Goal: Task Accomplishment & Management: Complete application form

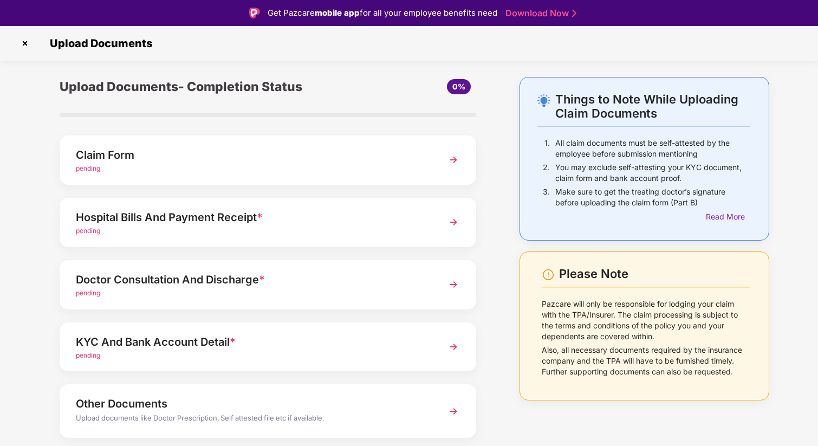
click at [91, 171] on span "pending" at bounding box center [88, 168] width 24 height 8
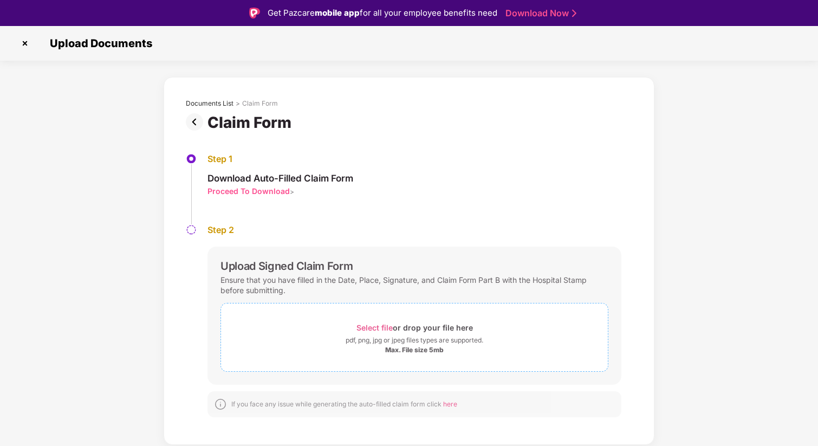
click at [359, 325] on span "Select file" at bounding box center [375, 327] width 36 height 9
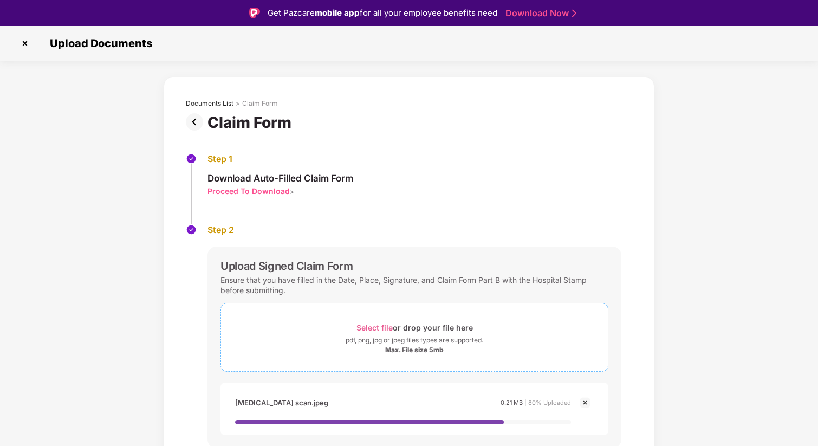
click at [371, 328] on span "Select file" at bounding box center [375, 327] width 36 height 9
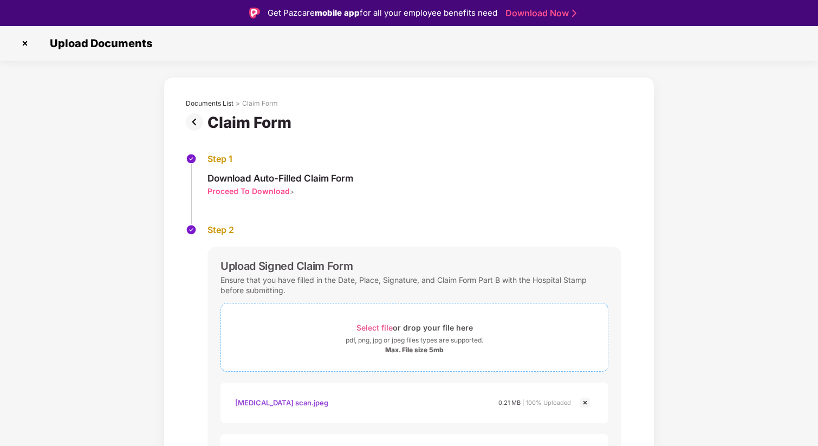
click at [371, 328] on span "Select file" at bounding box center [375, 327] width 36 height 9
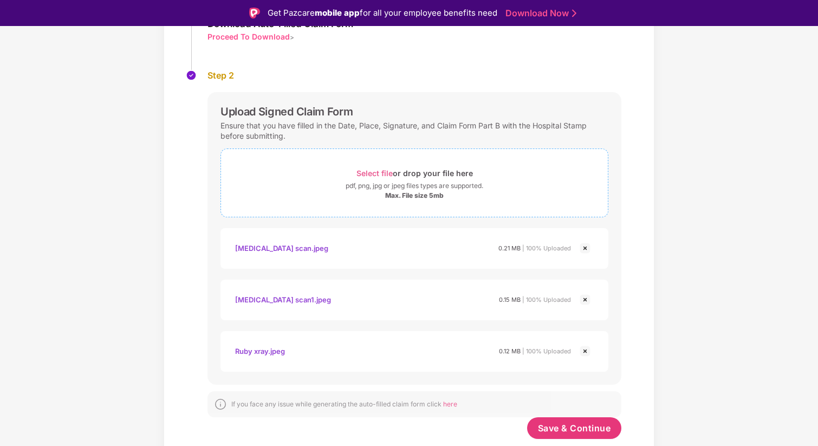
click at [370, 170] on span "Select file" at bounding box center [375, 173] width 36 height 9
click at [369, 173] on span "Select file" at bounding box center [375, 173] width 36 height 9
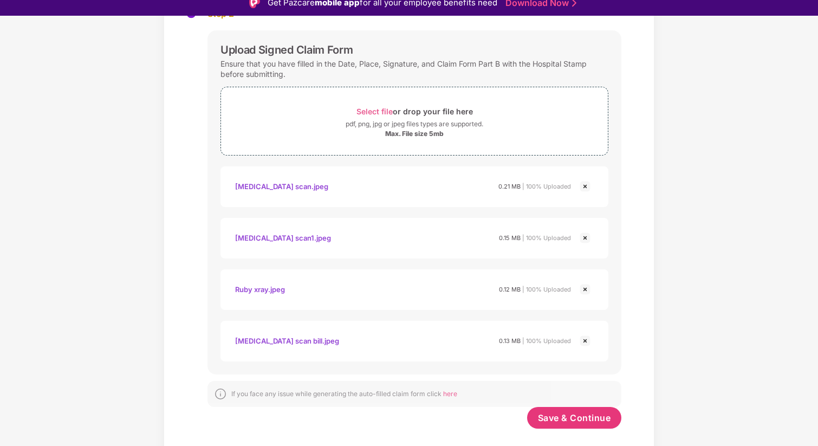
scroll to position [26, 0]
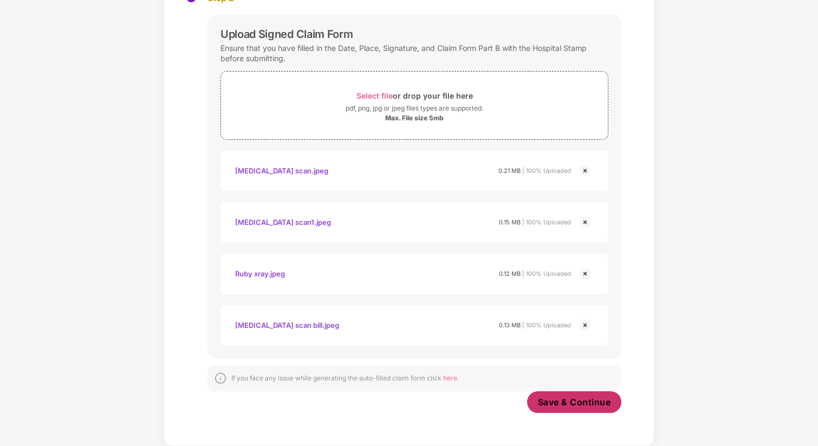
click at [568, 405] on span "Save & Continue" at bounding box center [574, 402] width 73 height 12
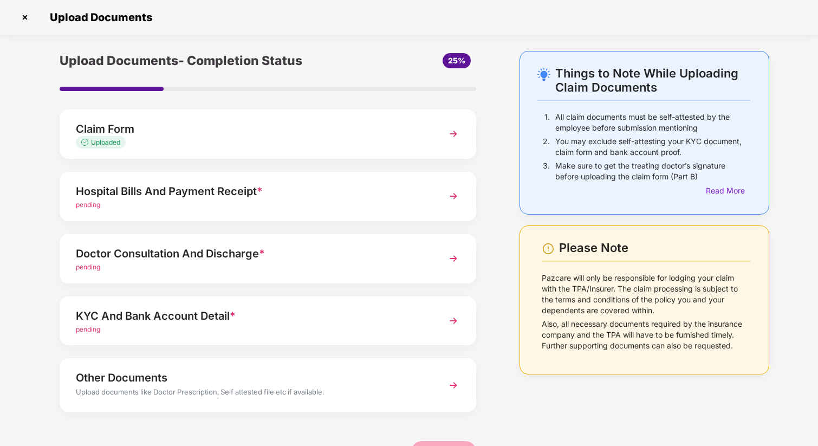
click at [91, 203] on span "pending" at bounding box center [88, 205] width 24 height 8
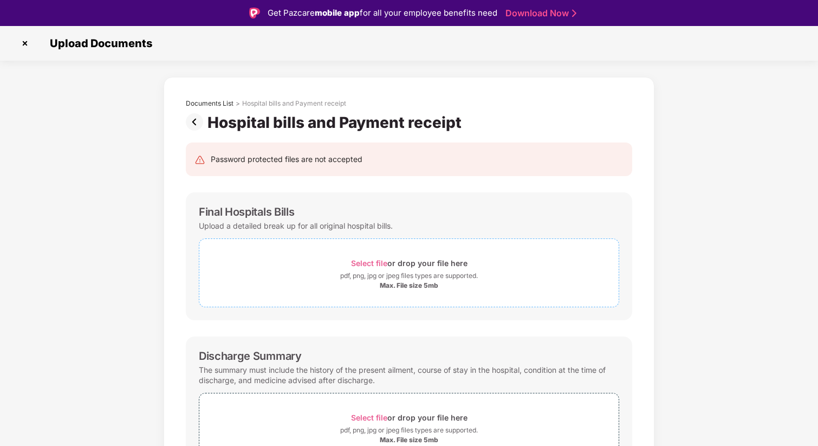
click at [364, 262] on span "Select file" at bounding box center [369, 263] width 36 height 9
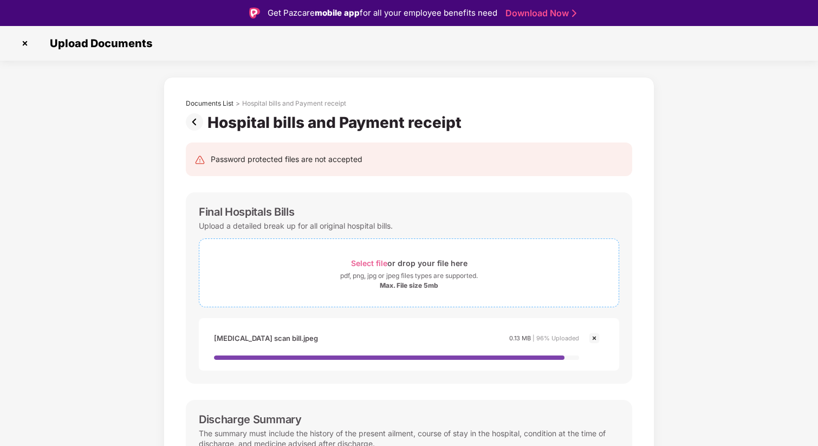
click at [371, 260] on span "Select file" at bounding box center [369, 263] width 36 height 9
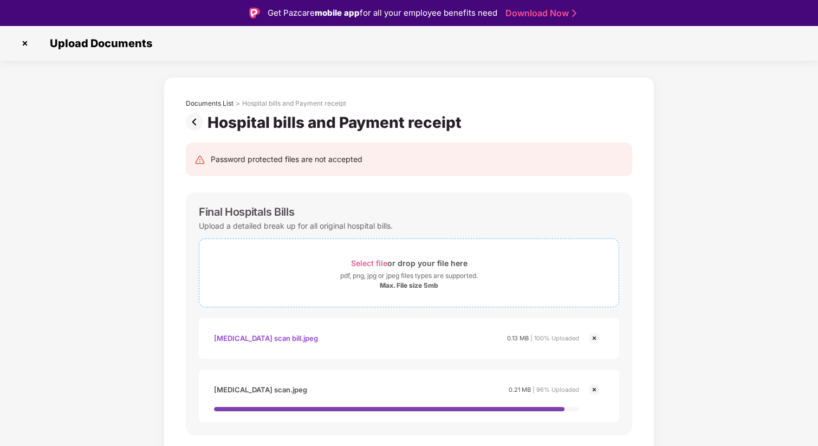
click at [369, 264] on span "Select file" at bounding box center [369, 263] width 36 height 9
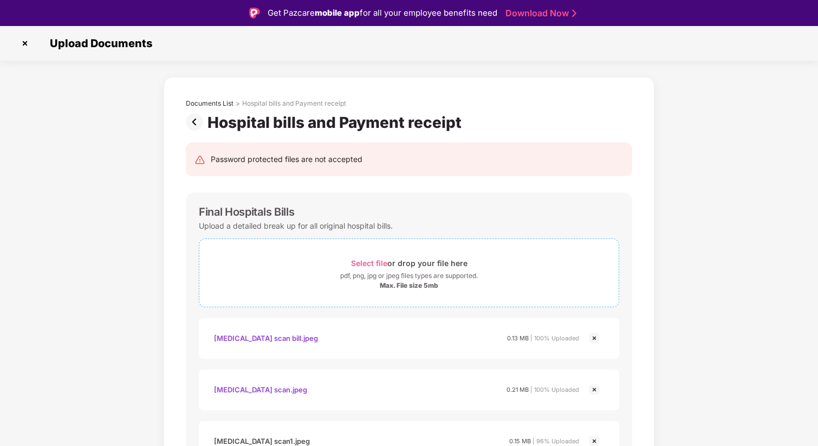
click at [370, 263] on span "Select file" at bounding box center [369, 263] width 36 height 9
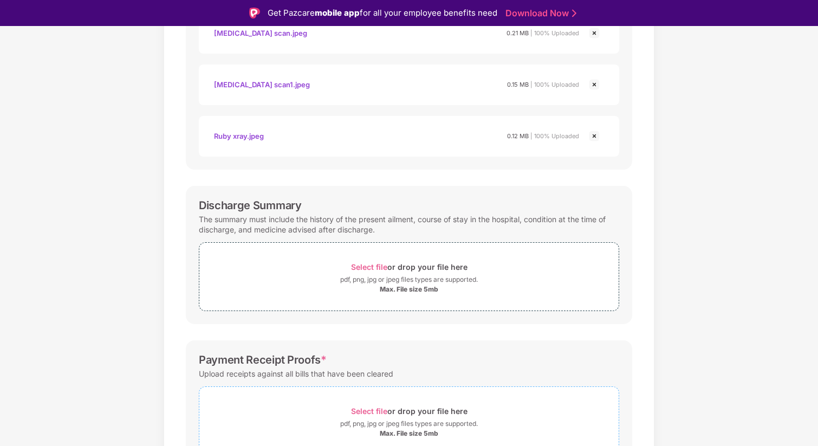
scroll to position [370, 0]
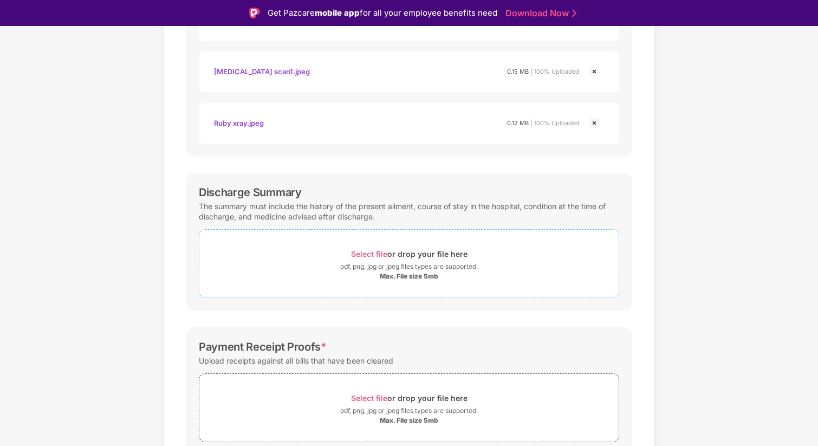
click at [369, 256] on span "Select file" at bounding box center [369, 253] width 36 height 9
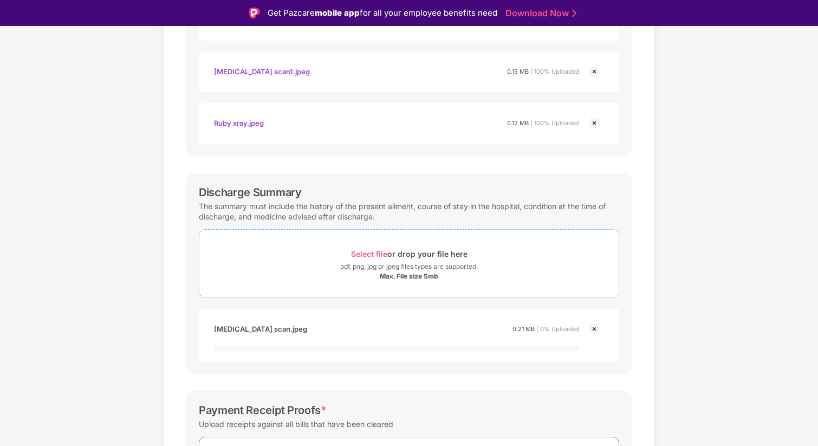
click at [365, 255] on span "Select file" at bounding box center [369, 253] width 36 height 9
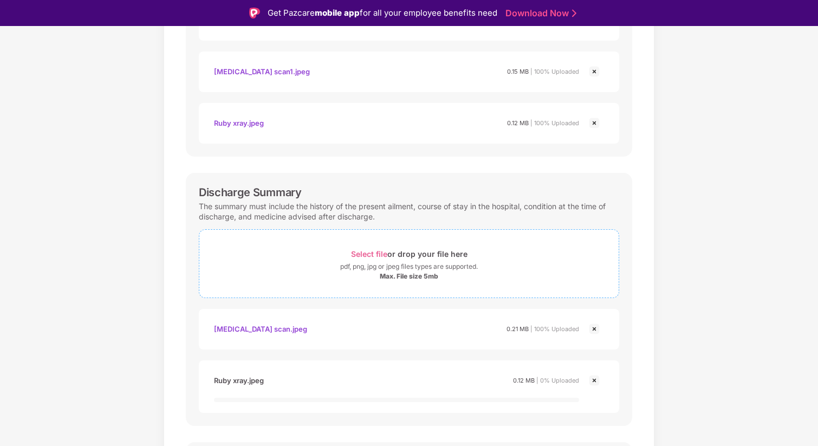
click at [373, 255] on span "Select file" at bounding box center [369, 253] width 36 height 9
click at [372, 255] on span "Select file" at bounding box center [369, 253] width 36 height 9
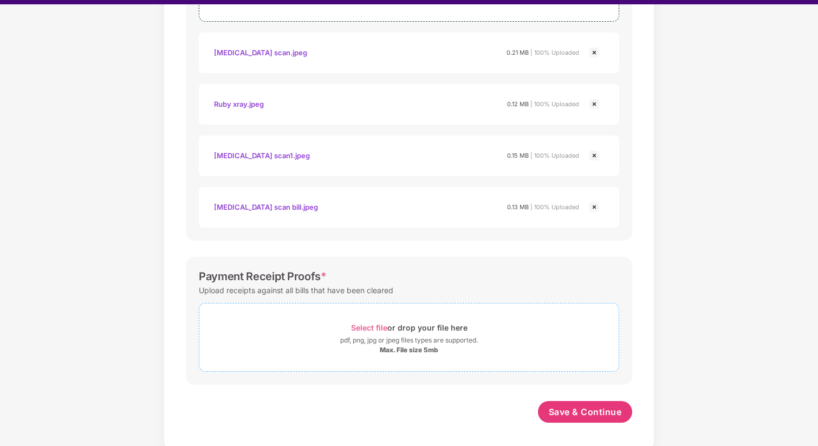
scroll to position [26, 0]
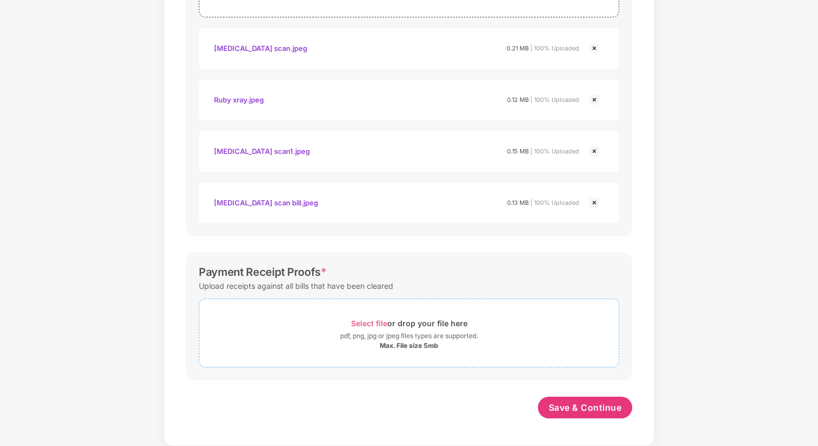
click at [373, 324] on span "Select file" at bounding box center [369, 323] width 36 height 9
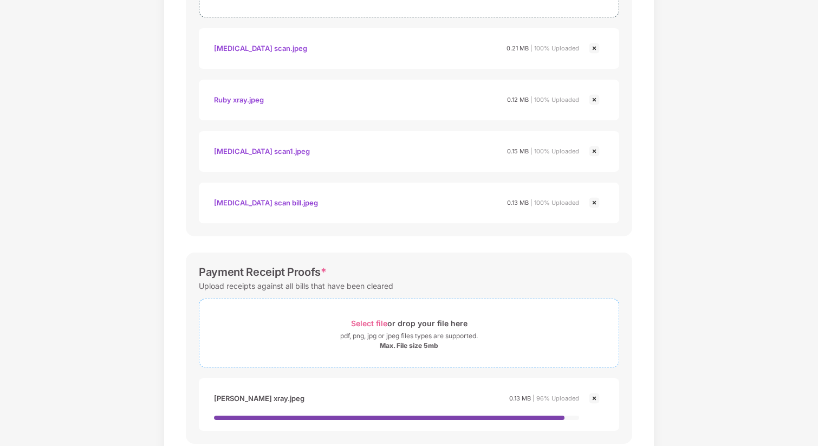
click at [377, 321] on span "Select file" at bounding box center [369, 323] width 36 height 9
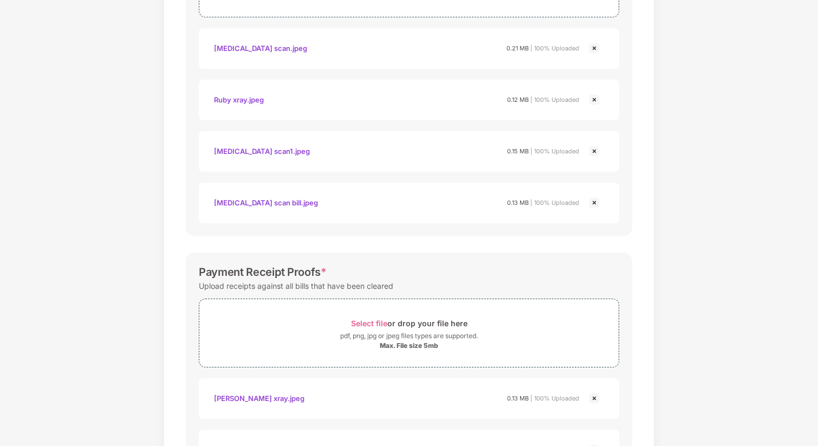
click at [594, 399] on img at bounding box center [594, 398] width 13 height 13
click at [382, 322] on span "Select file" at bounding box center [369, 323] width 36 height 9
click at [365, 321] on span "Select file" at bounding box center [369, 323] width 36 height 9
click at [376, 324] on span "Select file" at bounding box center [369, 323] width 36 height 9
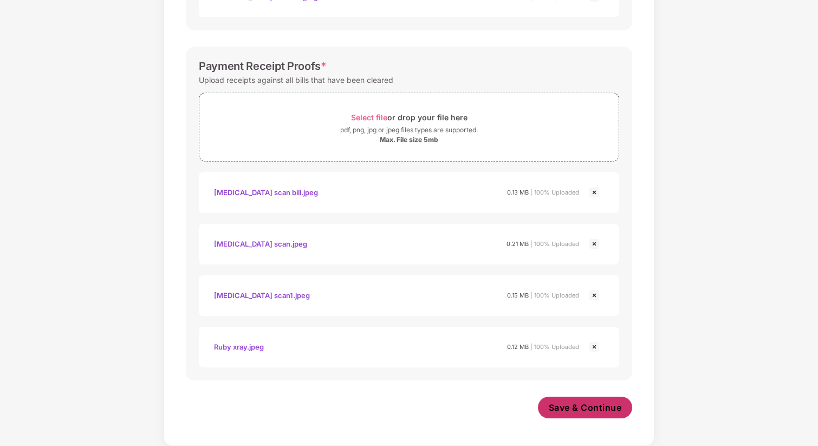
click at [602, 404] on span "Save & Continue" at bounding box center [585, 408] width 73 height 12
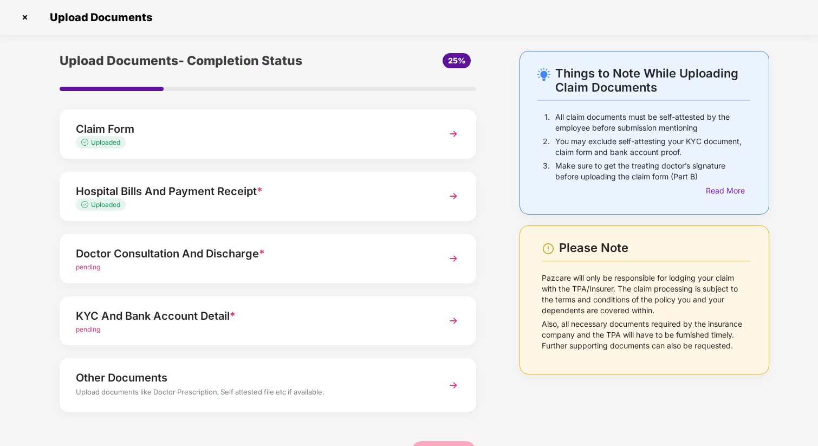
click at [90, 331] on span "pending" at bounding box center [88, 329] width 24 height 8
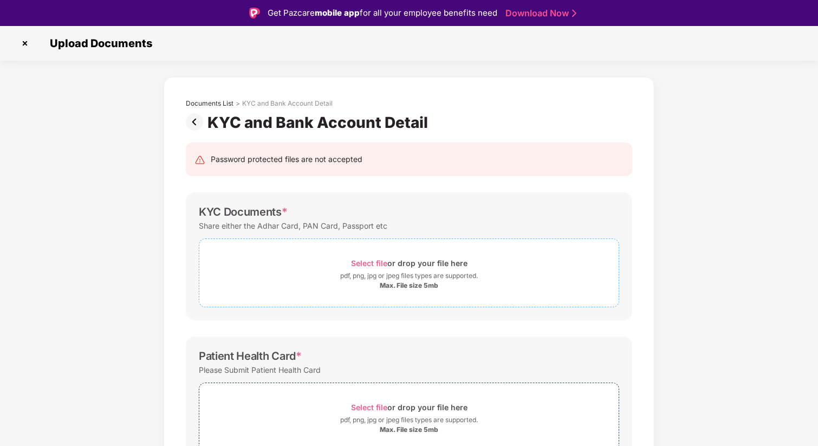
click at [366, 262] on span "Select file" at bounding box center [369, 263] width 36 height 9
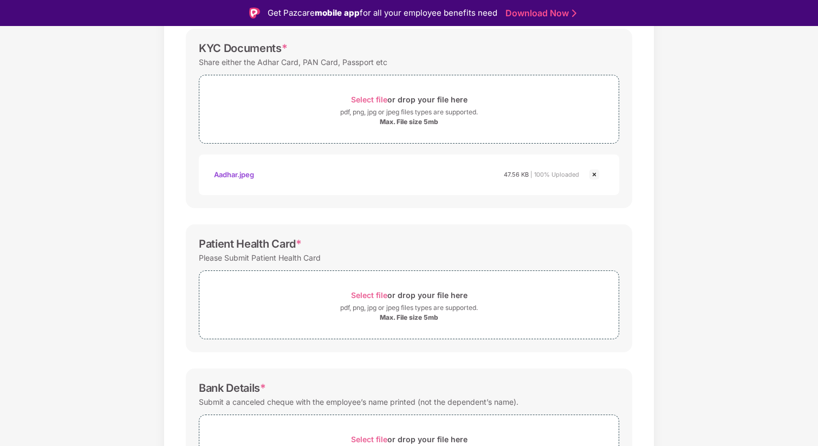
scroll to position [178, 0]
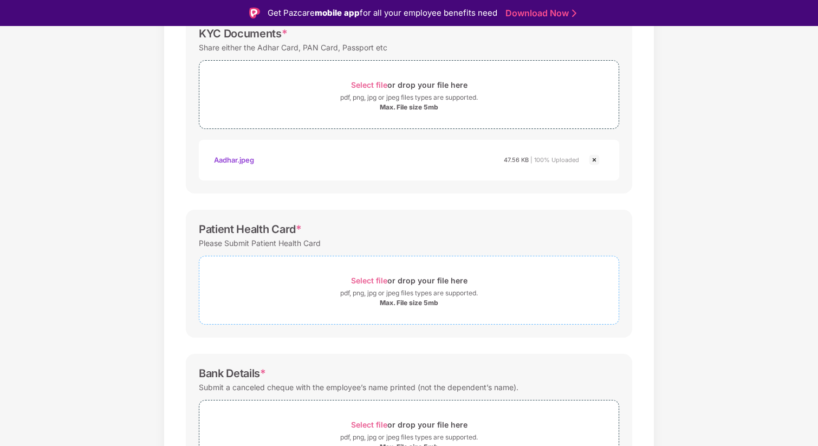
click at [370, 278] on span "Select file" at bounding box center [369, 280] width 36 height 9
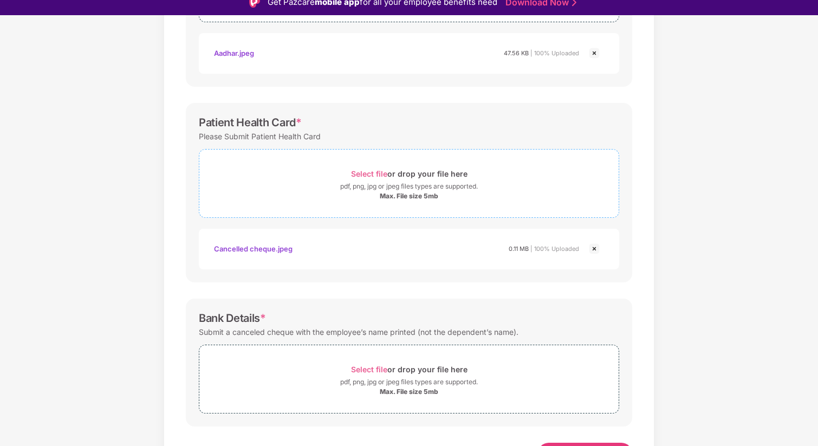
scroll to position [26, 0]
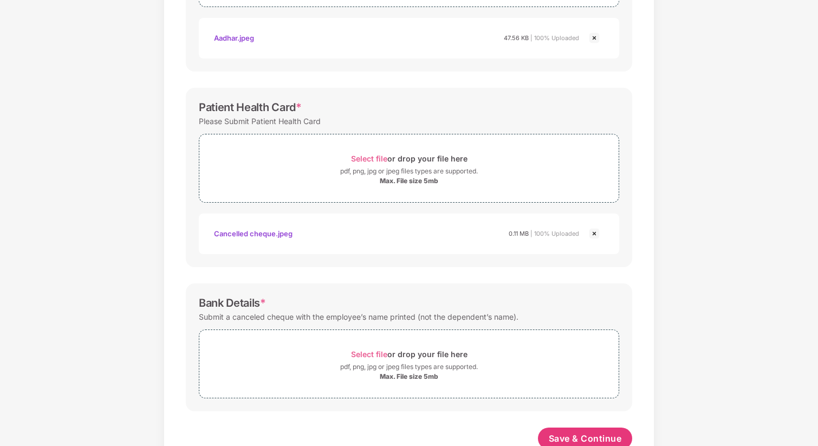
click at [593, 230] on img at bounding box center [594, 233] width 13 height 13
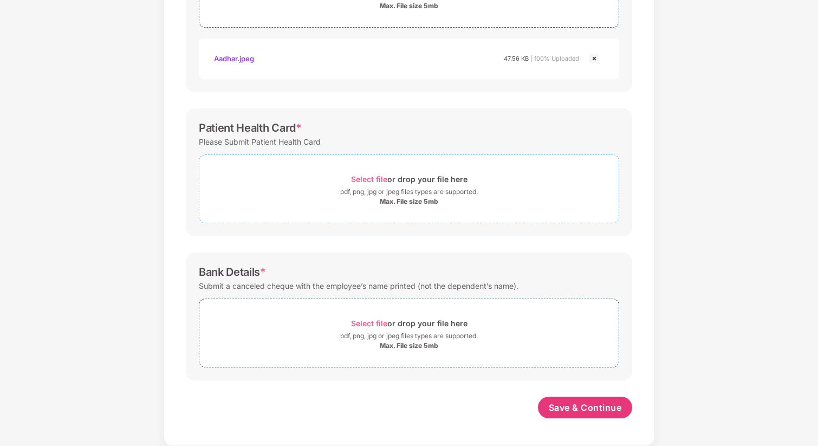
click at [373, 180] on span "Select file" at bounding box center [369, 179] width 36 height 9
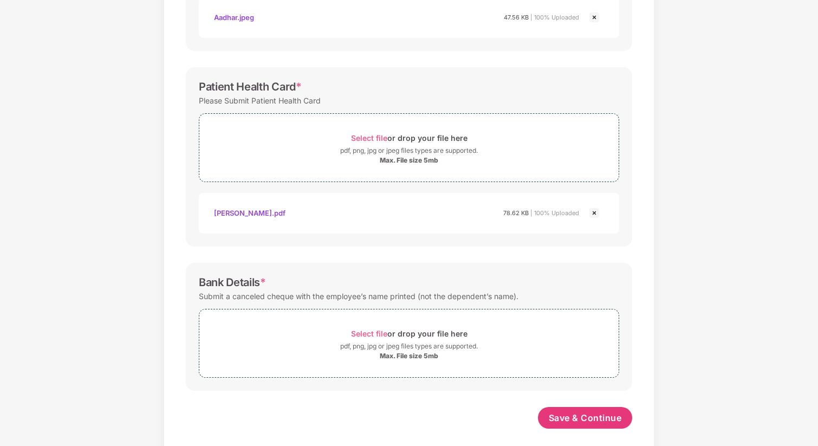
scroll to position [296, 0]
click at [375, 333] on span "Select file" at bounding box center [369, 332] width 36 height 9
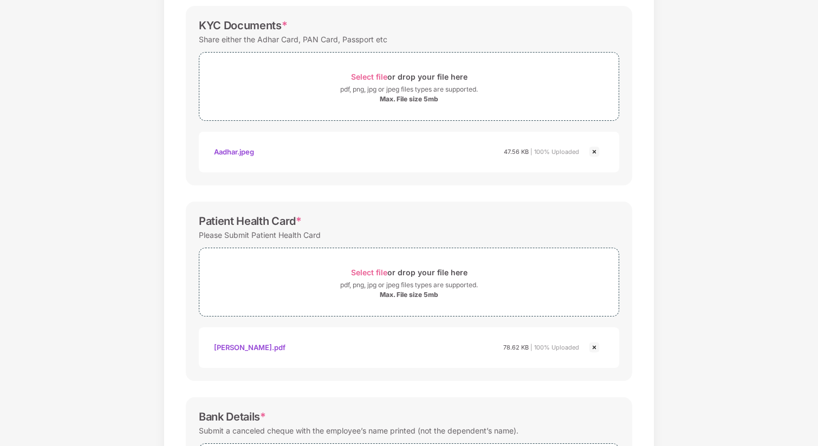
scroll to position [0, 0]
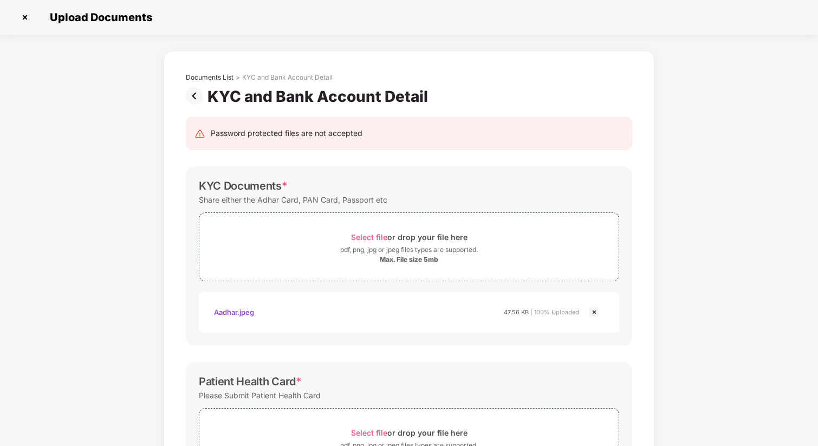
click at [196, 91] on img at bounding box center [197, 95] width 22 height 17
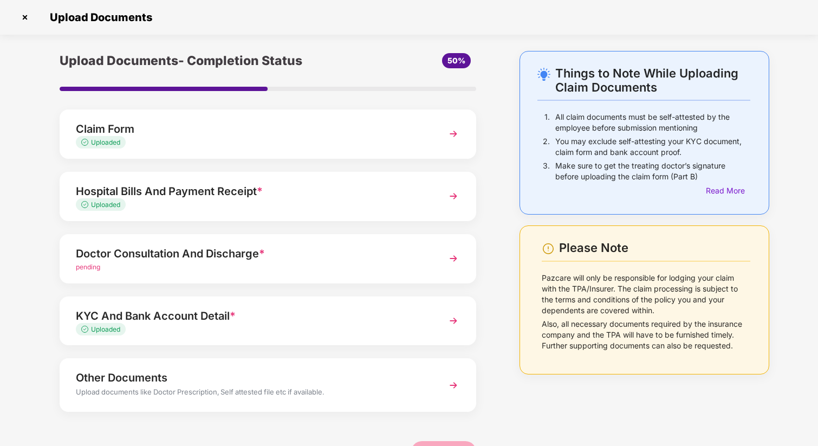
scroll to position [33, 0]
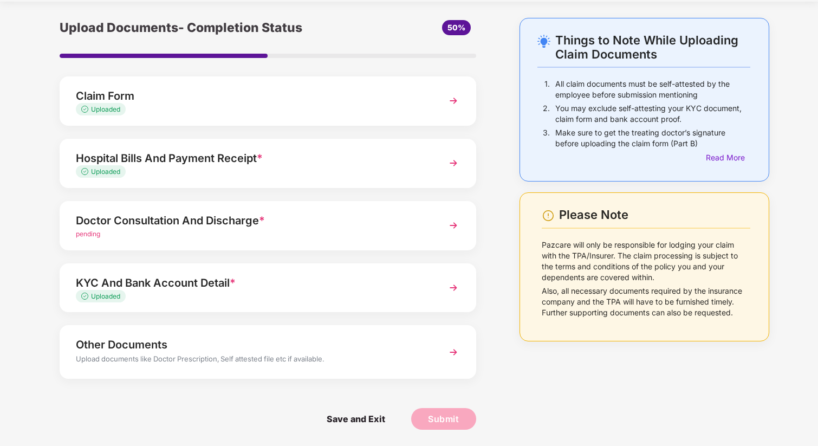
click at [95, 233] on span "pending" at bounding box center [88, 234] width 24 height 8
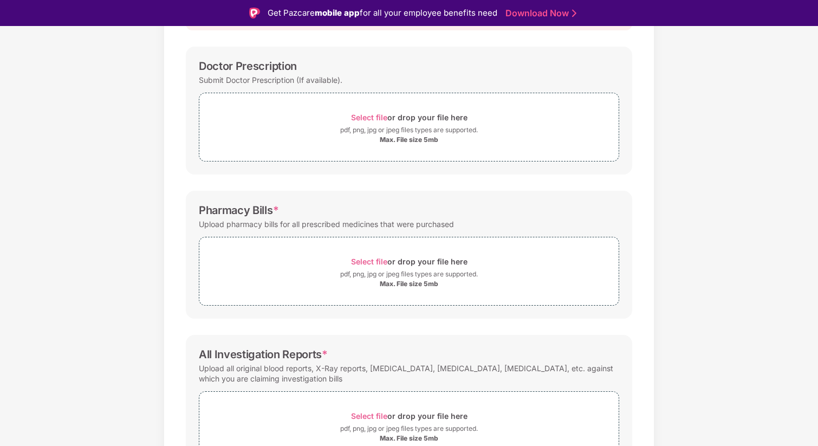
scroll to position [109, 0]
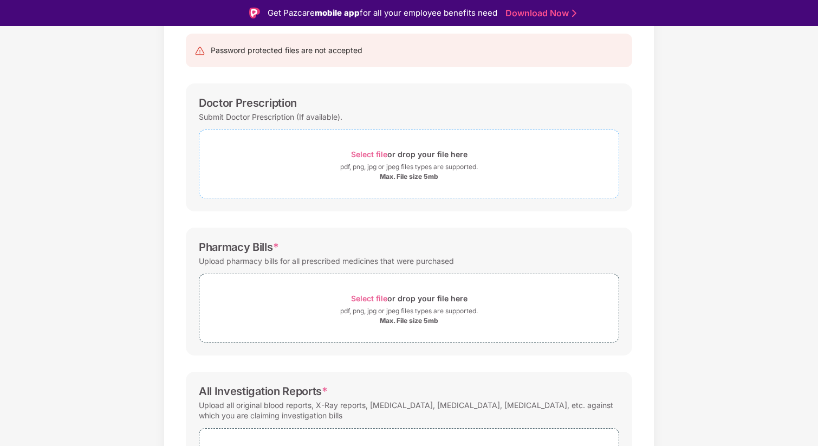
click at [375, 151] on span "Select file" at bounding box center [369, 154] width 36 height 9
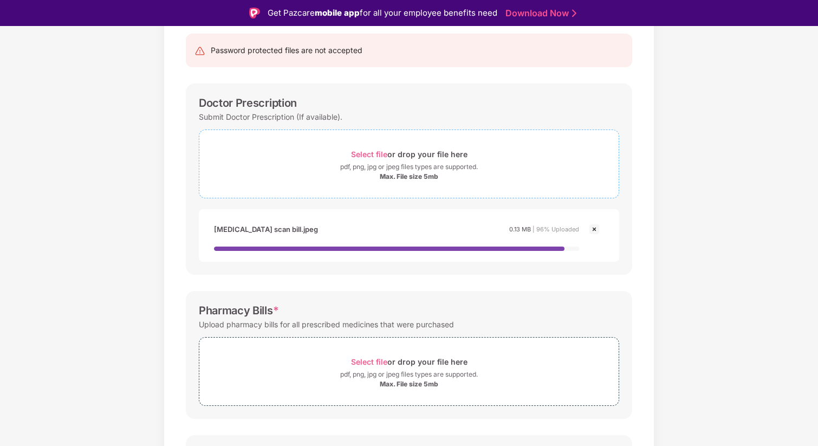
click at [379, 154] on span "Select file" at bounding box center [369, 154] width 36 height 9
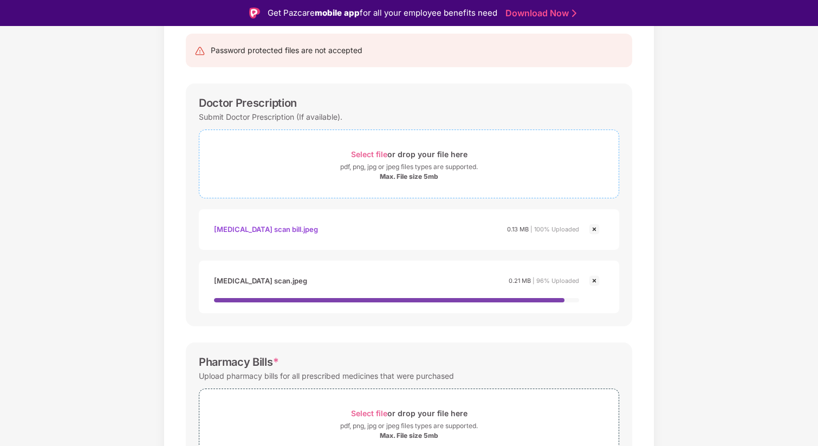
click at [376, 154] on span "Select file" at bounding box center [369, 154] width 36 height 9
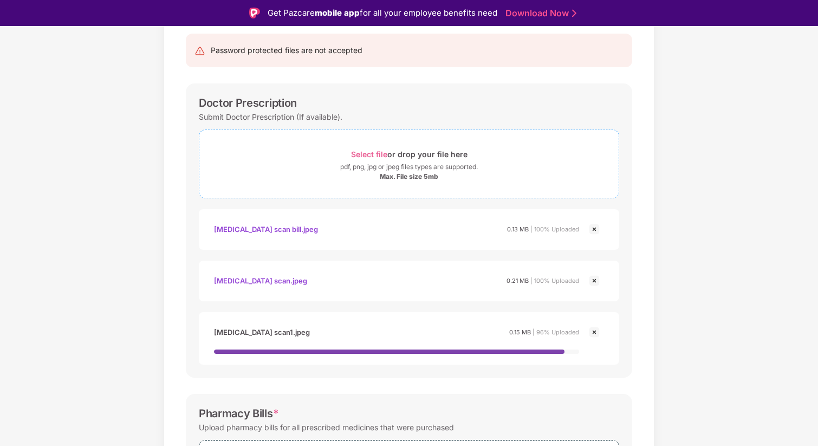
click at [369, 156] on span "Select file" at bounding box center [369, 154] width 36 height 9
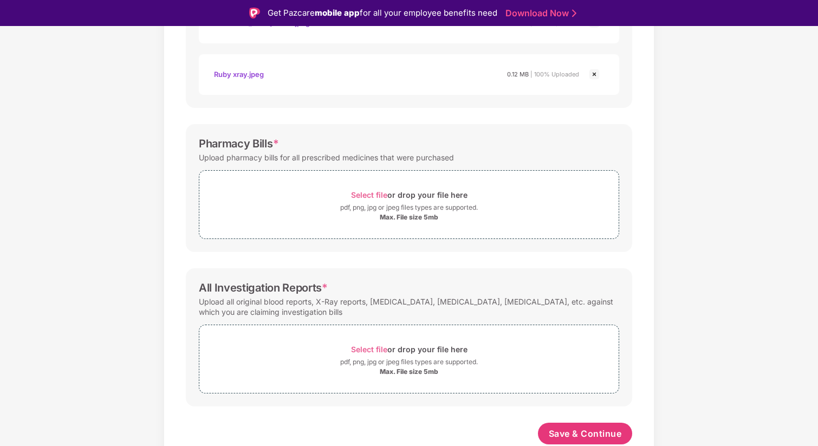
scroll to position [418, 0]
click at [364, 189] on div "Select file or drop your file here" at bounding box center [409, 195] width 117 height 15
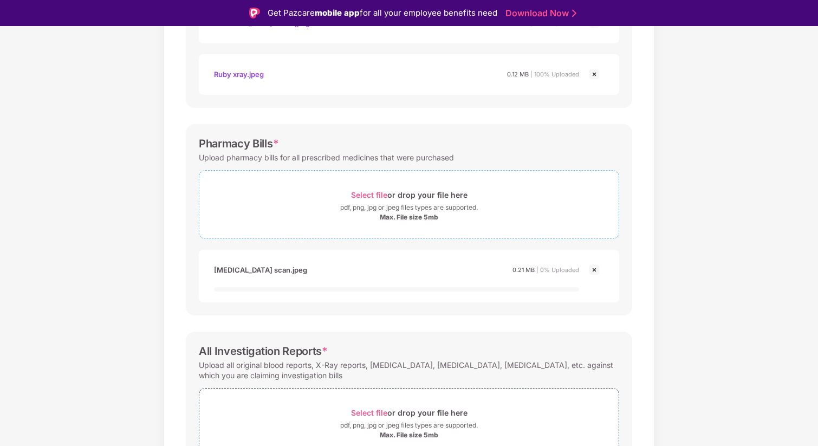
click at [378, 191] on span "Select file" at bounding box center [369, 194] width 36 height 9
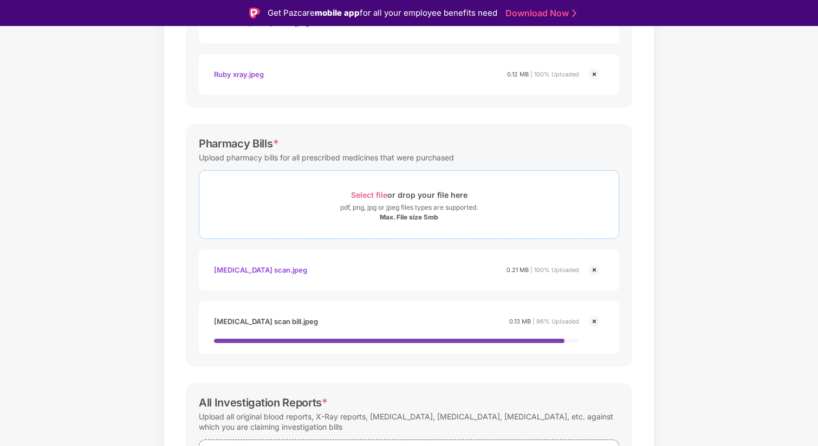
click at [368, 195] on span "Select file" at bounding box center [369, 194] width 36 height 9
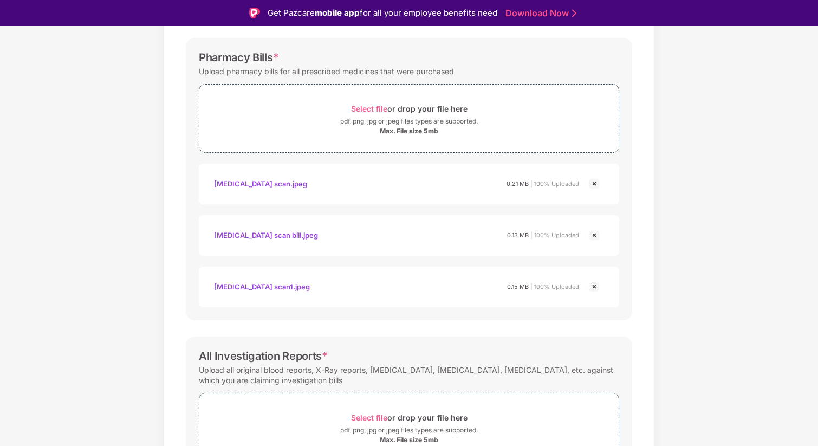
scroll to position [516, 0]
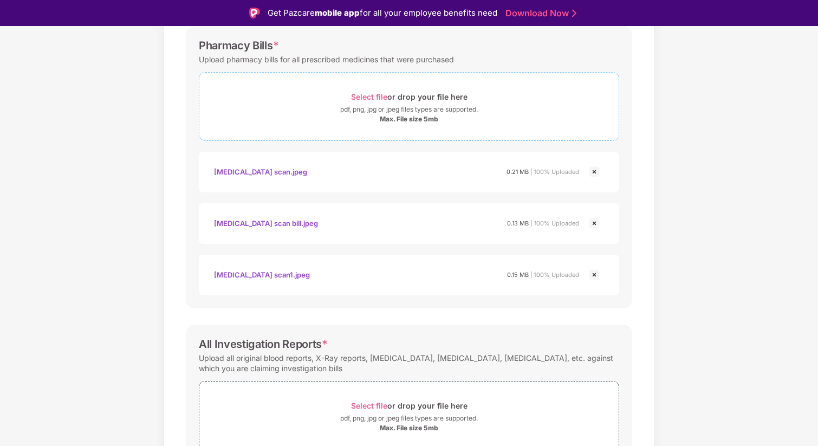
click at [370, 98] on span "Select file" at bounding box center [369, 96] width 36 height 9
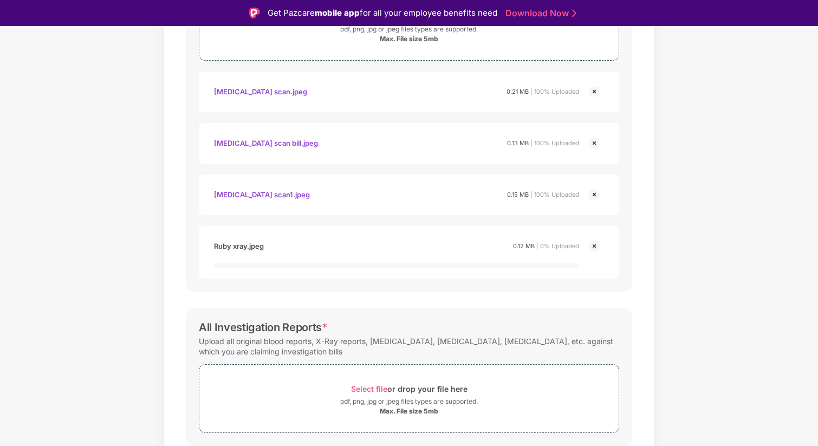
scroll to position [636, 0]
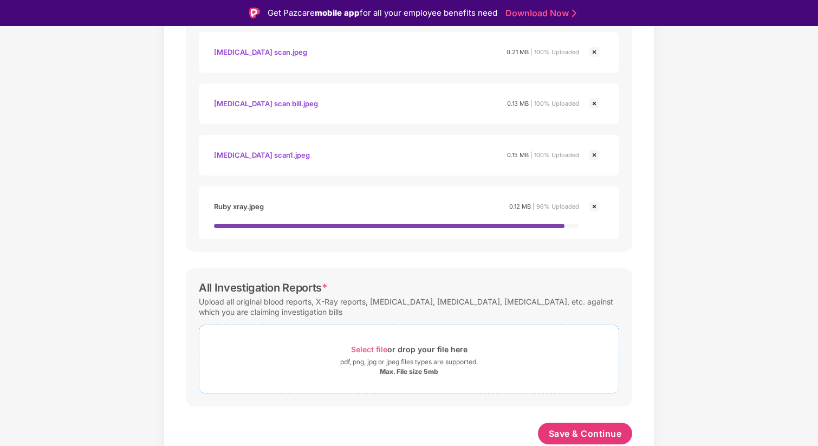
click at [373, 348] on span "Select file" at bounding box center [369, 349] width 36 height 9
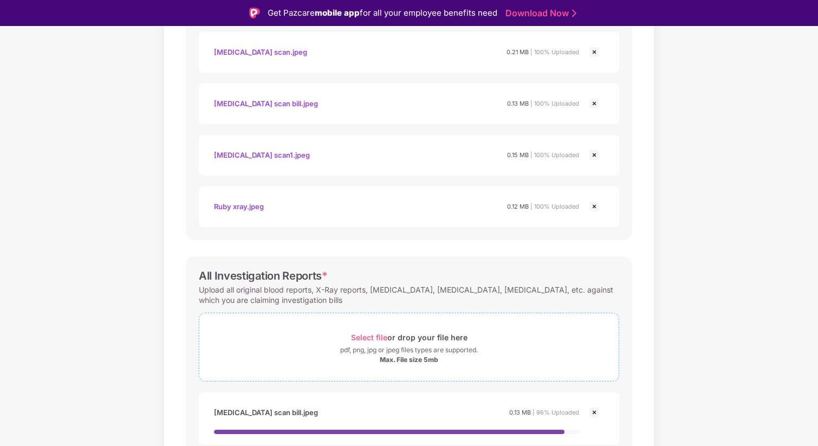
click at [365, 339] on span "Select file" at bounding box center [369, 337] width 36 height 9
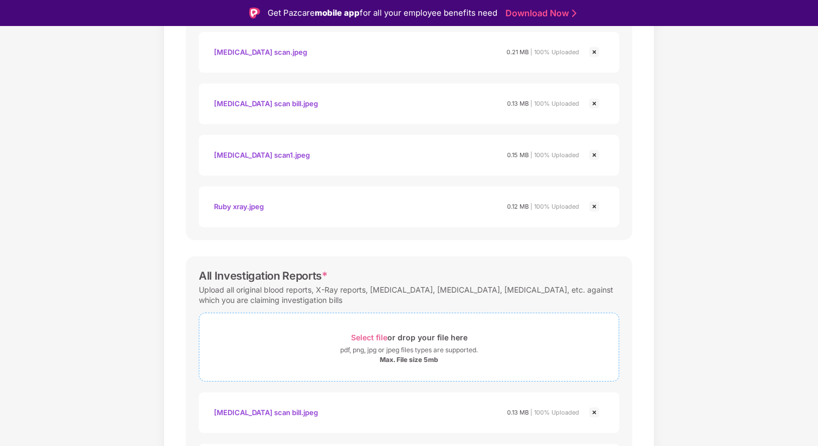
click at [373, 337] on span "Select file" at bounding box center [369, 337] width 36 height 9
click at [367, 337] on span "Select file" at bounding box center [369, 337] width 36 height 9
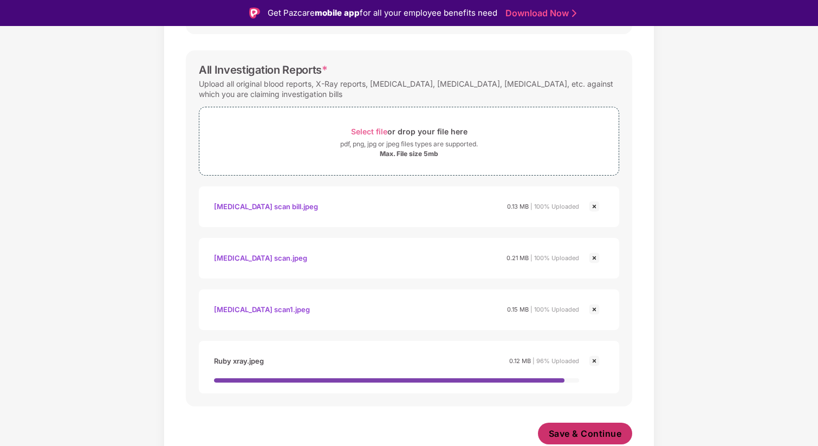
click at [585, 436] on span "Save & Continue" at bounding box center [585, 434] width 73 height 12
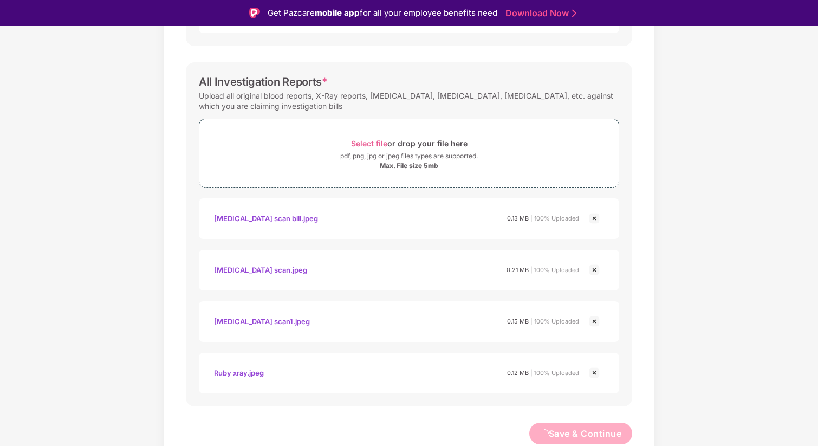
scroll to position [831, 0]
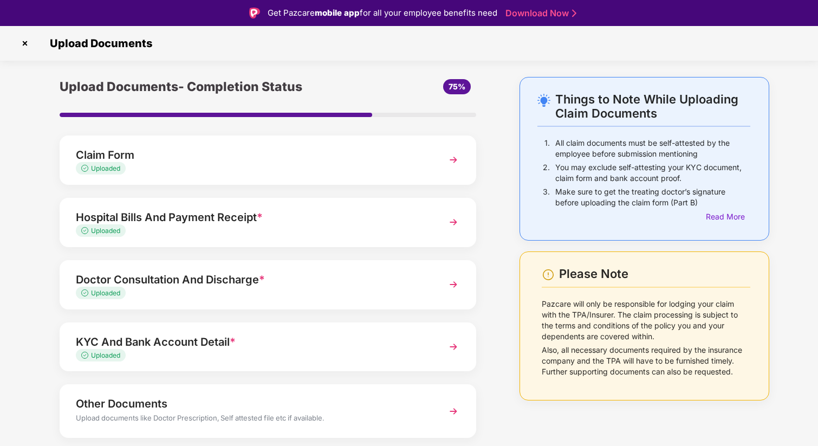
scroll to position [33, 0]
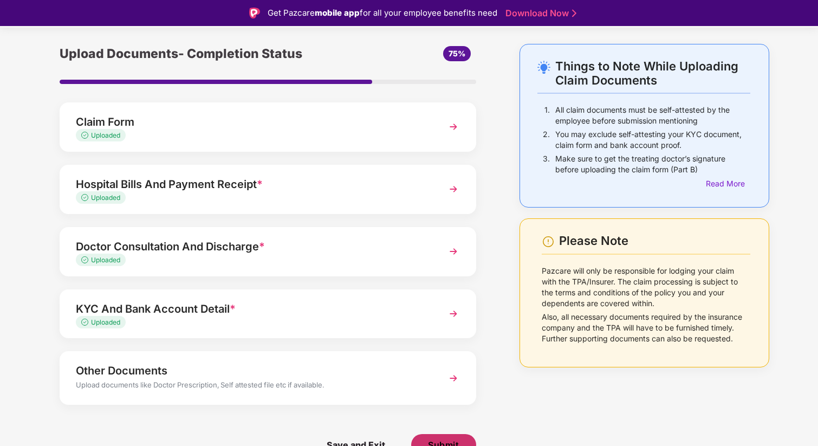
click at [432, 439] on span "Submit" at bounding box center [443, 445] width 31 height 12
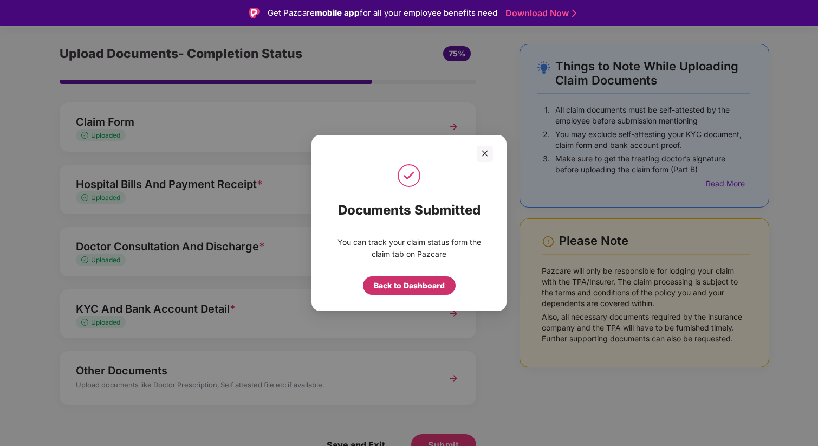
click at [399, 283] on div "Back to Dashboard" at bounding box center [409, 286] width 71 height 12
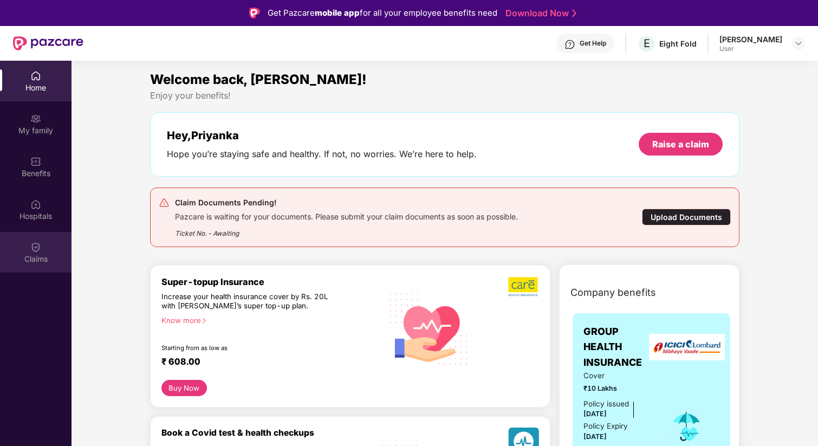
click at [37, 250] on img at bounding box center [35, 247] width 11 height 11
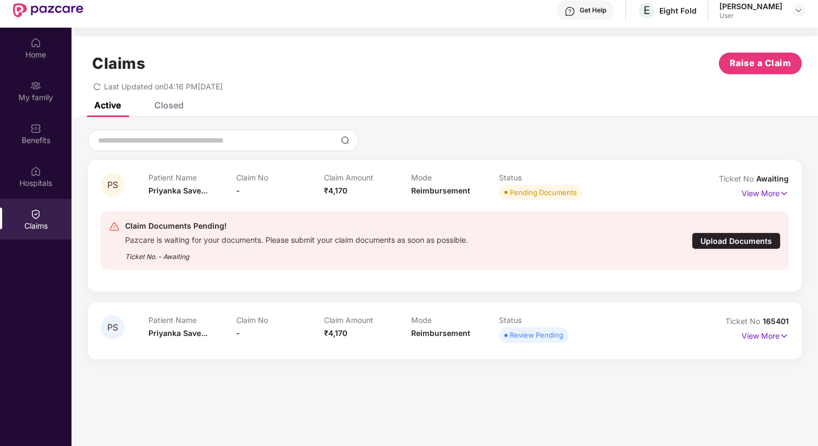
scroll to position [31, 0]
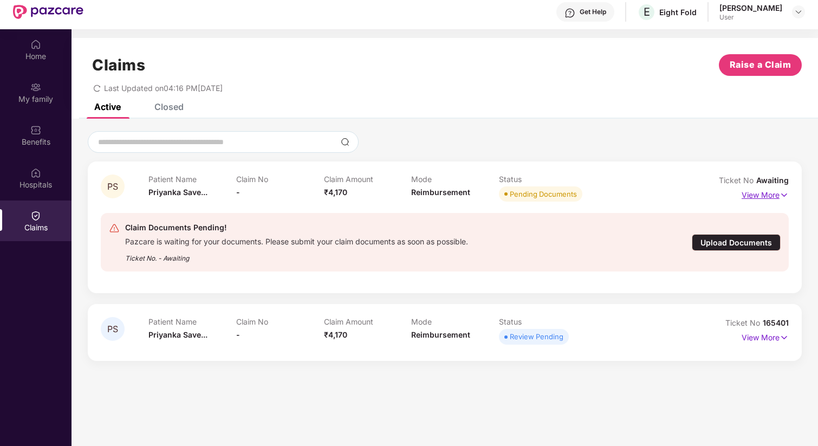
click at [786, 196] on img at bounding box center [784, 195] width 9 height 12
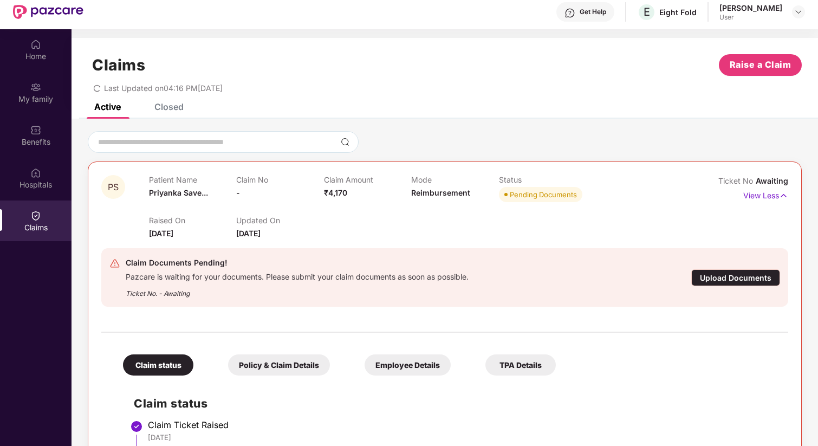
click at [718, 279] on div "Upload Documents" at bounding box center [736, 277] width 89 height 17
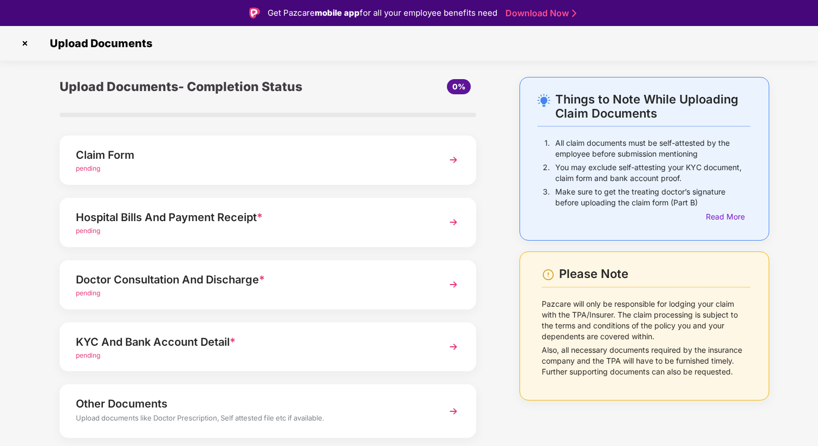
click at [87, 171] on span "pending" at bounding box center [88, 168] width 24 height 8
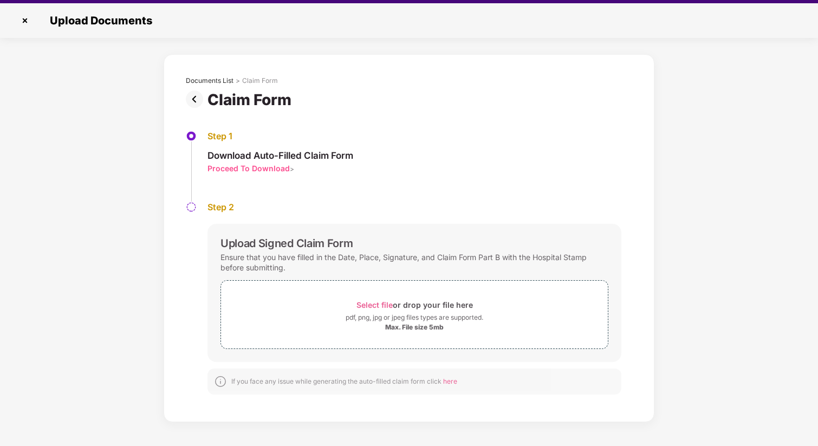
scroll to position [26, 0]
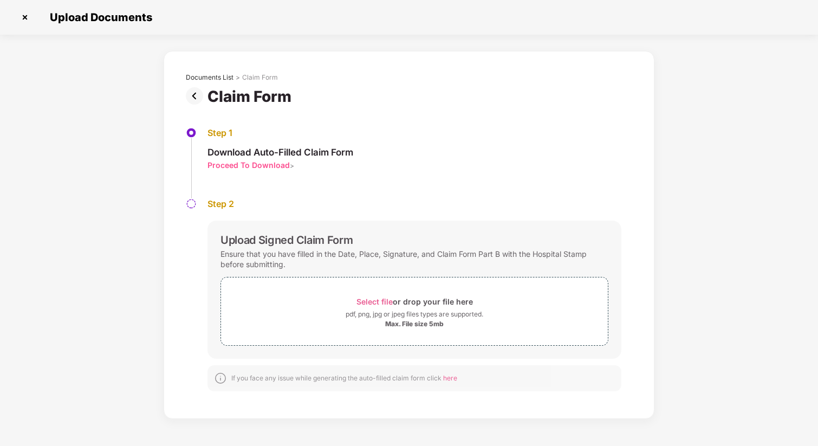
click at [220, 167] on div "Proceed To Download" at bounding box center [249, 165] width 82 height 10
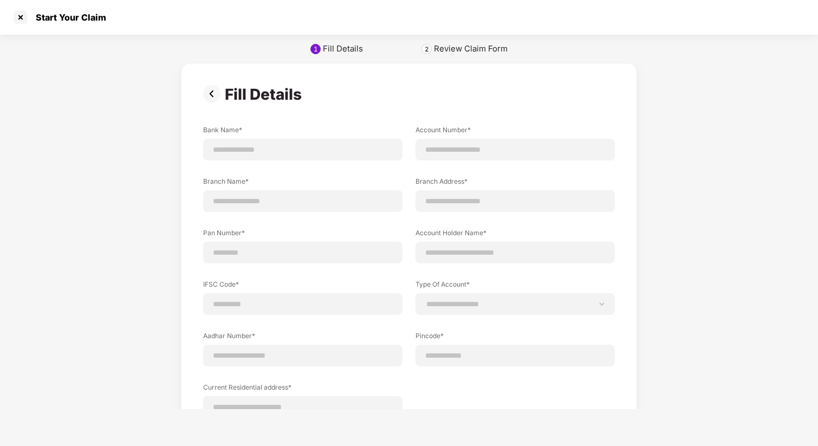
click at [453, 50] on div "Review Claim Form" at bounding box center [471, 48] width 74 height 11
click at [22, 17] on div at bounding box center [20, 17] width 17 height 17
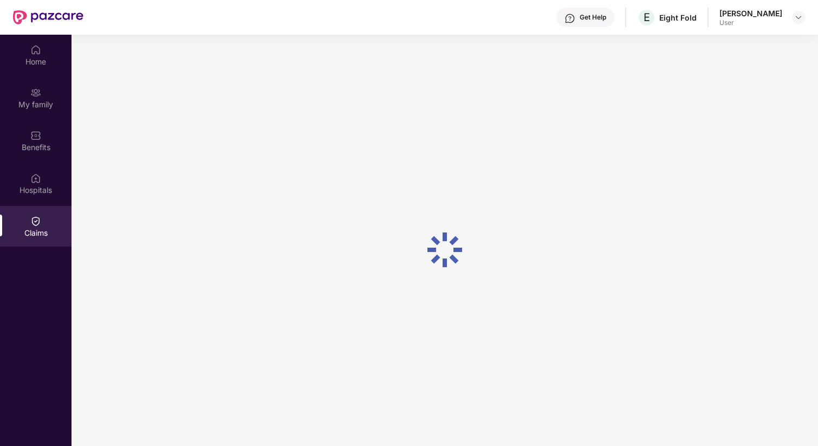
scroll to position [61, 0]
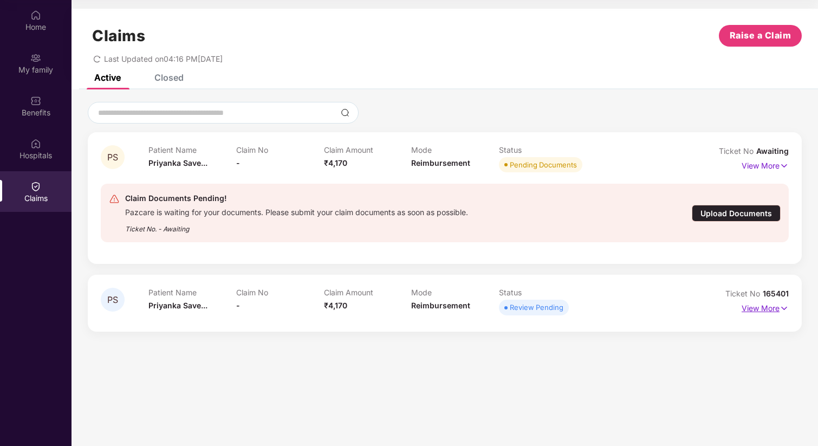
click at [782, 312] on img at bounding box center [784, 308] width 9 height 12
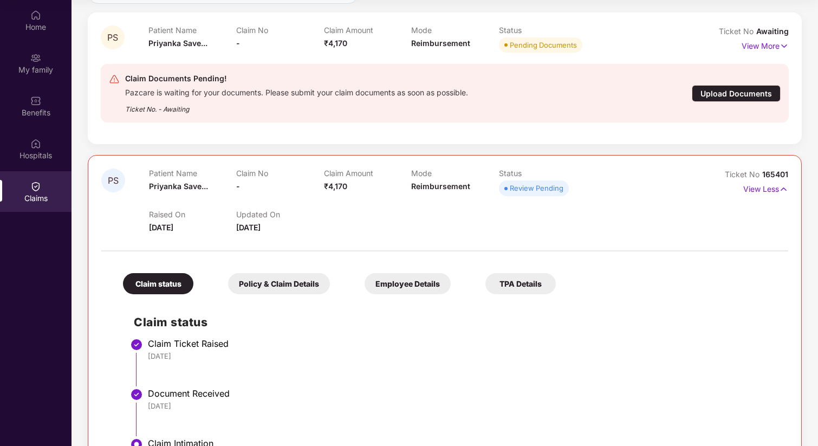
scroll to position [166, 0]
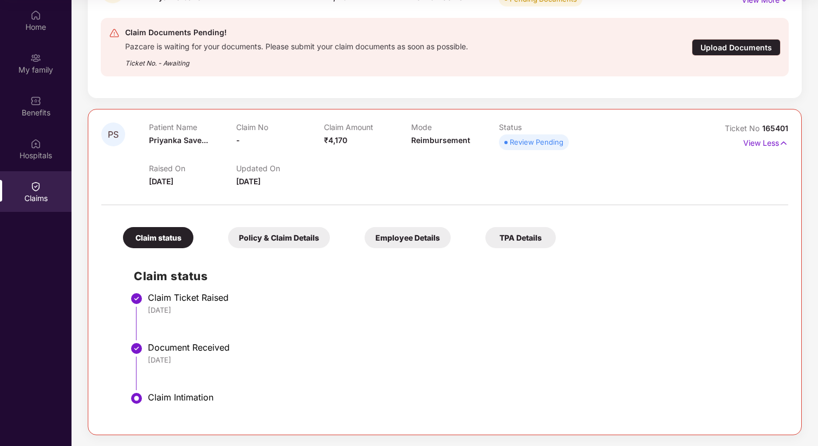
click at [157, 238] on div "Claim status" at bounding box center [158, 237] width 70 height 21
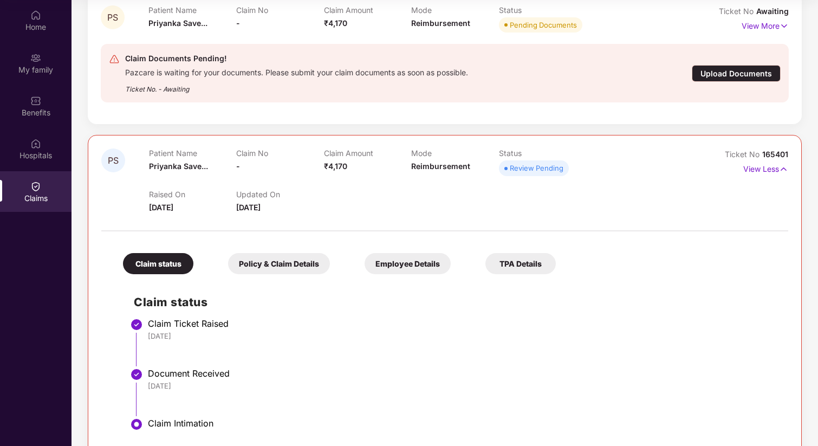
scroll to position [124, 0]
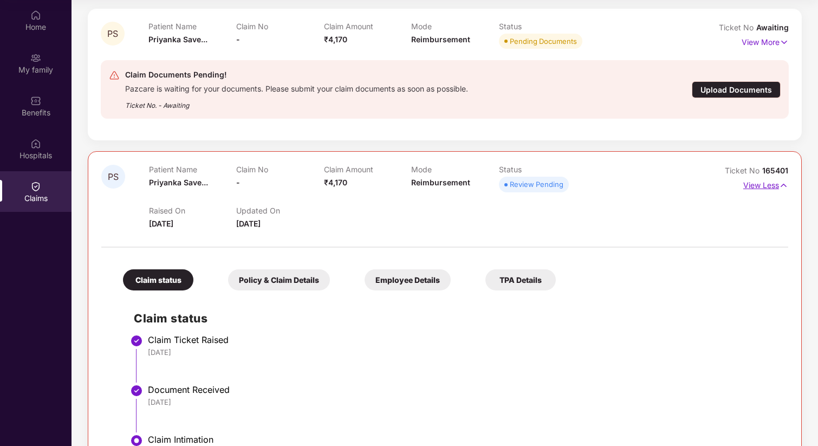
click at [757, 185] on p "View Less" at bounding box center [766, 184] width 45 height 15
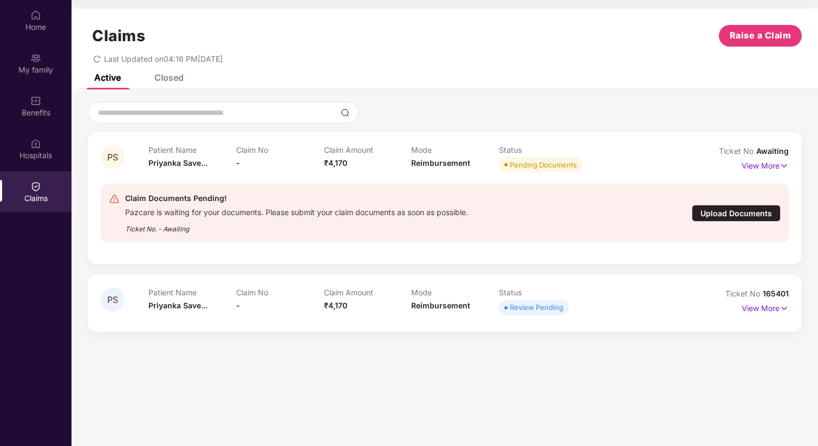
scroll to position [0, 0]
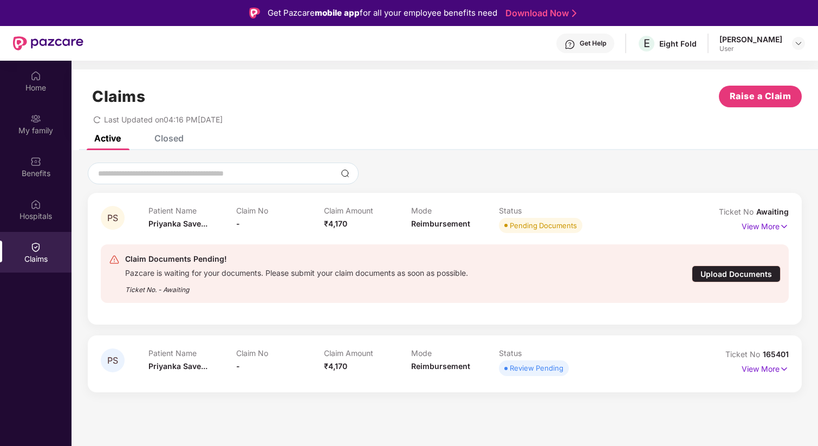
click at [160, 143] on div "Closed" at bounding box center [168, 138] width 29 height 11
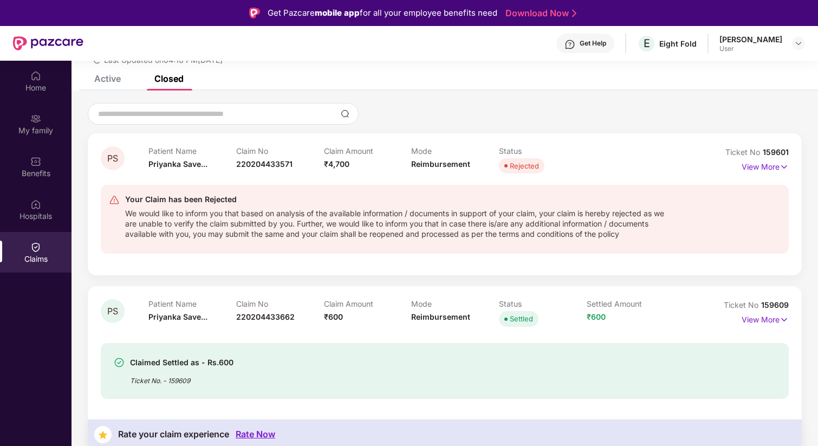
scroll to position [57, 0]
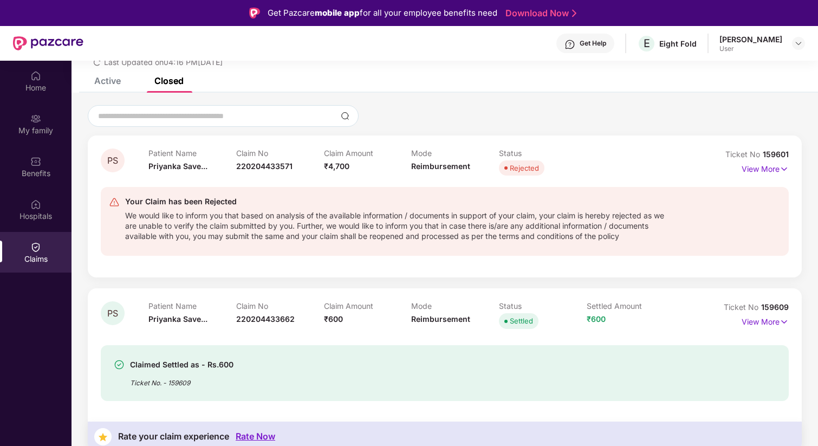
click at [515, 166] on div "Rejected" at bounding box center [524, 168] width 29 height 11
click at [423, 163] on span "Reimbursement" at bounding box center [440, 165] width 59 height 9
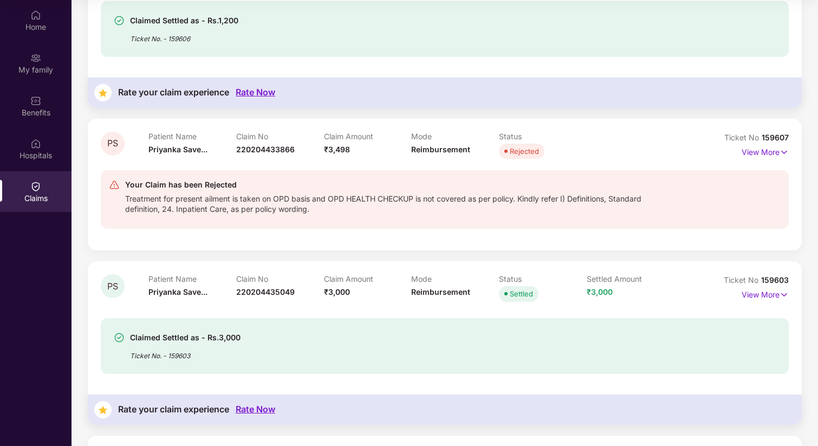
scroll to position [853, 0]
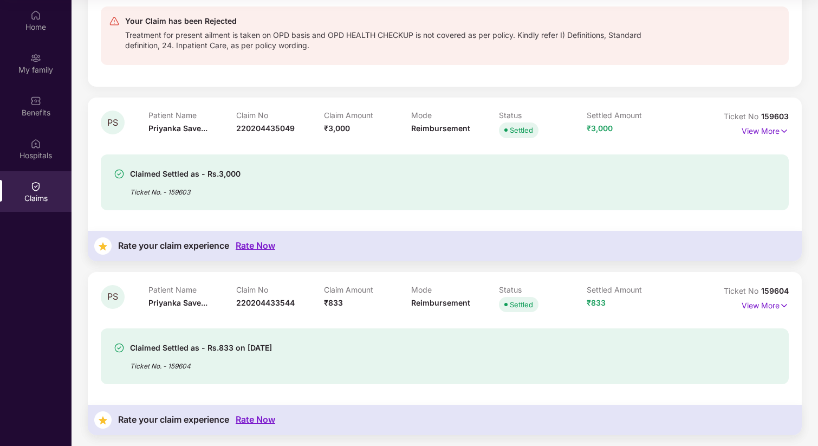
click at [249, 424] on div "Rate Now" at bounding box center [256, 420] width 40 height 10
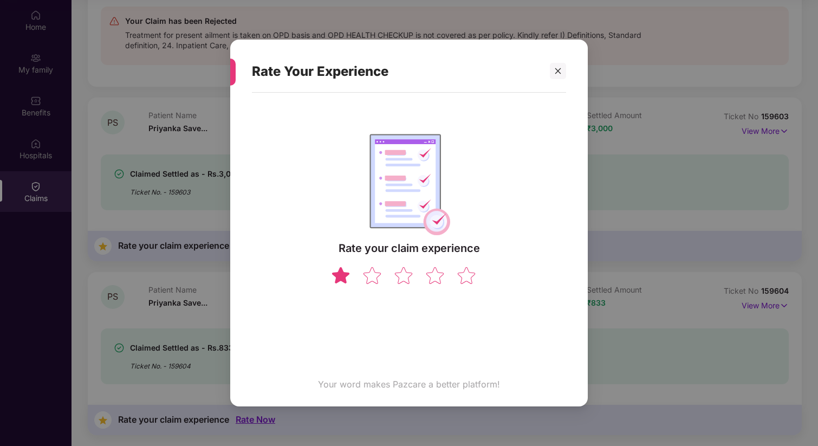
click at [343, 277] on img at bounding box center [341, 275] width 21 height 19
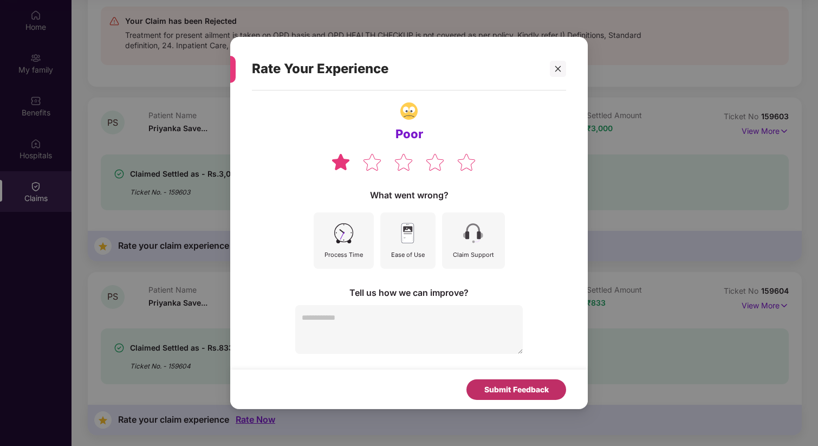
click at [495, 392] on div "Submit Feedback" at bounding box center [516, 390] width 64 height 12
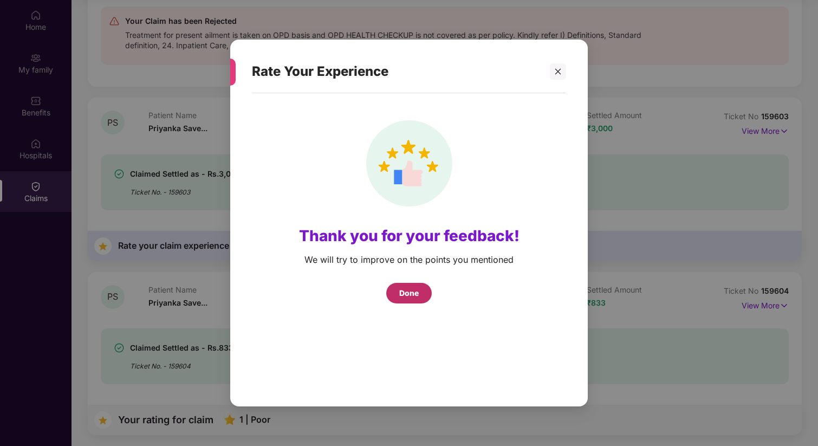
click at [415, 290] on div "Done" at bounding box center [409, 293] width 20 height 12
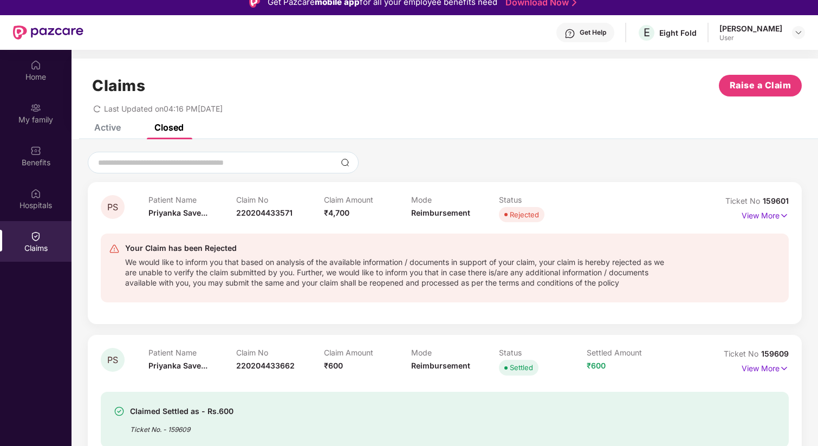
scroll to position [0, 0]
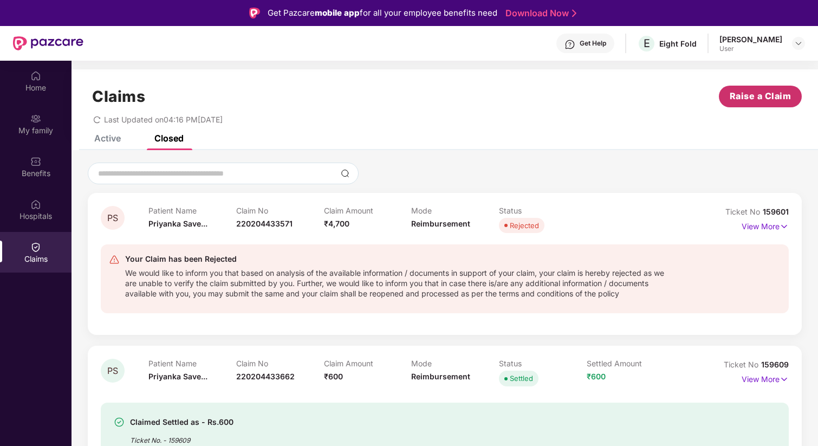
click at [748, 96] on span "Raise a Claim" at bounding box center [761, 96] width 62 height 14
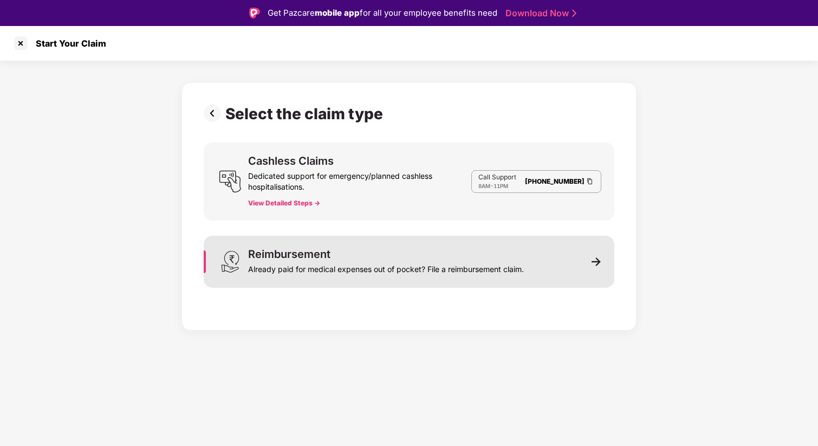
click at [596, 264] on img at bounding box center [597, 262] width 10 height 10
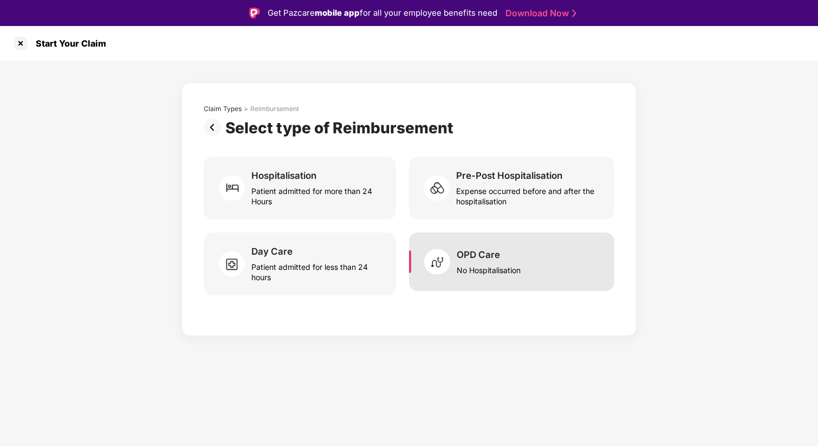
click at [468, 268] on div "No Hospitalisation" at bounding box center [489, 268] width 64 height 15
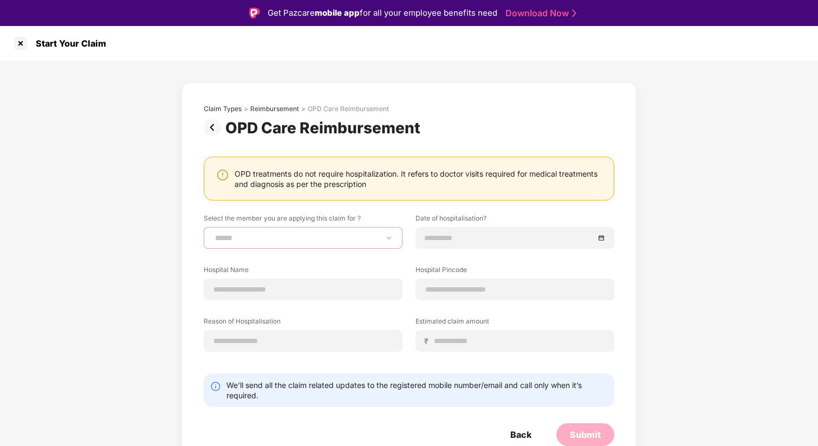
click at [265, 240] on select "**********" at bounding box center [303, 238] width 180 height 9
select select "**********"
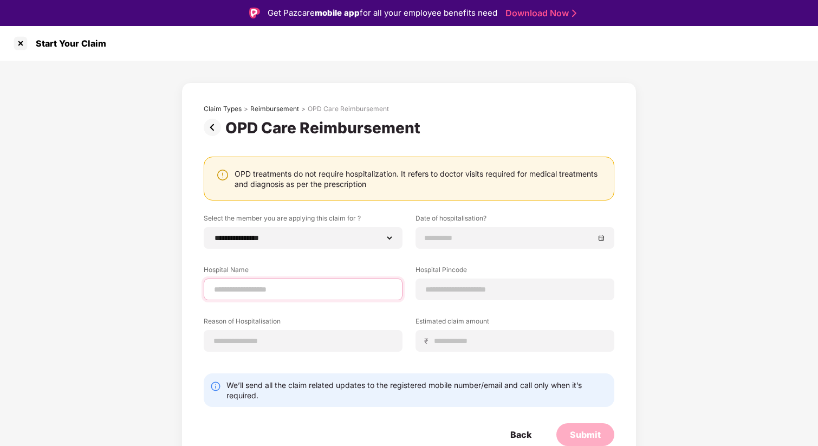
click at [255, 292] on input at bounding box center [303, 289] width 180 height 11
type input "**********"
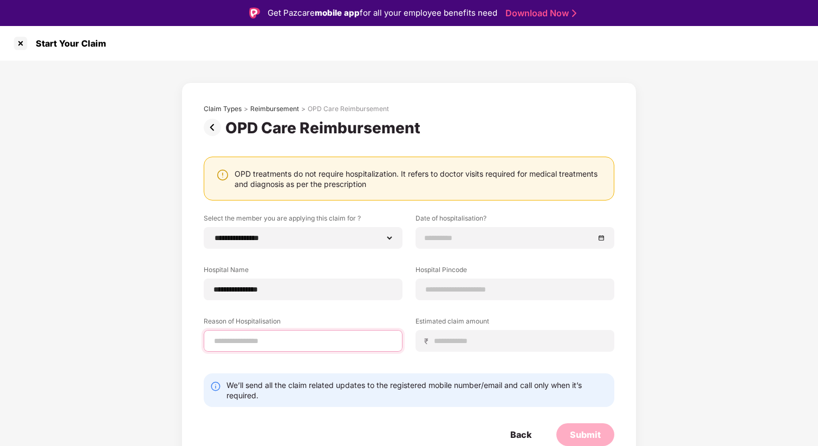
click at [268, 339] on input at bounding box center [303, 340] width 180 height 11
type input "**********"
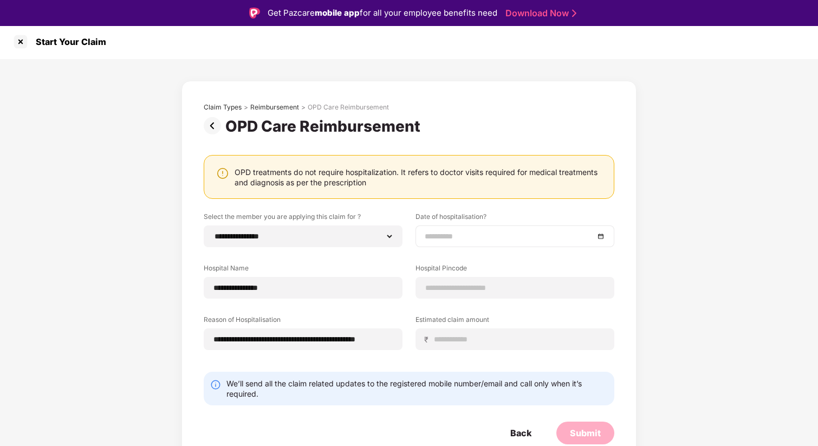
click at [458, 234] on input at bounding box center [510, 236] width 170 height 12
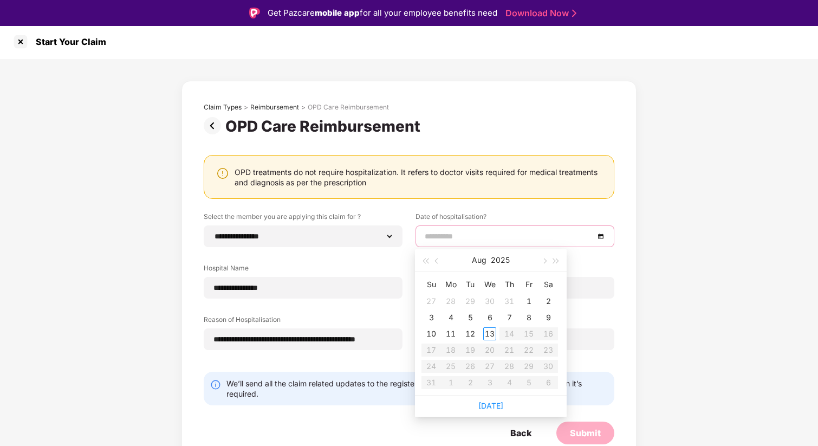
type input "**********"
click at [435, 262] on button "button" at bounding box center [437, 260] width 12 height 22
type input "**********"
click at [438, 262] on span "button" at bounding box center [437, 261] width 5 height 5
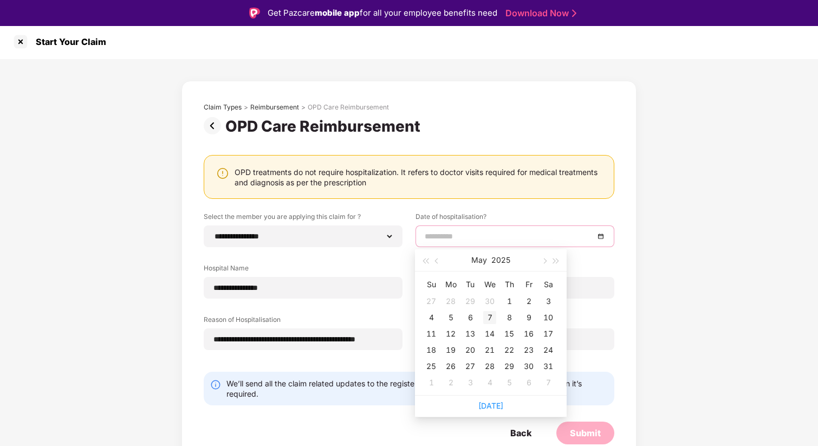
type input "**********"
click at [490, 318] on div "7" at bounding box center [489, 317] width 13 height 13
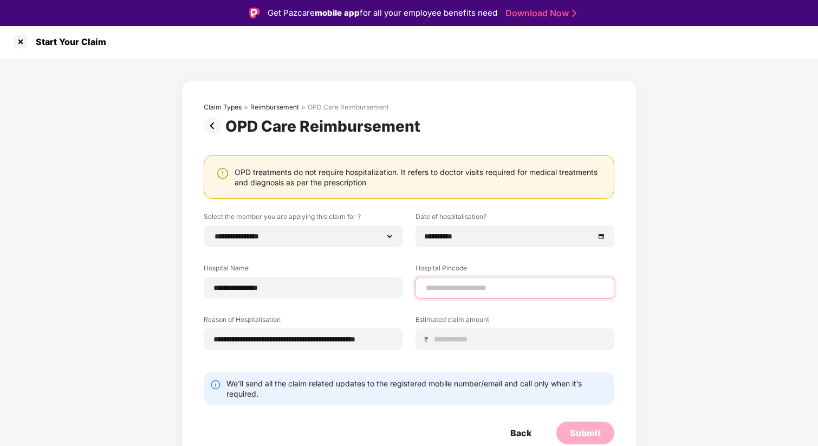
click at [464, 288] on input at bounding box center [515, 287] width 180 height 11
type input "******"
select select "*******"
select select "*********"
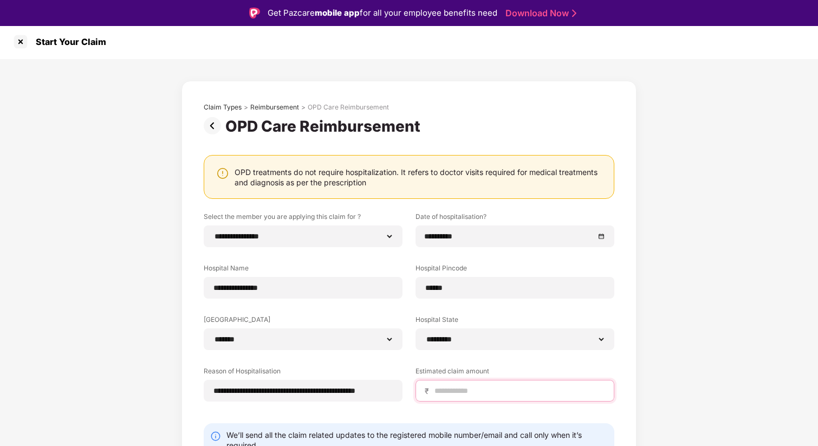
click at [448, 391] on input at bounding box center [520, 390] width 172 height 11
type input "****"
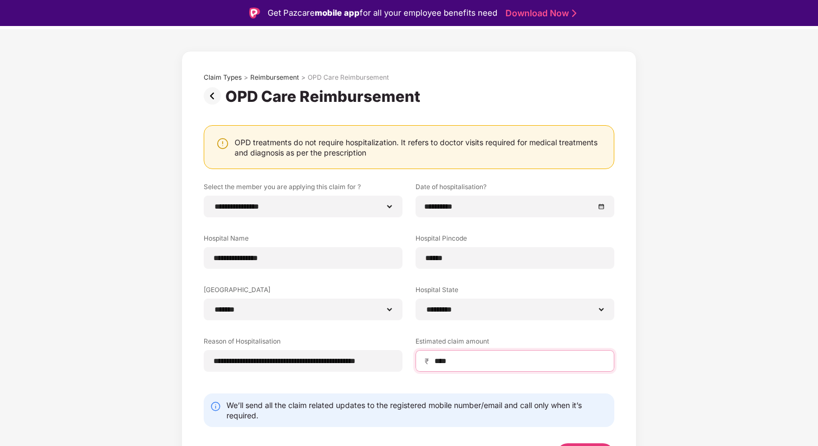
scroll to position [53, 0]
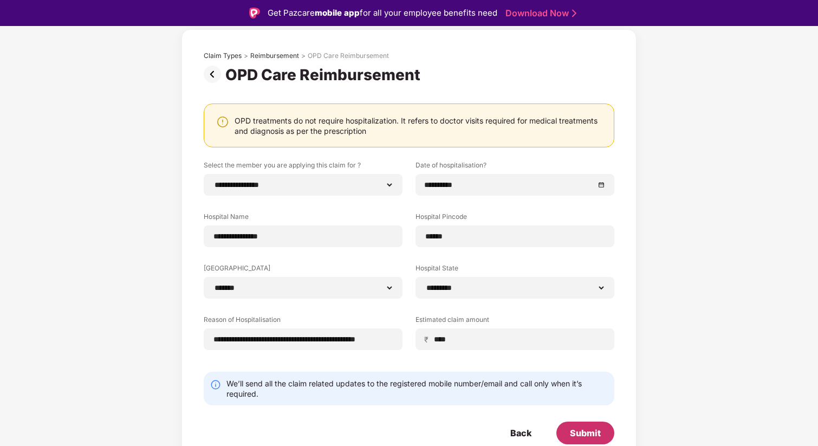
click at [585, 437] on div "Submit" at bounding box center [585, 433] width 31 height 12
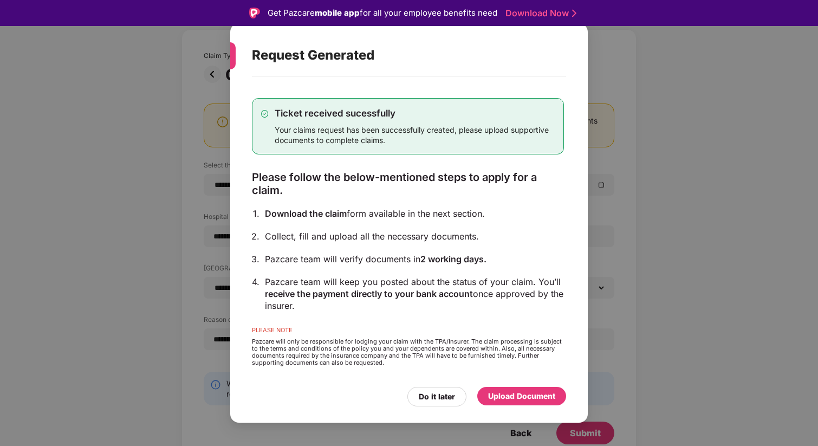
click at [515, 399] on div "Upload Document" at bounding box center [521, 396] width 67 height 12
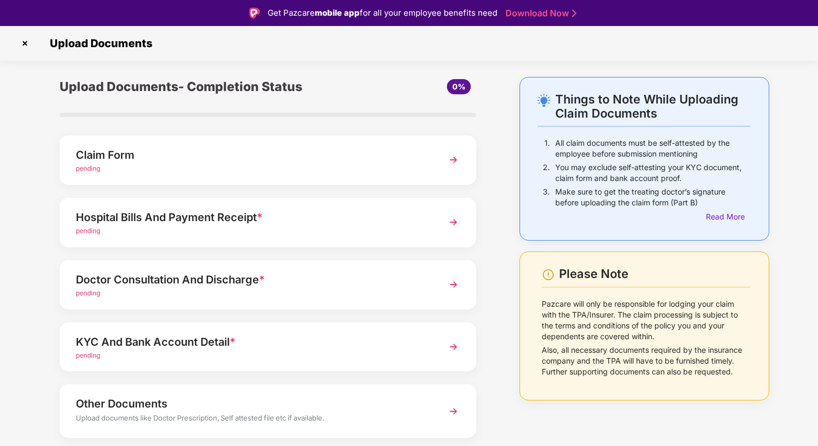
click at [90, 171] on span "pending" at bounding box center [88, 168] width 24 height 8
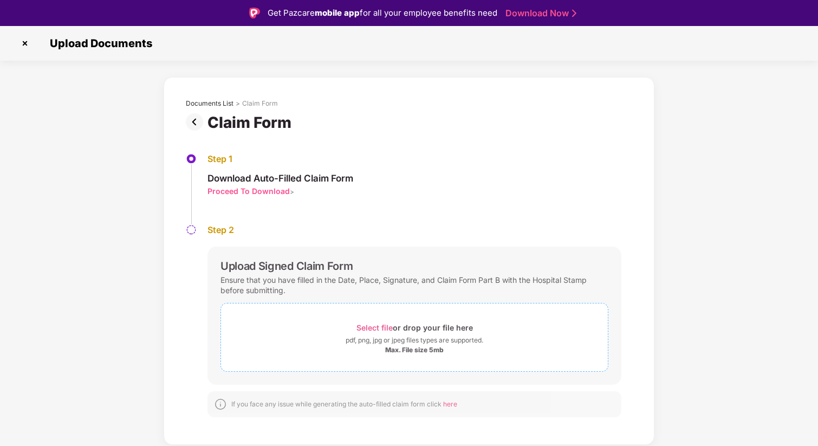
click at [370, 329] on span "Select file" at bounding box center [375, 327] width 36 height 9
click at [365, 325] on span "Select file" at bounding box center [375, 327] width 36 height 9
click at [377, 326] on span "Select file" at bounding box center [375, 327] width 36 height 9
click at [372, 326] on span "Select file" at bounding box center [375, 327] width 36 height 9
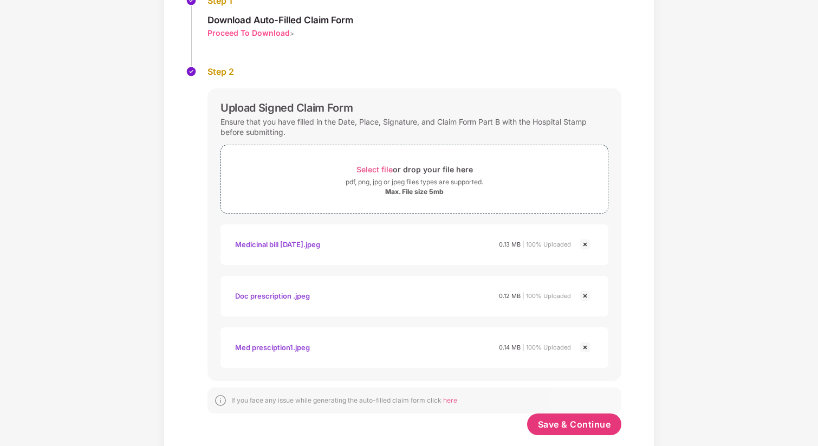
scroll to position [154, 0]
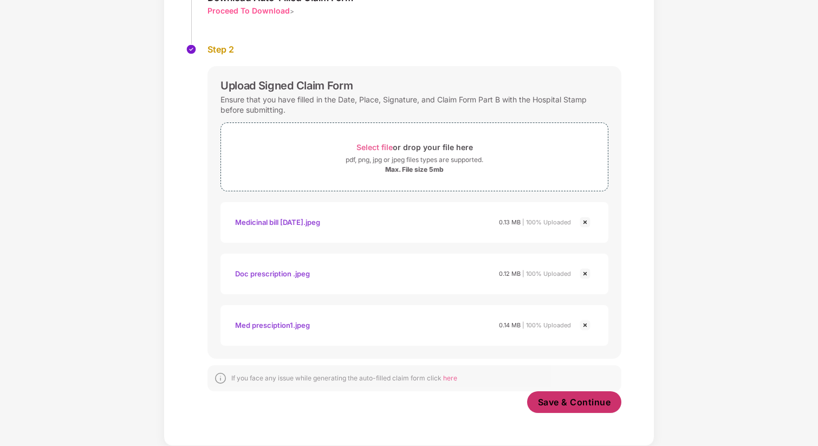
click at [570, 405] on span "Save & Continue" at bounding box center [574, 402] width 73 height 12
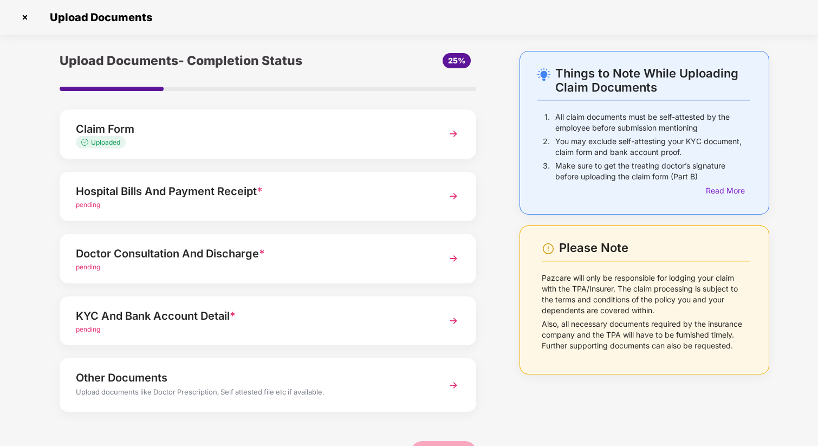
click at [97, 212] on div "Hospital Bills And Payment Receipt * pending" at bounding box center [268, 196] width 417 height 49
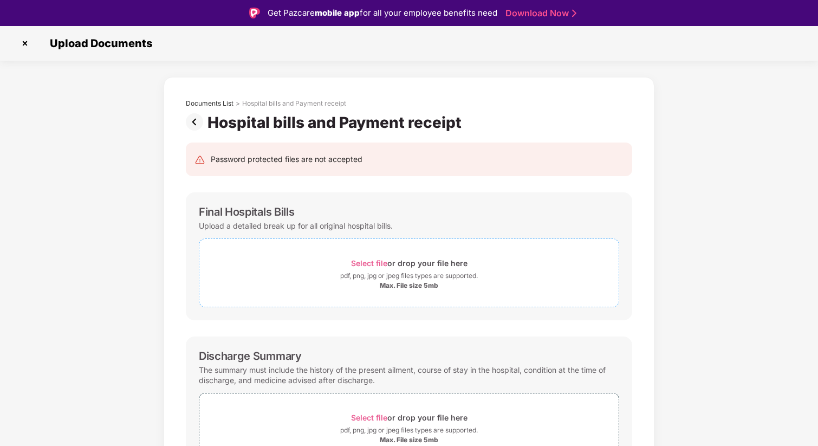
click at [374, 261] on span "Select file" at bounding box center [369, 263] width 36 height 9
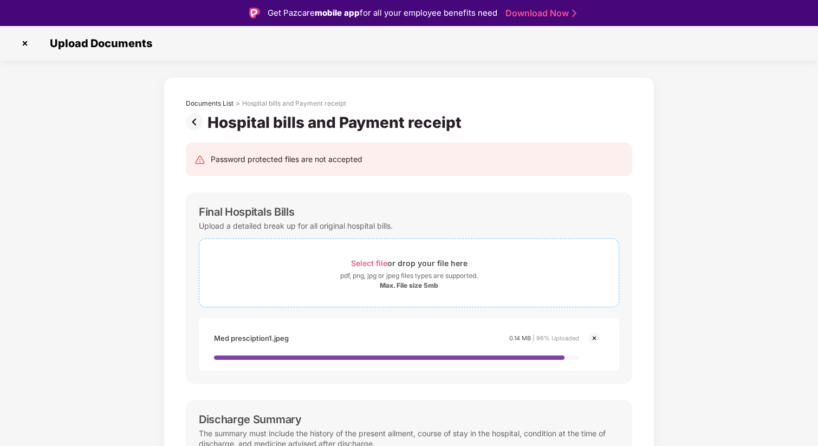
click at [376, 259] on span "Select file" at bounding box center [369, 263] width 36 height 9
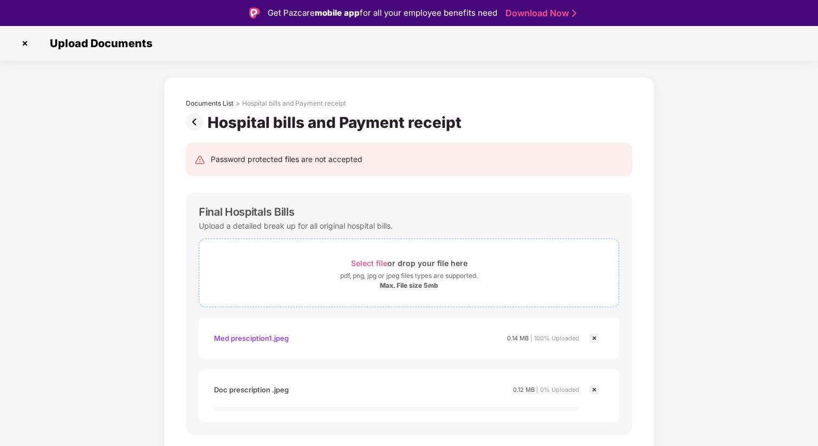
click at [377, 260] on span "Select file" at bounding box center [369, 263] width 36 height 9
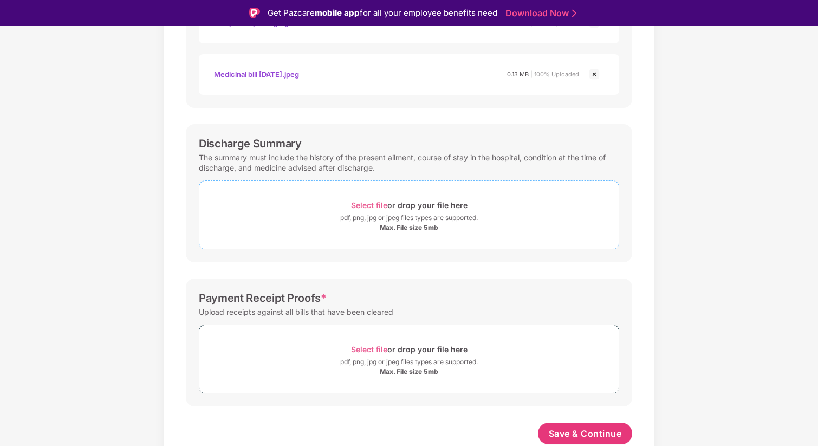
scroll to position [367, 0]
click at [377, 207] on span "Select file" at bounding box center [369, 205] width 36 height 9
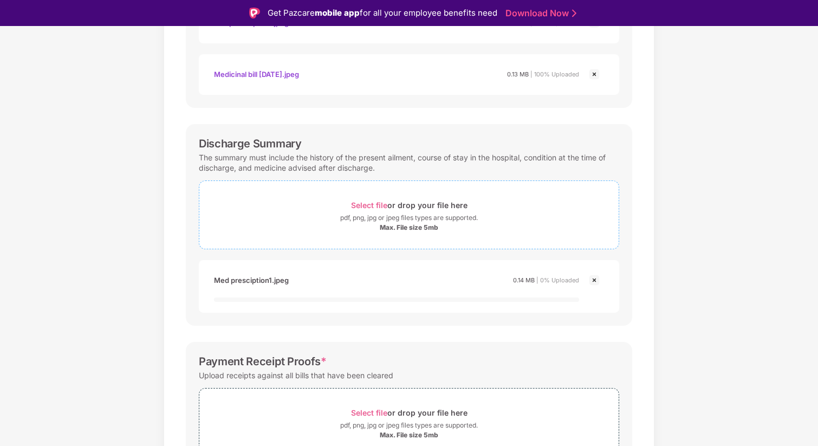
click at [365, 203] on span "Select file" at bounding box center [369, 205] width 36 height 9
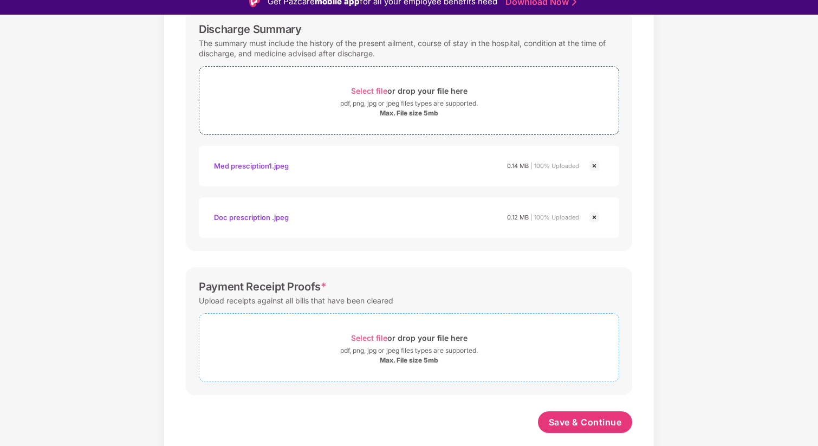
scroll to position [470, 0]
click at [381, 339] on span "Select file" at bounding box center [369, 337] width 36 height 9
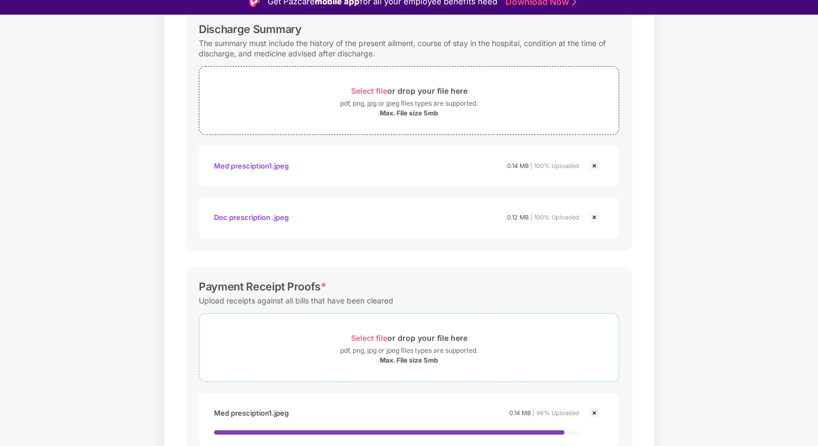
click at [364, 337] on span "Select file" at bounding box center [369, 337] width 36 height 9
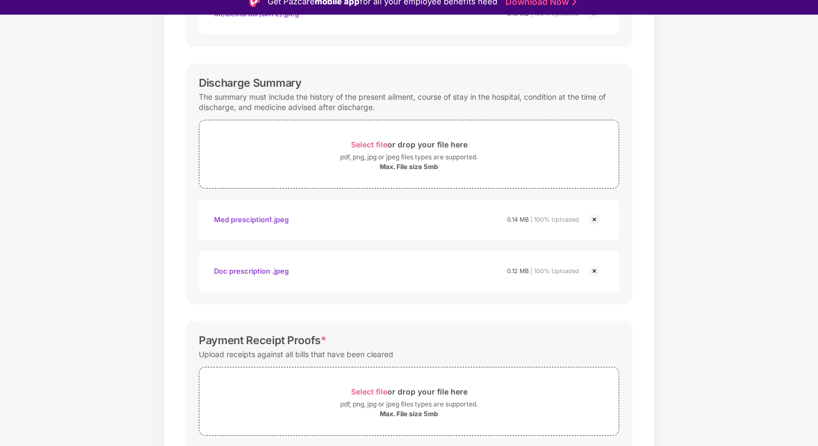
scroll to position [415, 0]
click at [368, 145] on span "Select file" at bounding box center [369, 145] width 36 height 9
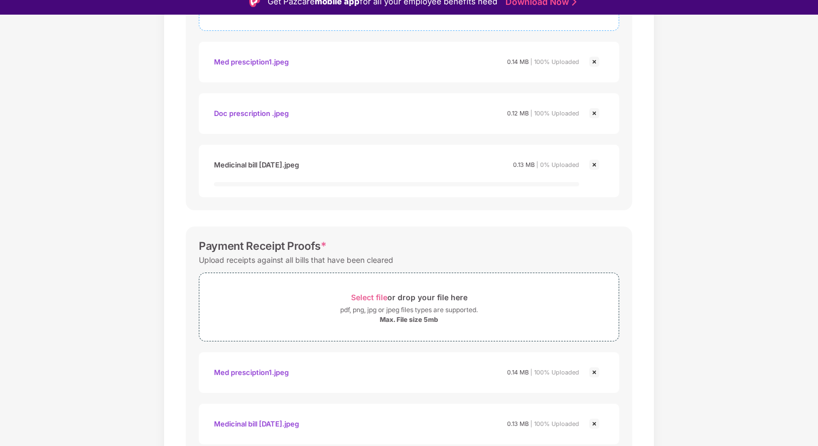
scroll to position [624, 0]
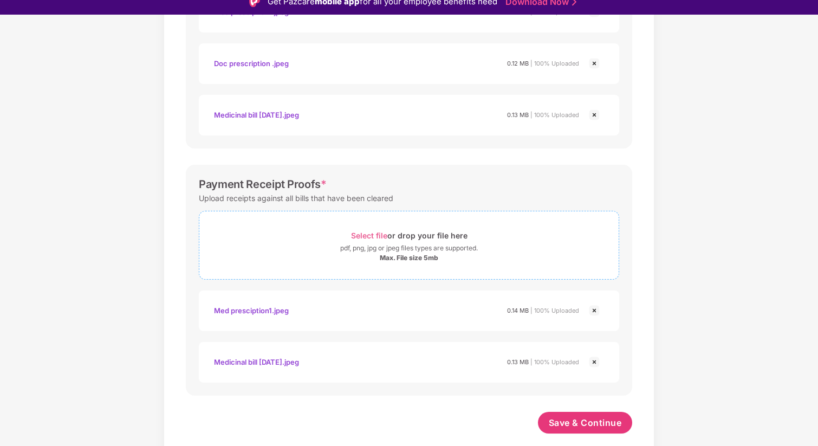
click at [377, 235] on span "Select file" at bounding box center [369, 235] width 36 height 9
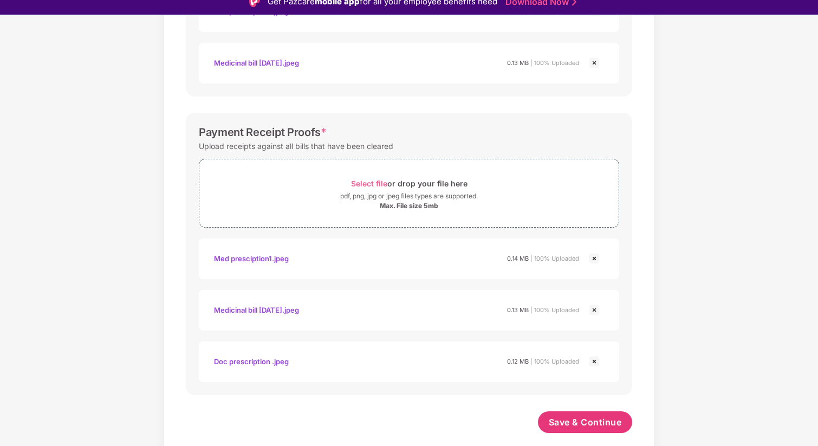
scroll to position [676, 0]
click at [596, 425] on span "Save & Continue" at bounding box center [585, 422] width 73 height 12
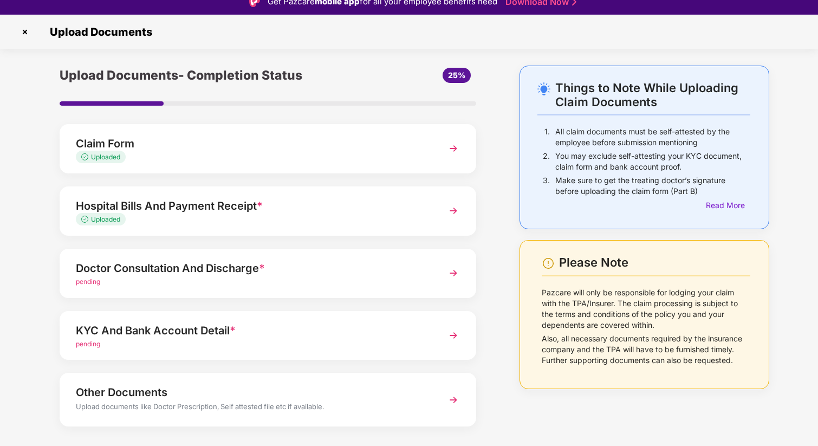
scroll to position [33, 0]
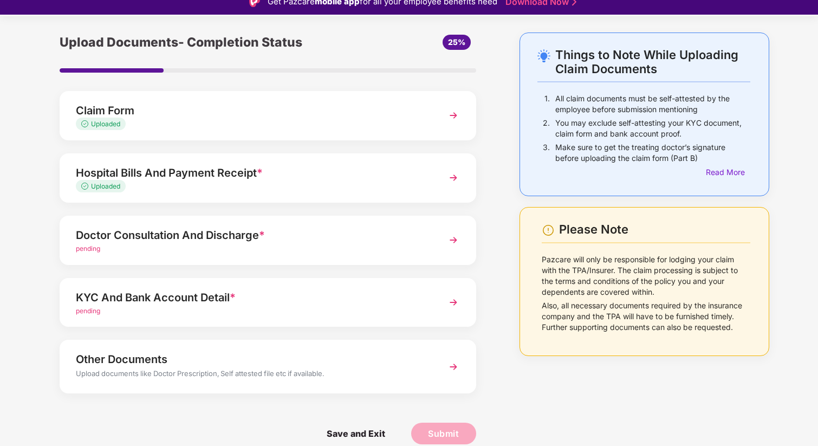
click at [91, 251] on span "pending" at bounding box center [88, 248] width 24 height 8
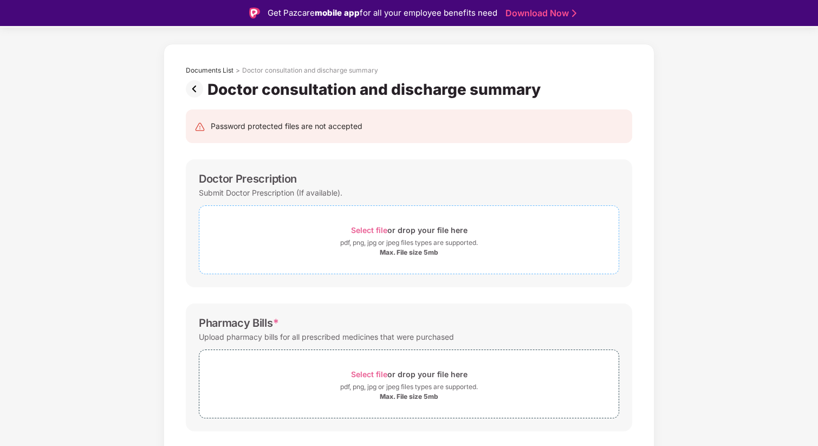
click at [365, 234] on span "Select file" at bounding box center [369, 229] width 36 height 9
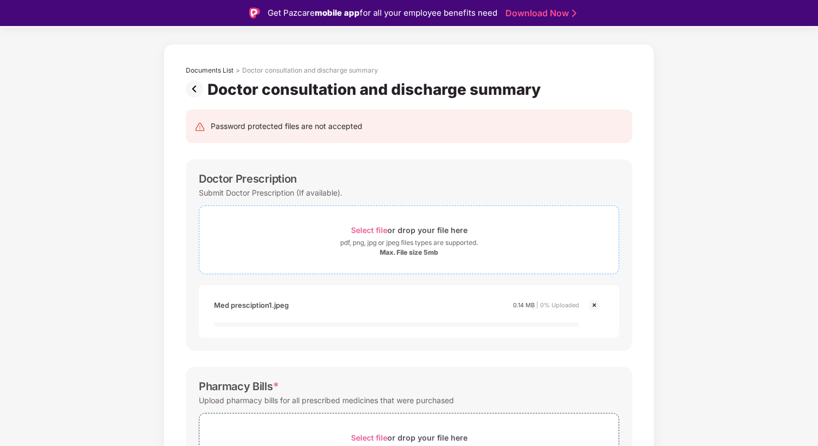
click at [372, 233] on span "Select file" at bounding box center [369, 229] width 36 height 9
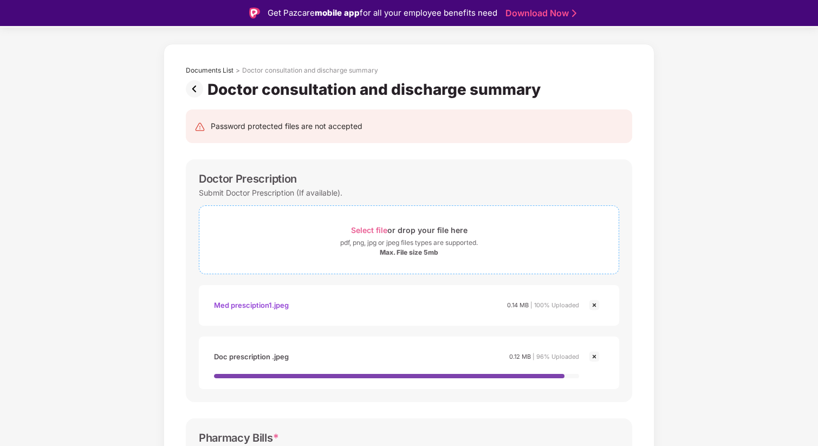
click at [371, 230] on span "Select file" at bounding box center [369, 229] width 36 height 9
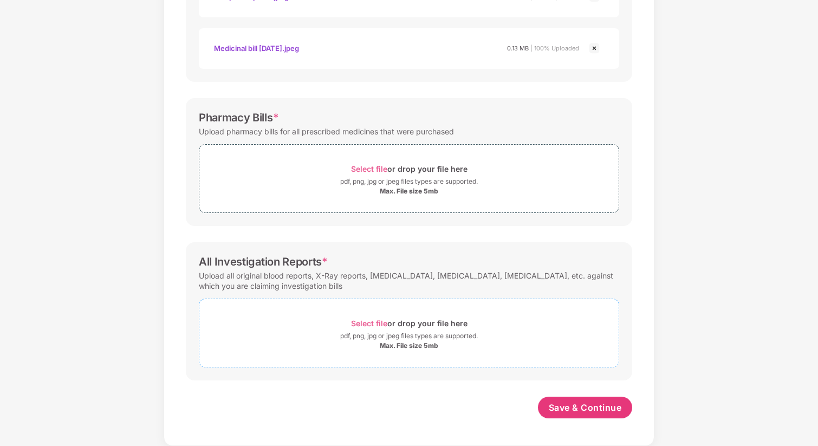
scroll to position [367, 0]
click at [372, 168] on span "Select file" at bounding box center [369, 168] width 36 height 9
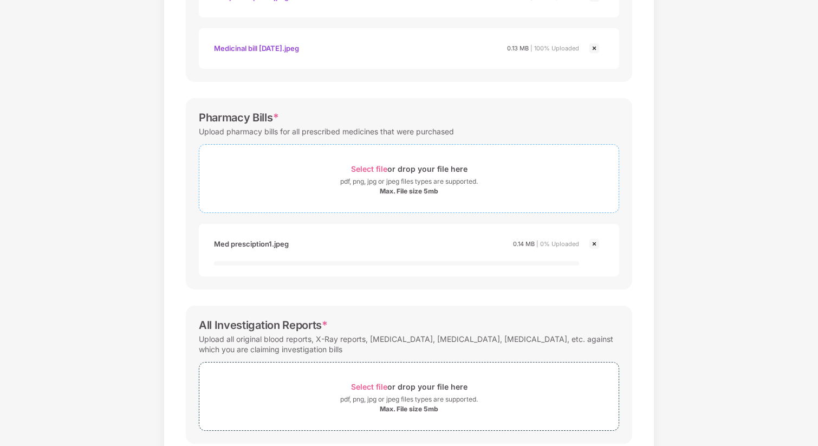
click at [372, 167] on span "Select file" at bounding box center [369, 168] width 36 height 9
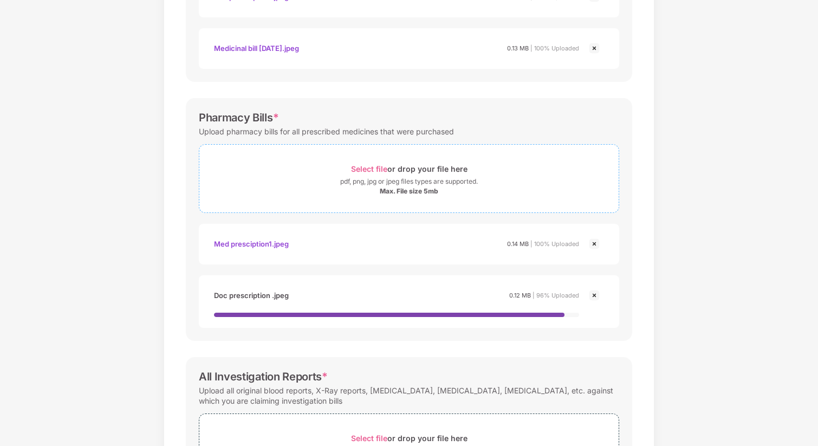
click at [367, 168] on span "Select file" at bounding box center [369, 168] width 36 height 9
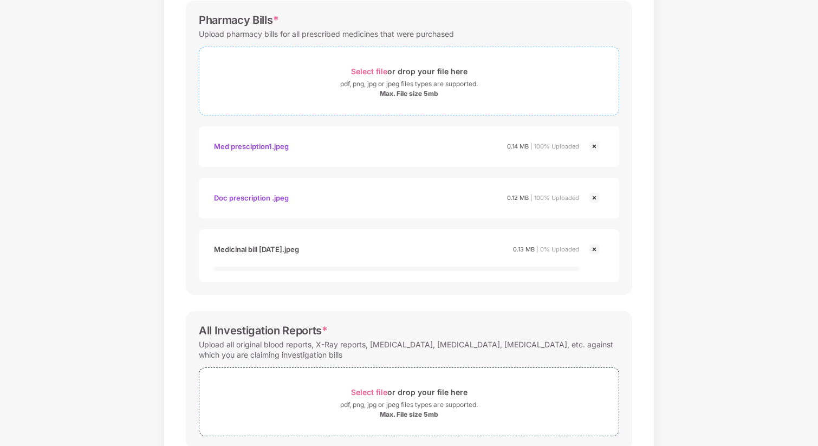
scroll to position [533, 0]
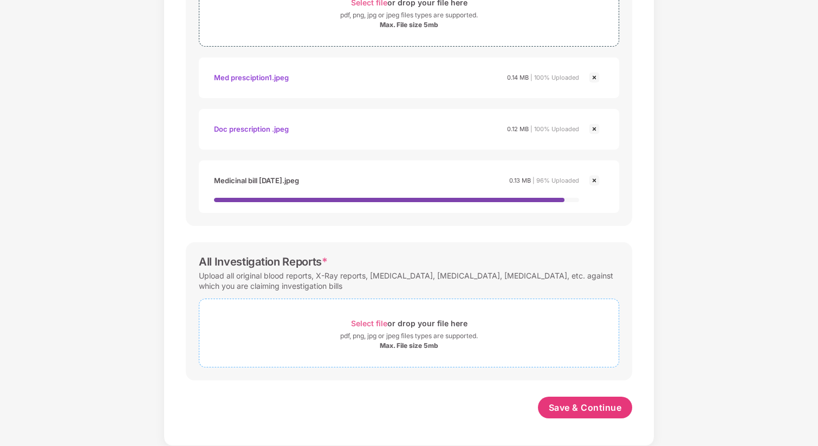
click at [384, 325] on span "Select file" at bounding box center [369, 323] width 36 height 9
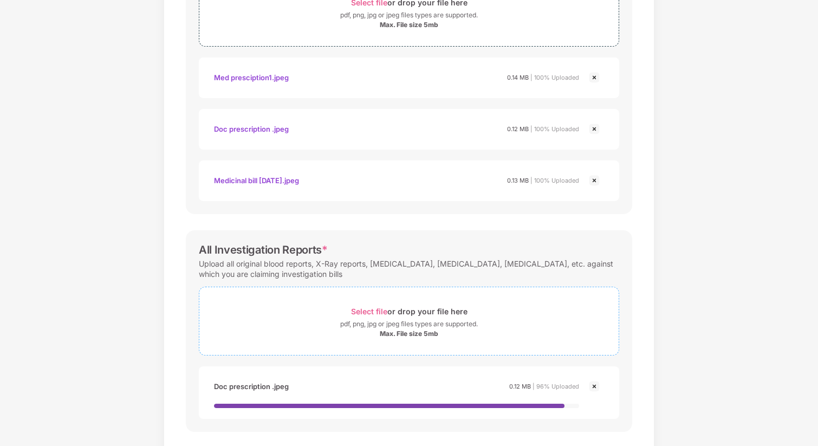
click at [373, 311] on span "Select file" at bounding box center [369, 311] width 36 height 9
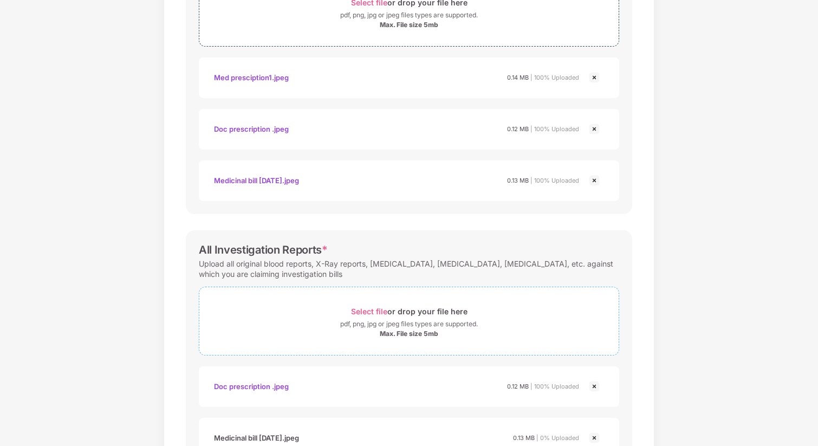
click at [373, 310] on span "Select file" at bounding box center [369, 311] width 36 height 9
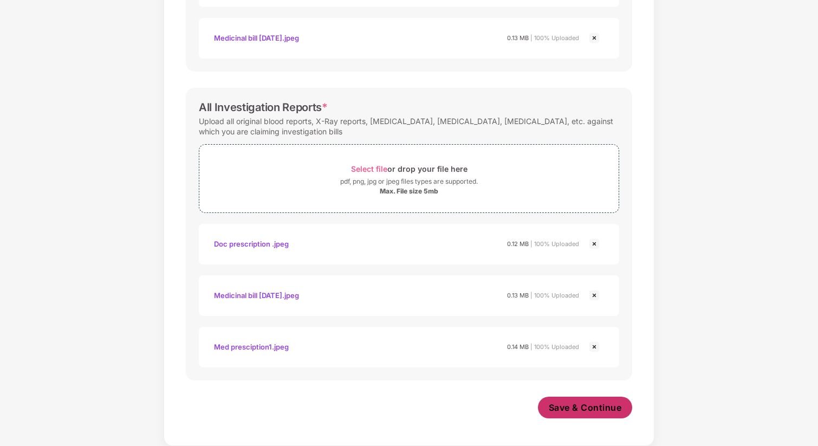
click at [590, 408] on span "Save & Continue" at bounding box center [585, 408] width 73 height 12
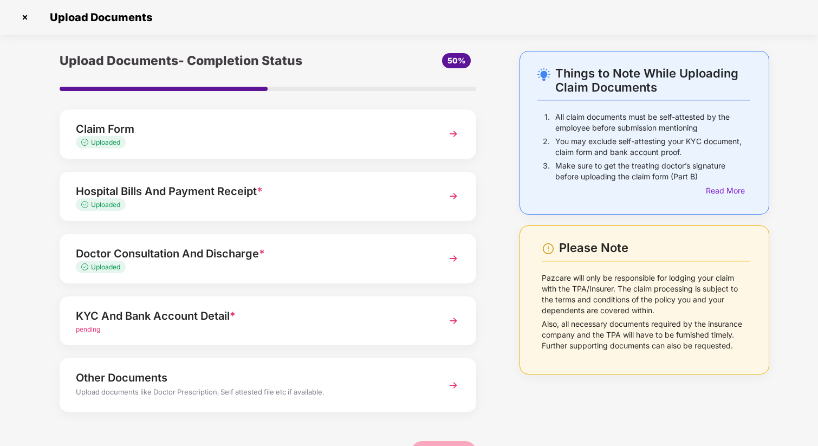
click at [97, 328] on span "pending" at bounding box center [88, 329] width 24 height 8
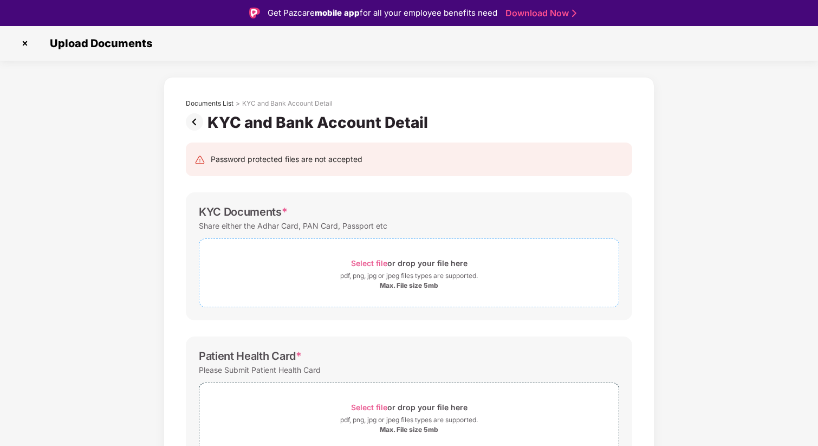
click at [374, 266] on span "Select file" at bounding box center [369, 263] width 36 height 9
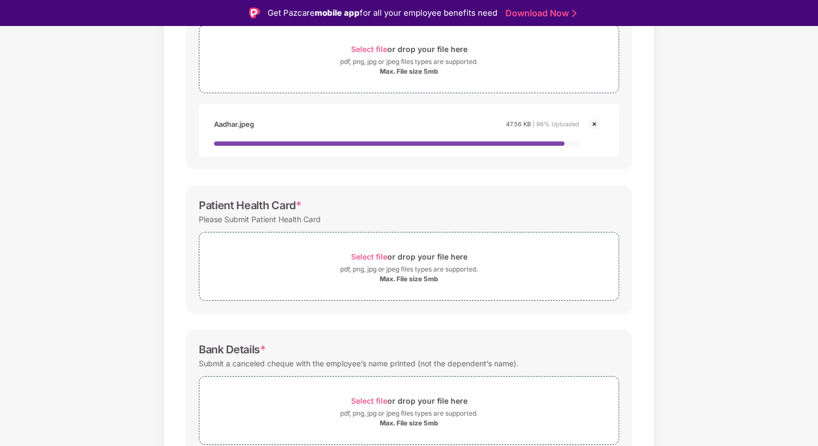
scroll to position [235, 0]
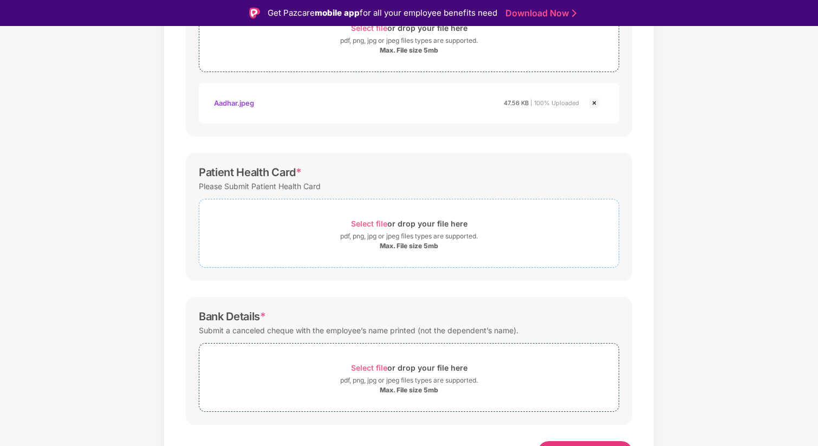
click at [370, 228] on span "Select file" at bounding box center [369, 223] width 36 height 9
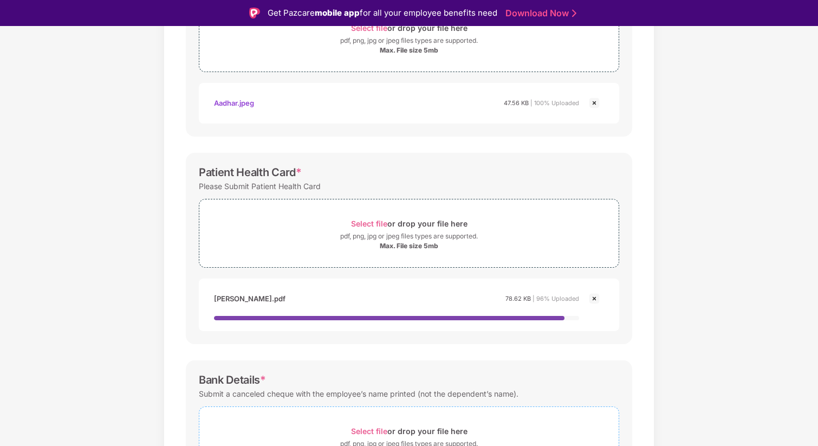
click at [371, 431] on span "Select file" at bounding box center [369, 431] width 36 height 9
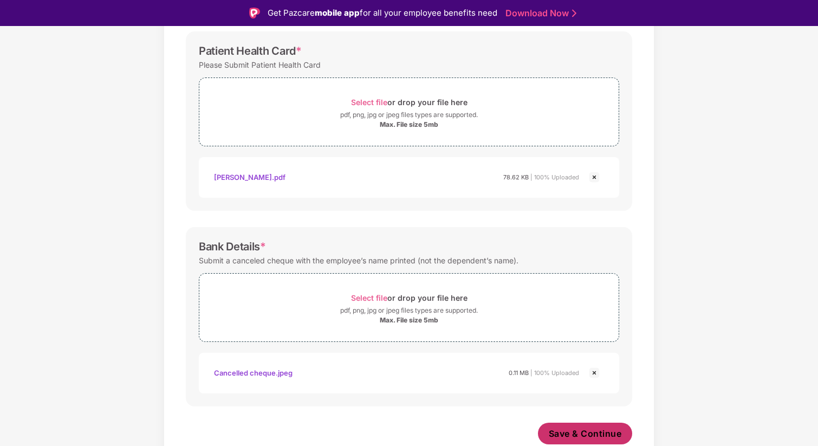
click at [599, 435] on span "Save & Continue" at bounding box center [585, 434] width 73 height 12
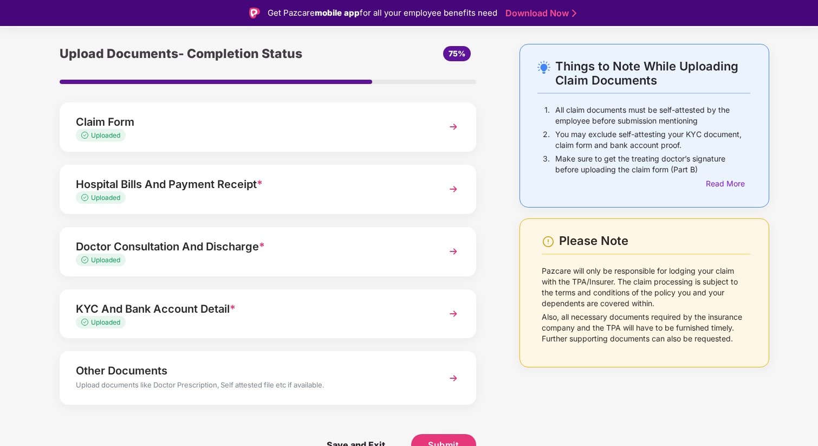
scroll to position [26, 0]
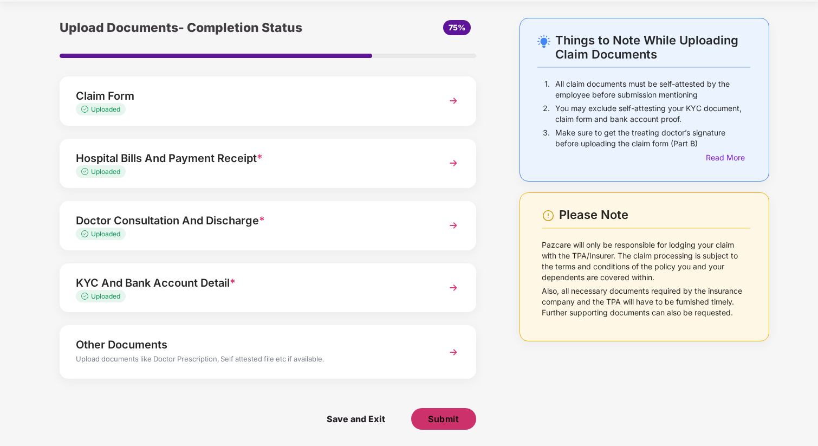
click at [446, 420] on span "Submit" at bounding box center [443, 419] width 31 height 12
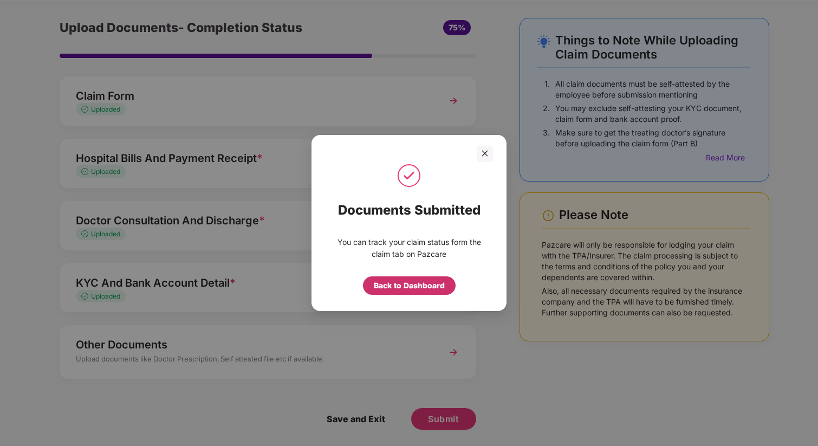
click at [417, 283] on div "Back to Dashboard" at bounding box center [409, 286] width 71 height 12
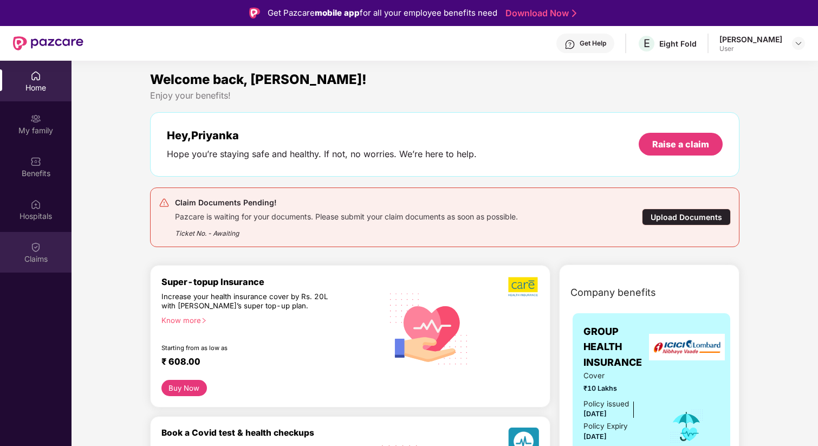
click at [37, 250] on img at bounding box center [35, 247] width 11 height 11
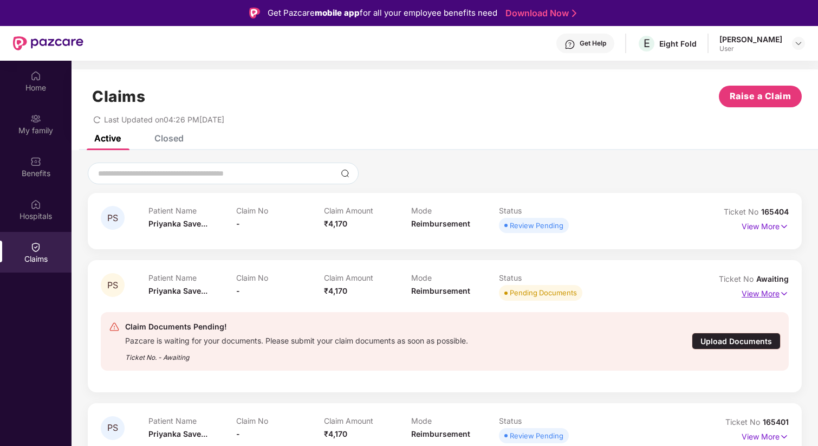
click at [783, 290] on img at bounding box center [784, 294] width 9 height 12
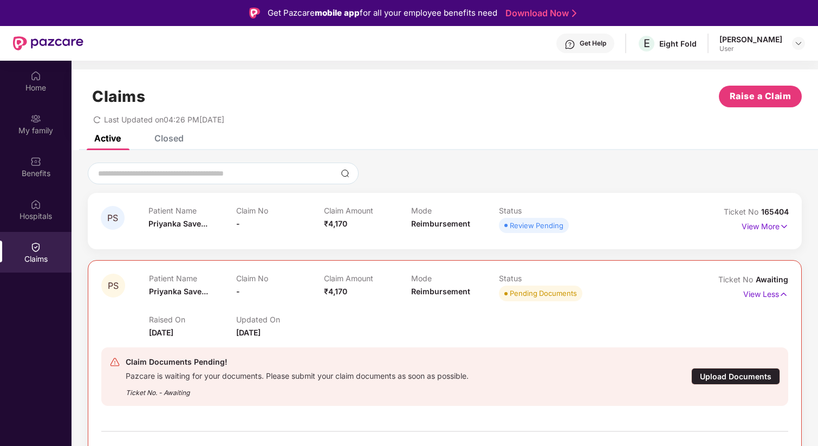
click at [701, 380] on div "Upload Documents" at bounding box center [736, 376] width 89 height 17
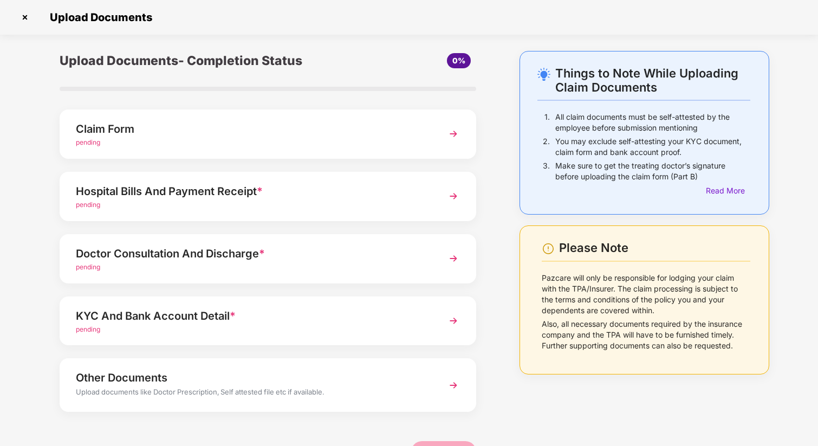
click at [24, 16] on img at bounding box center [24, 17] width 17 height 17
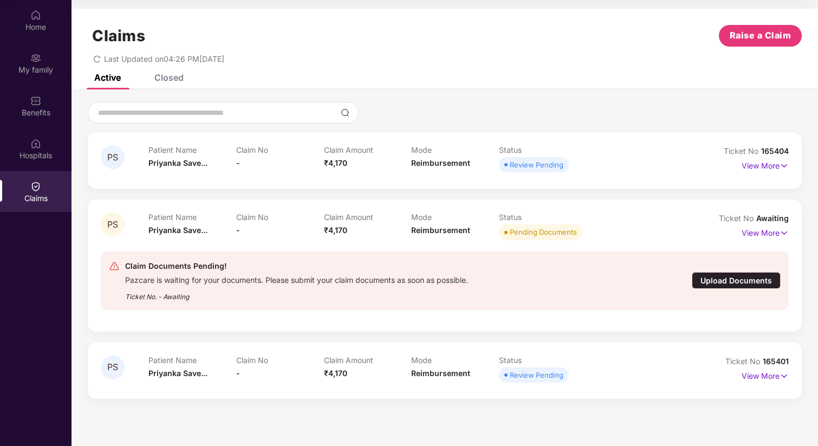
click at [740, 280] on div "Upload Documents" at bounding box center [736, 280] width 89 height 17
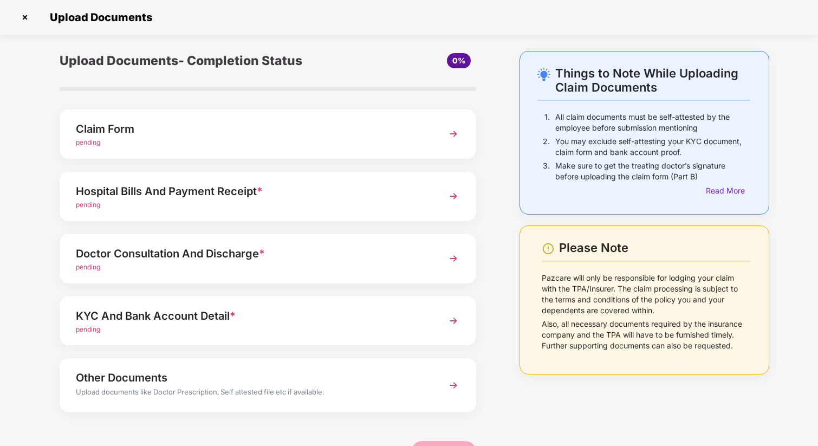
click at [90, 141] on span "pending" at bounding box center [88, 142] width 24 height 8
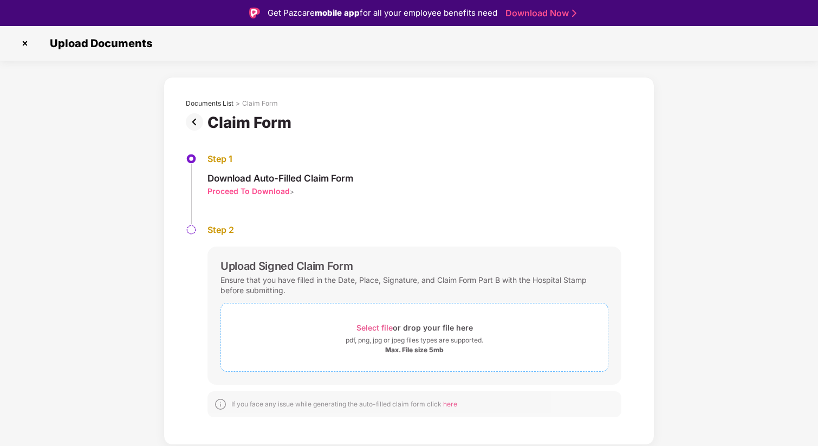
click at [377, 327] on span "Select file" at bounding box center [375, 327] width 36 height 9
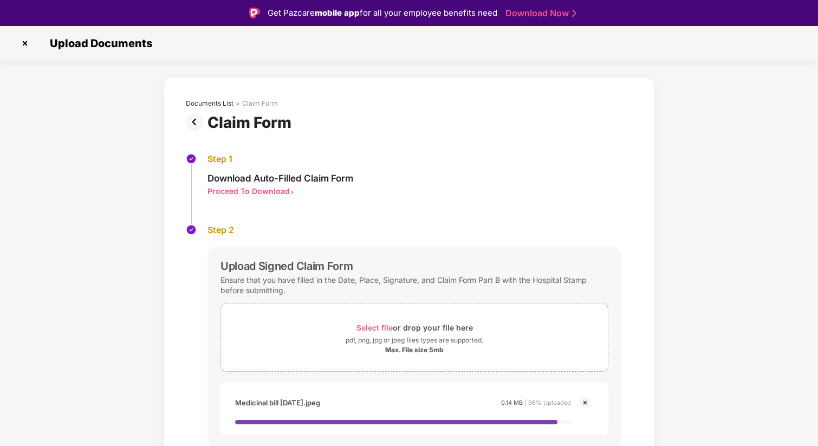
click at [372, 325] on span "Select file" at bounding box center [375, 327] width 36 height 9
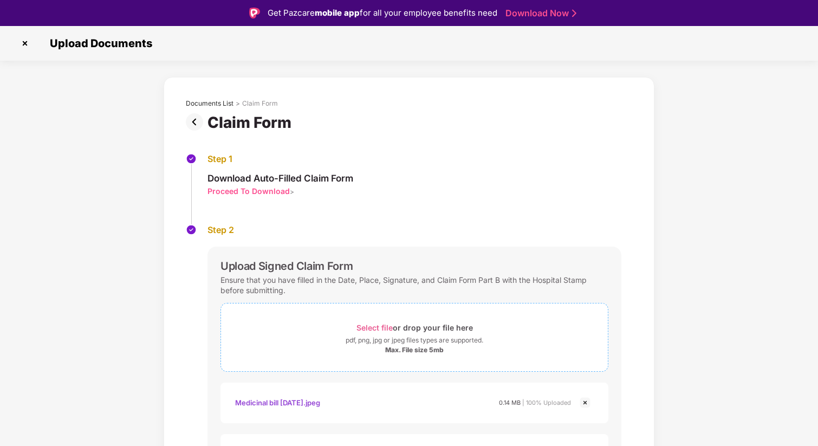
click at [378, 329] on span "Select file" at bounding box center [375, 327] width 36 height 9
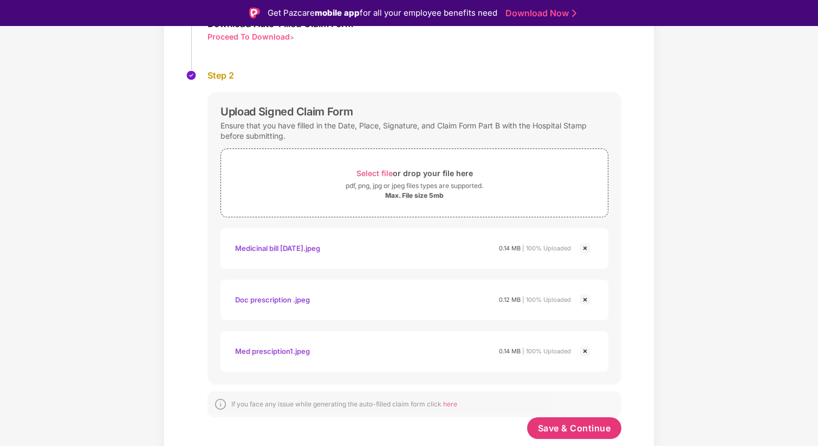
scroll to position [26, 0]
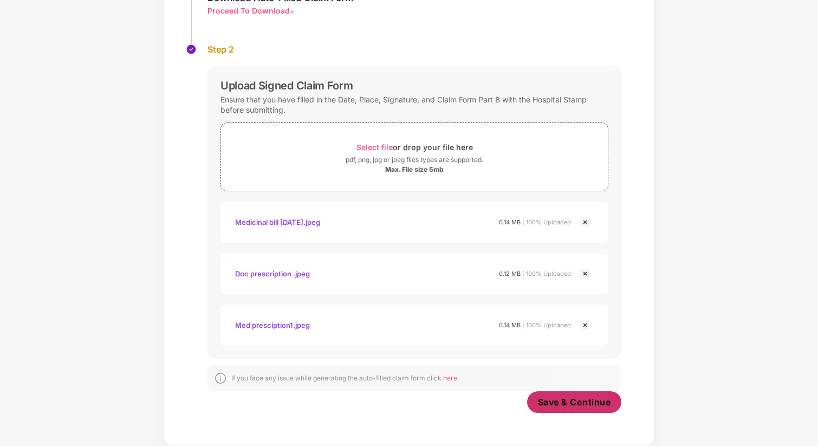
click at [567, 406] on span "Save & Continue" at bounding box center [574, 402] width 73 height 12
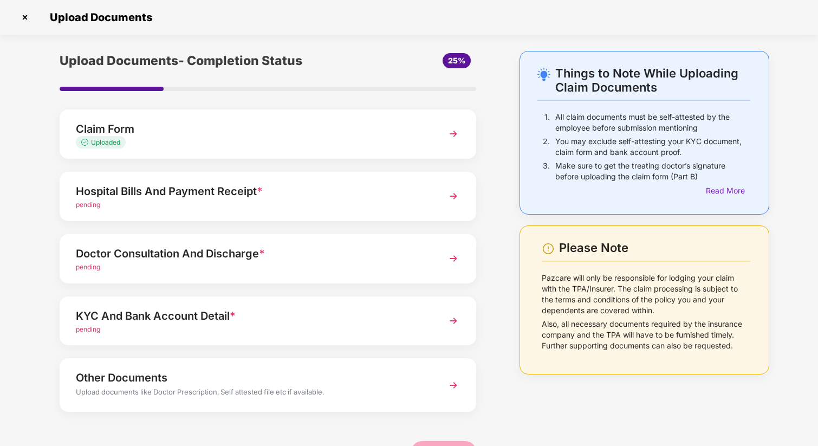
click at [453, 195] on img at bounding box center [454, 196] width 20 height 20
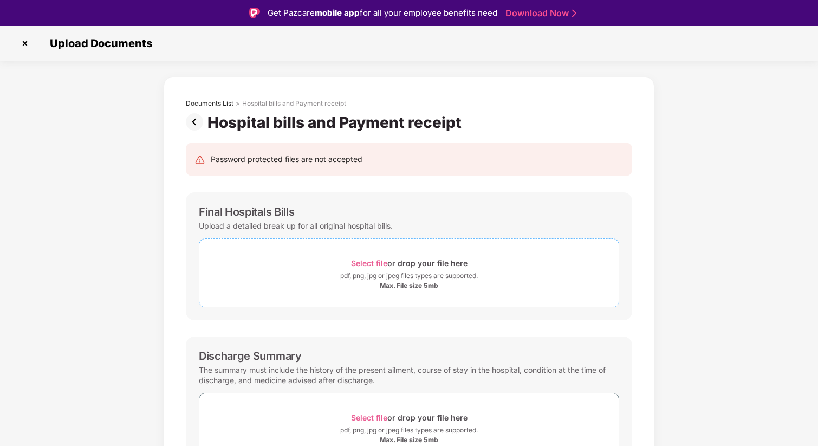
click at [374, 261] on span "Select file" at bounding box center [369, 263] width 36 height 9
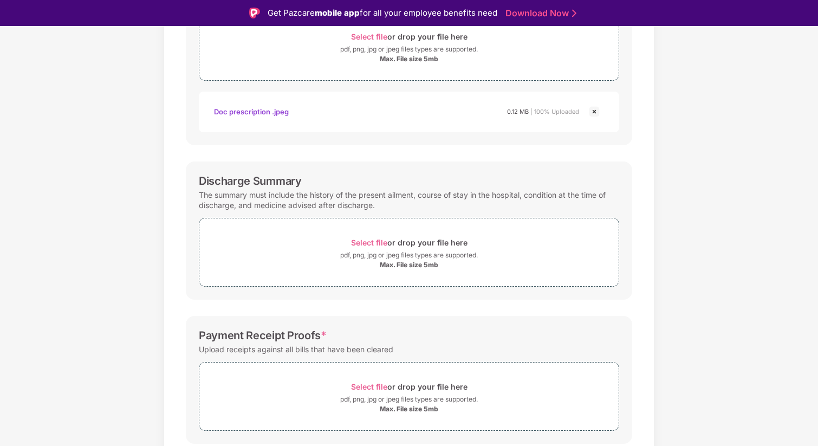
scroll to position [206, 0]
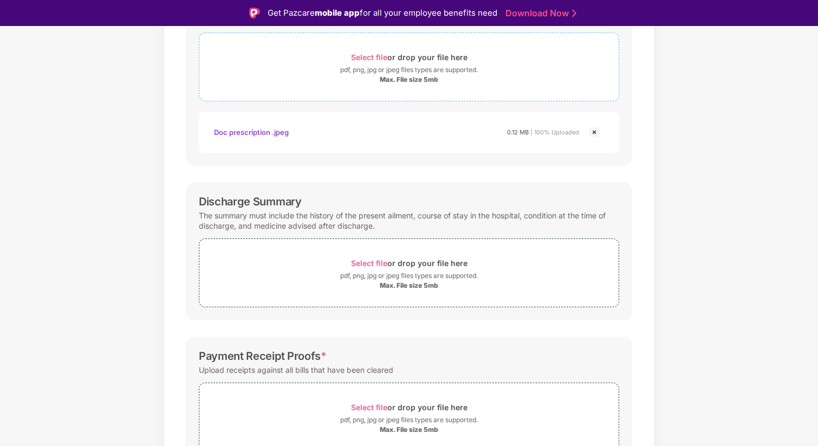
click at [363, 54] on span "Select file" at bounding box center [369, 57] width 36 height 9
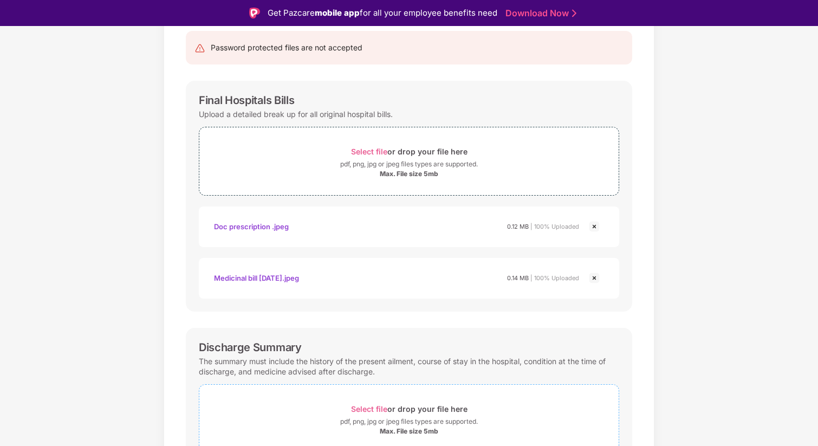
scroll to position [107, 0]
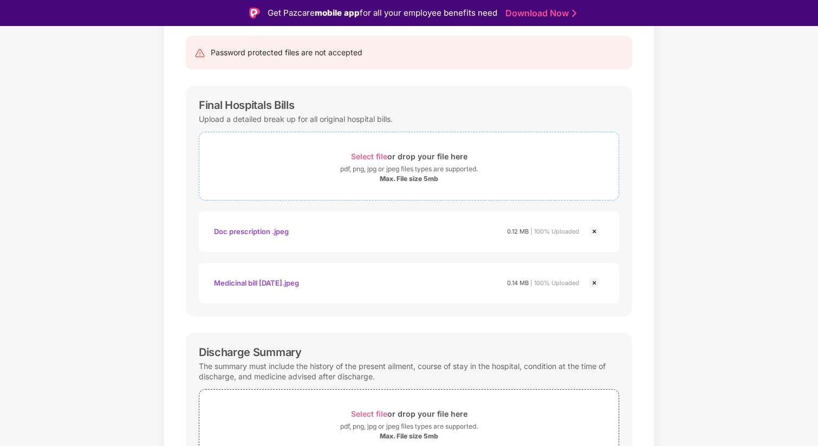
click at [374, 155] on span "Select file" at bounding box center [369, 156] width 36 height 9
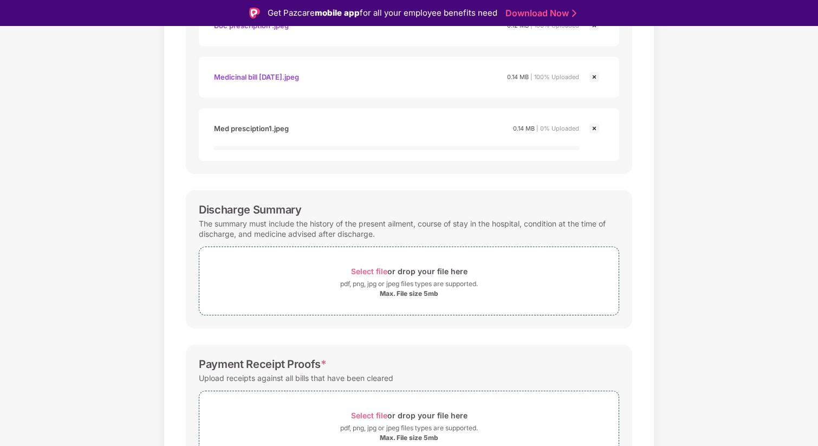
scroll to position [341, 0]
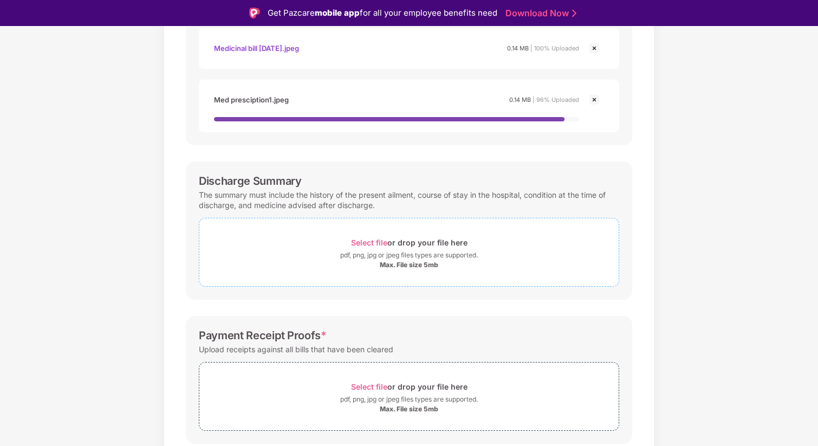
click at [382, 241] on span "Select file" at bounding box center [369, 242] width 36 height 9
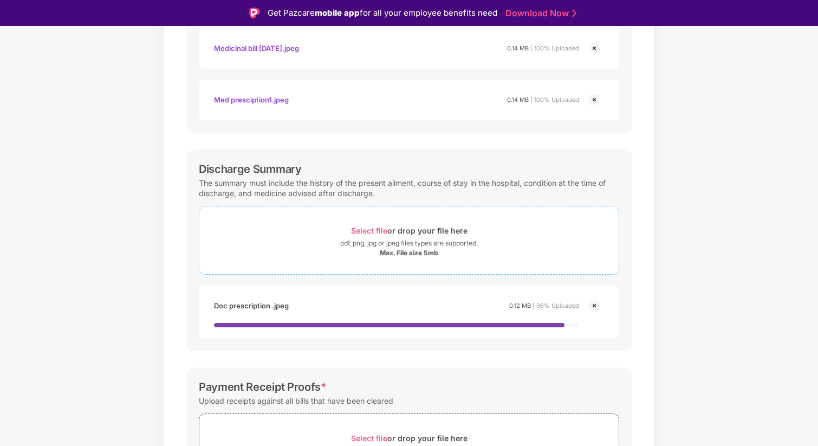
click at [369, 232] on span "Select file" at bounding box center [369, 230] width 36 height 9
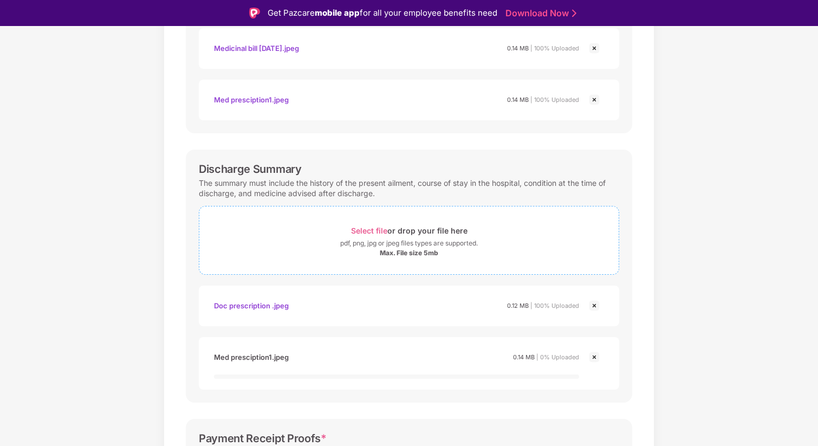
click at [367, 229] on span "Select file" at bounding box center [369, 230] width 36 height 9
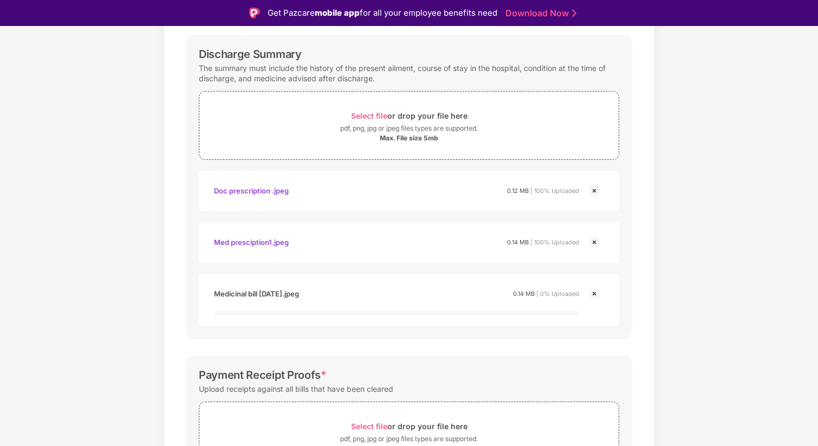
scroll to position [533, 0]
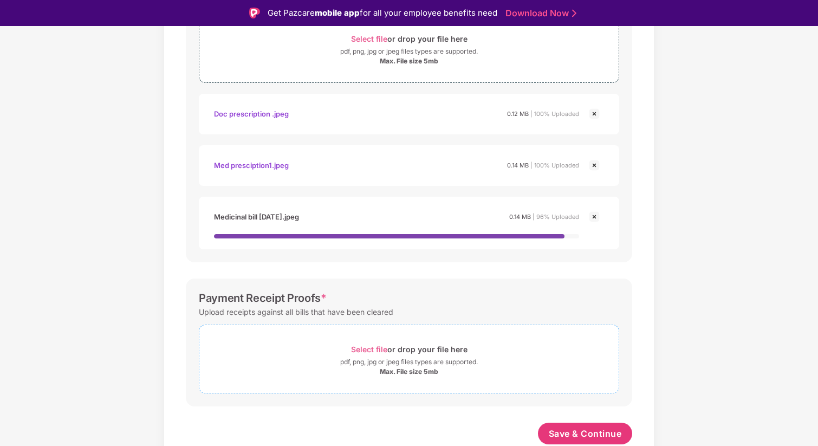
click at [376, 349] on span "Select file" at bounding box center [369, 349] width 36 height 9
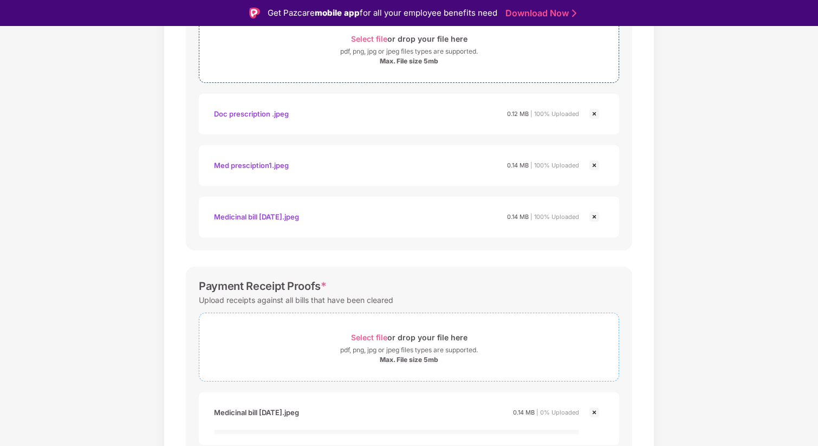
click at [377, 338] on span "Select file" at bounding box center [369, 337] width 36 height 9
click at [364, 337] on span "Select file" at bounding box center [369, 337] width 36 height 9
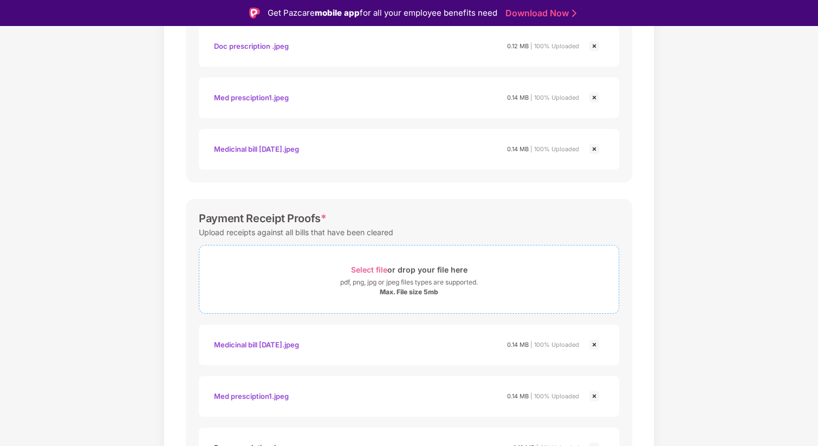
scroll to position [688, 0]
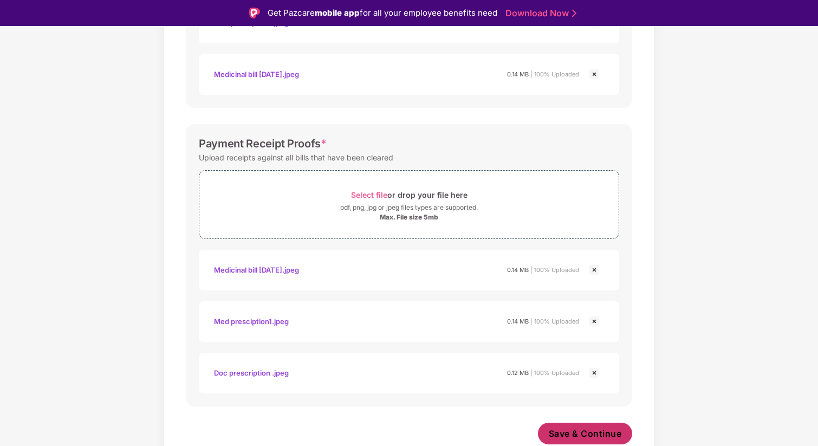
click at [587, 442] on button "Save & Continue" at bounding box center [585, 434] width 95 height 22
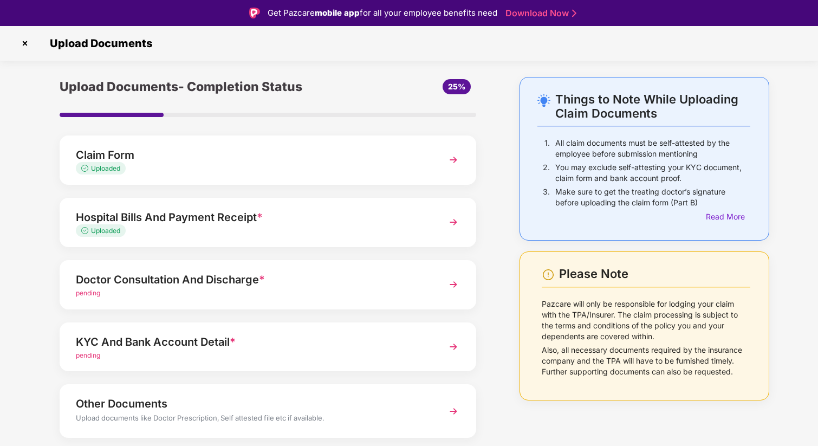
scroll to position [33, 0]
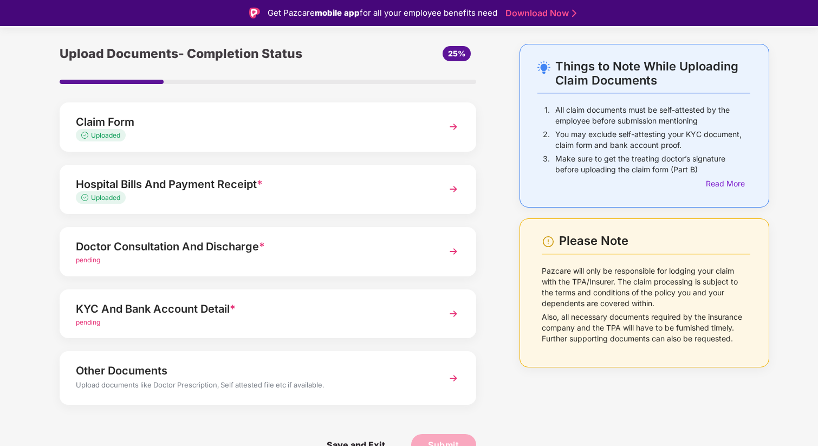
click at [91, 260] on span "pending" at bounding box center [88, 260] width 24 height 8
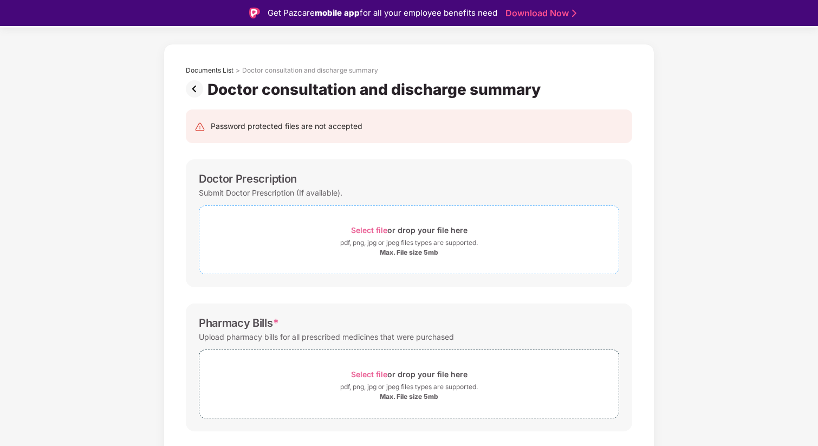
click at [369, 229] on span "Select file" at bounding box center [369, 229] width 36 height 9
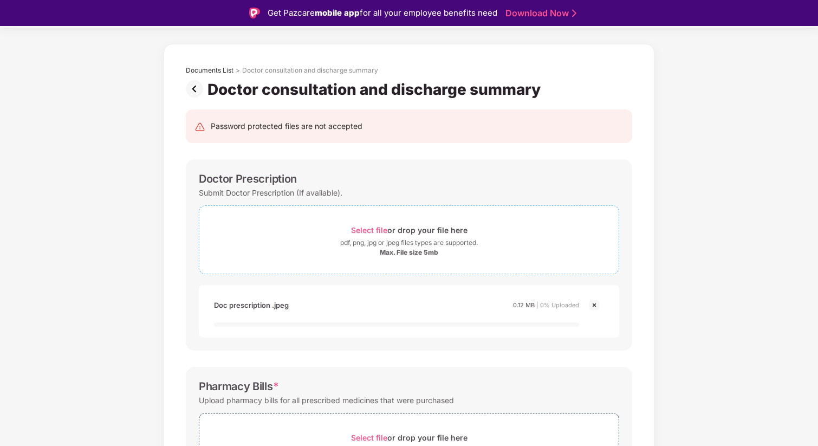
click at [364, 232] on span "Select file" at bounding box center [369, 229] width 36 height 9
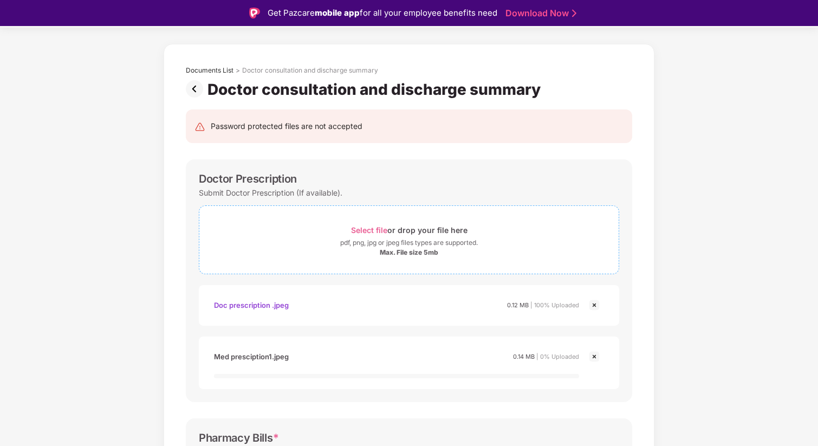
click at [364, 231] on span "Select file" at bounding box center [369, 229] width 36 height 9
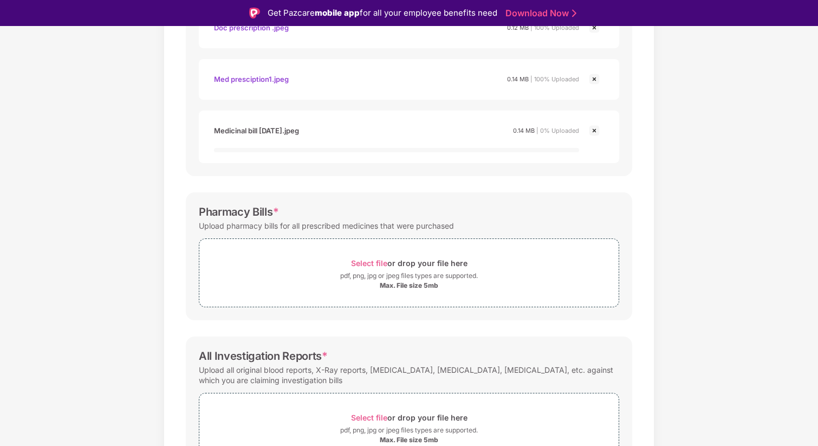
scroll to position [379, 0]
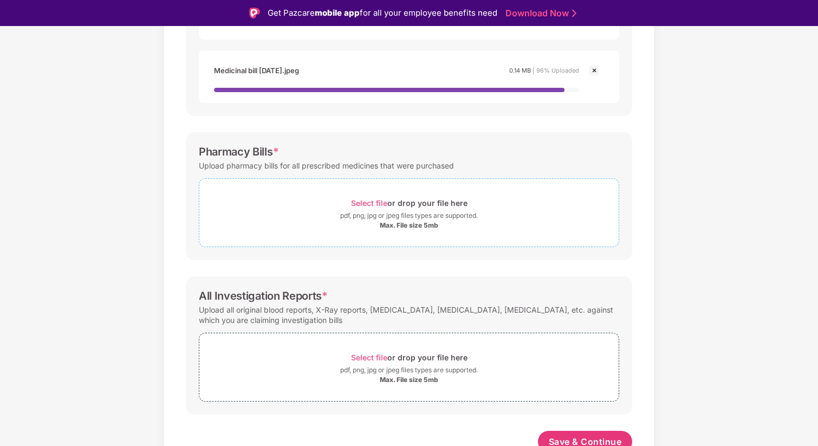
click at [370, 198] on span "Select file" at bounding box center [369, 202] width 36 height 9
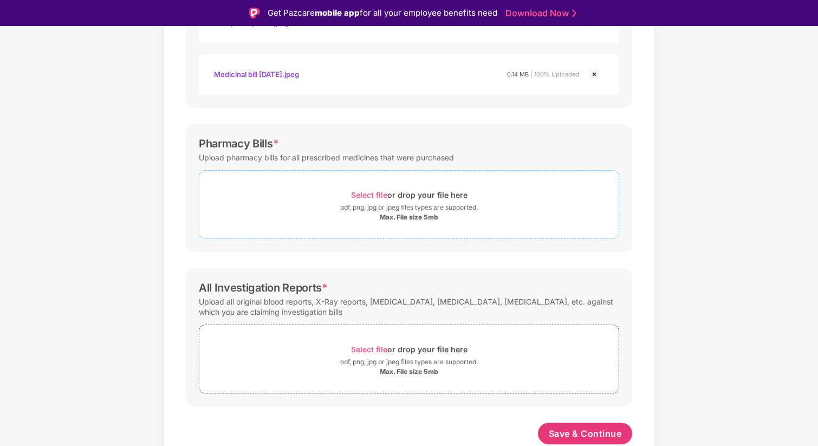
scroll to position [371, 0]
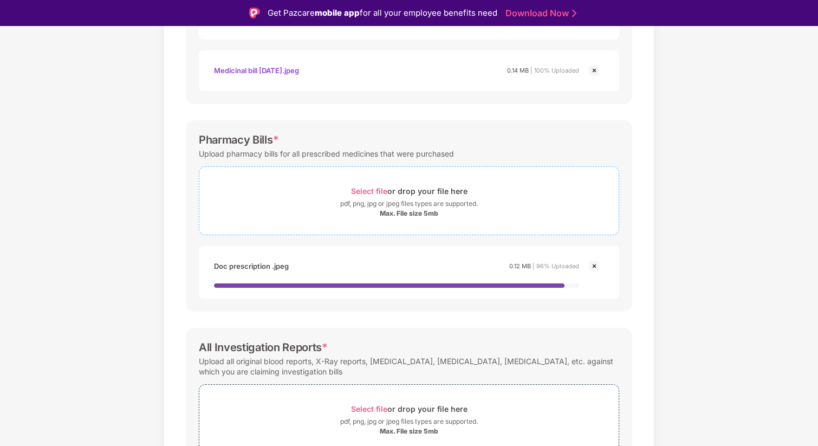
click at [370, 186] on div "Select file or drop your file here" at bounding box center [409, 191] width 117 height 15
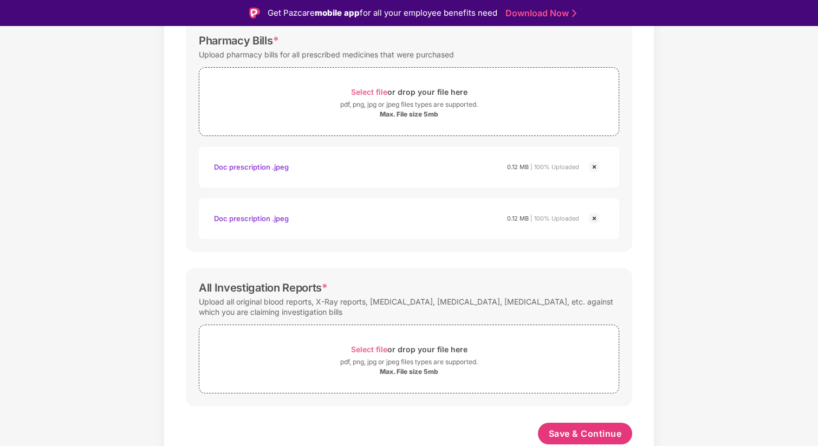
click at [595, 220] on img at bounding box center [594, 218] width 13 height 13
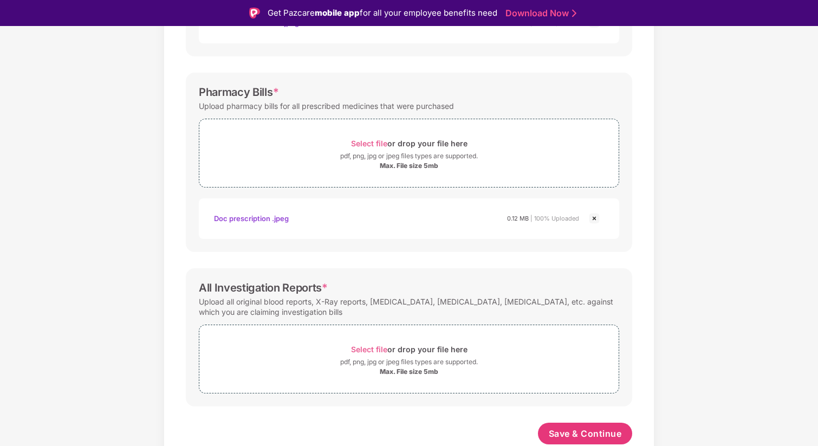
scroll to position [418, 0]
click at [376, 137] on div "Select file or drop your file here" at bounding box center [409, 143] width 117 height 15
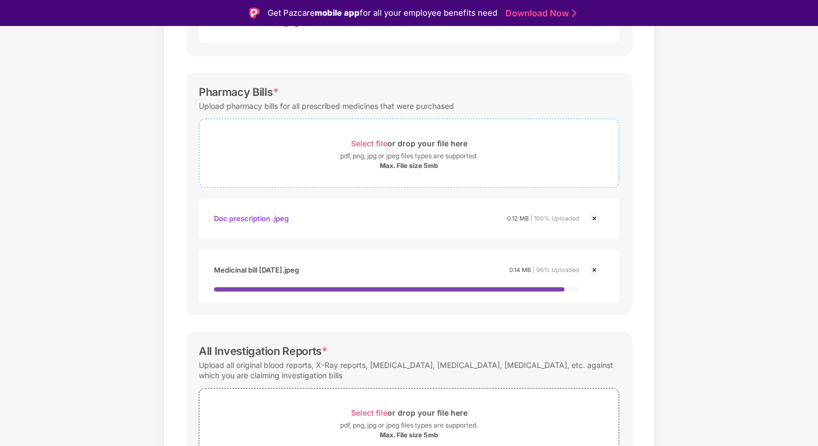
click at [367, 143] on span "Select file" at bounding box center [369, 143] width 36 height 9
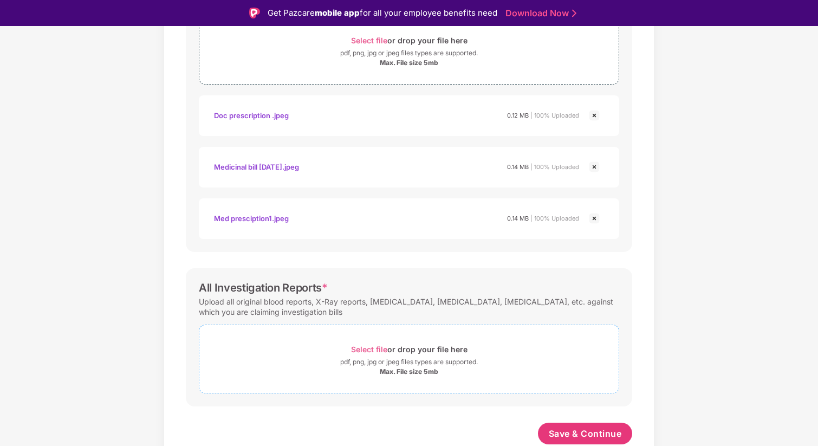
scroll to position [521, 0]
click at [372, 347] on span "Select file" at bounding box center [369, 349] width 36 height 9
click at [371, 351] on span "Select file" at bounding box center [369, 349] width 36 height 9
click at [370, 348] on span "Select file" at bounding box center [369, 349] width 36 height 9
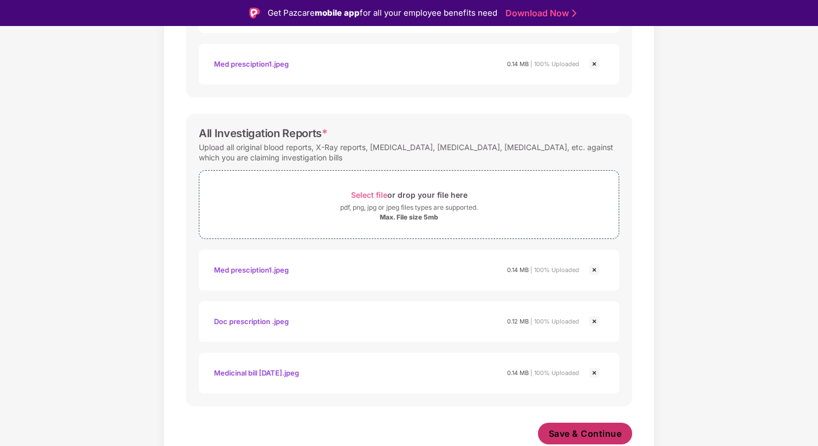
click at [576, 438] on span "Save & Continue" at bounding box center [585, 434] width 73 height 12
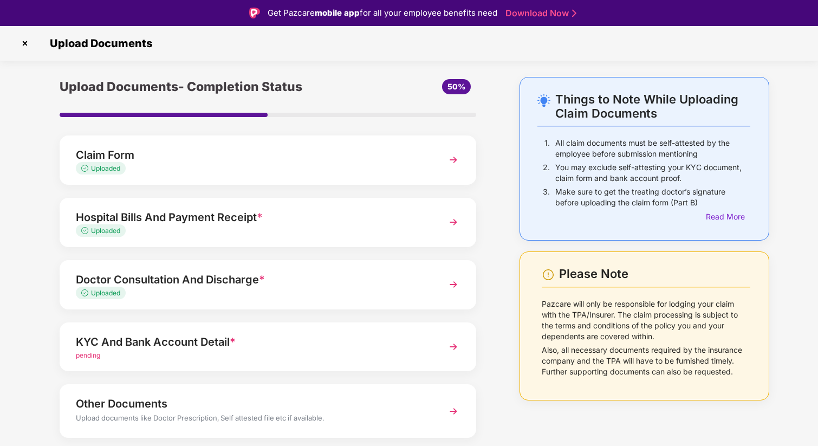
scroll to position [33, 0]
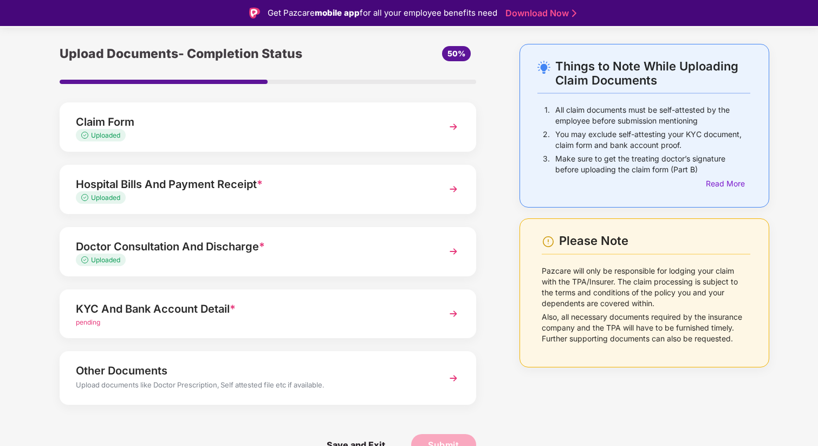
click at [84, 322] on span "pending" at bounding box center [88, 322] width 24 height 8
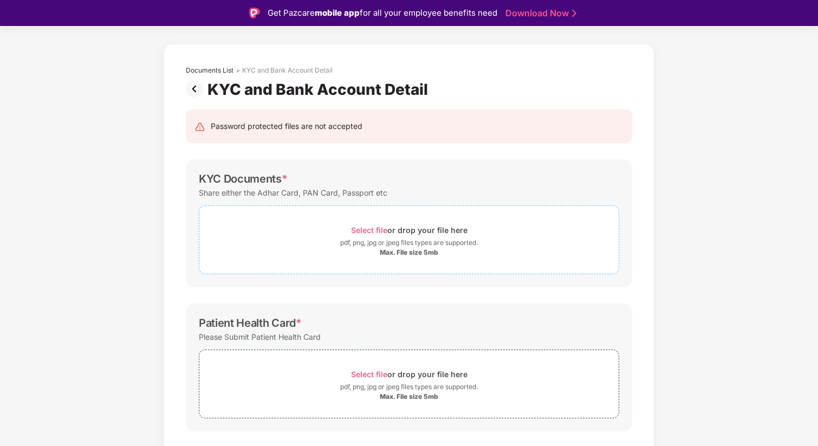
click at [376, 232] on span "Select file" at bounding box center [369, 229] width 36 height 9
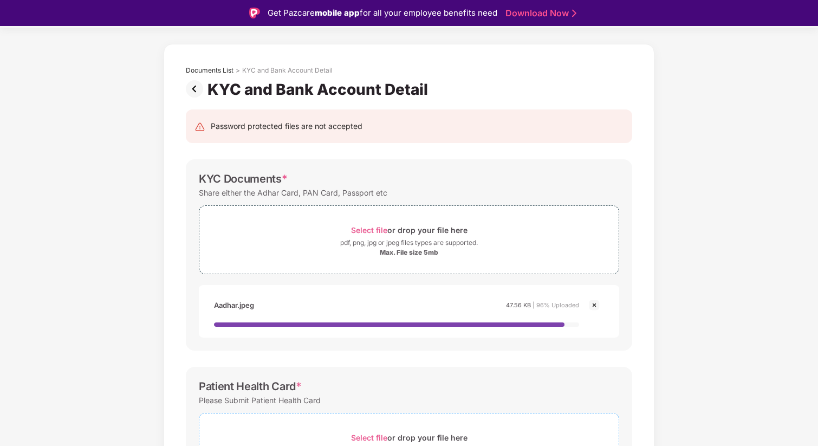
click at [363, 431] on div "Select file or drop your file here" at bounding box center [409, 437] width 117 height 15
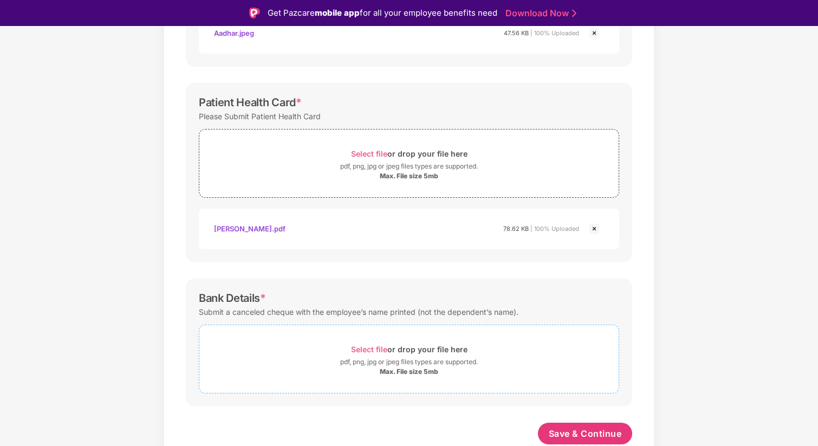
click at [387, 349] on div "Select file or drop your file here" at bounding box center [409, 349] width 117 height 15
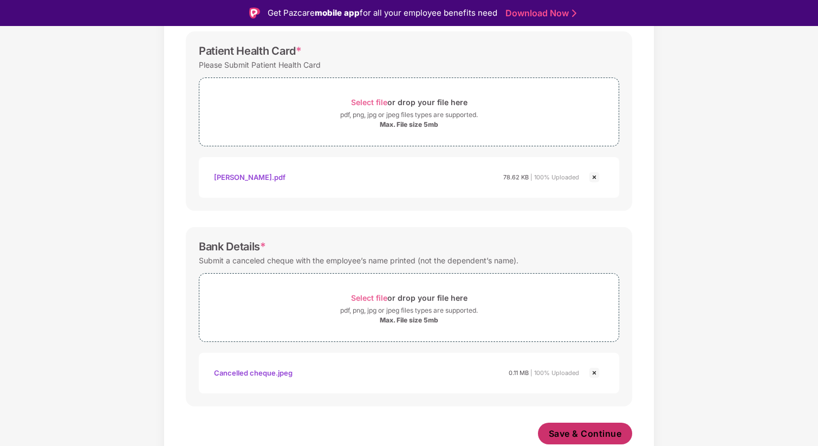
click at [569, 436] on span "Save & Continue" at bounding box center [585, 434] width 73 height 12
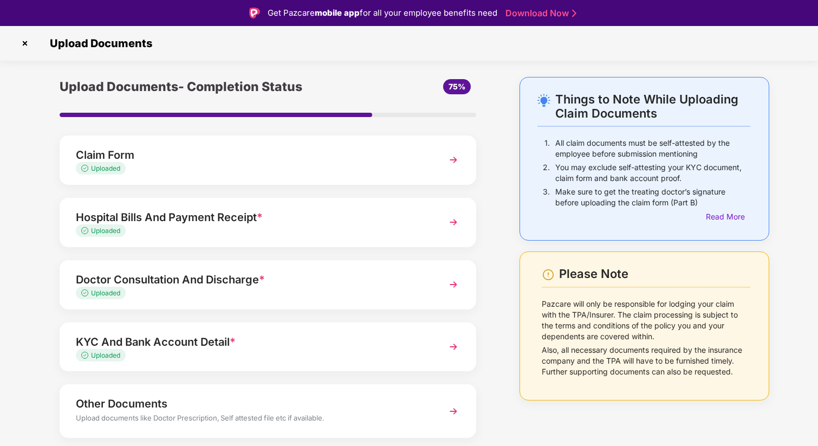
scroll to position [33, 0]
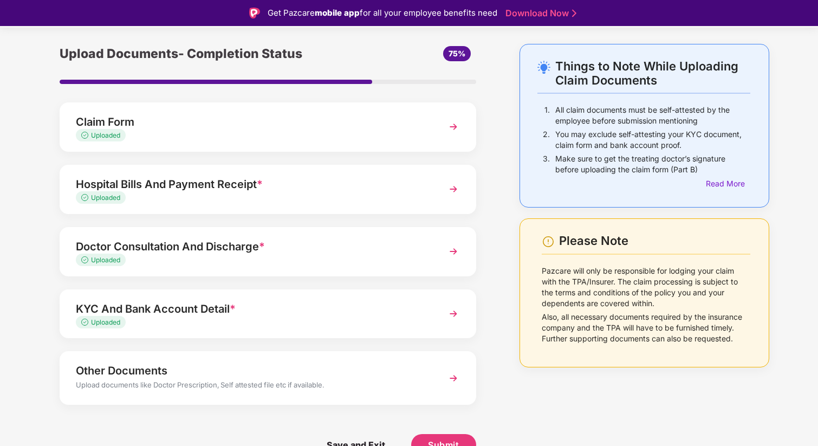
click at [453, 382] on img at bounding box center [454, 379] width 20 height 20
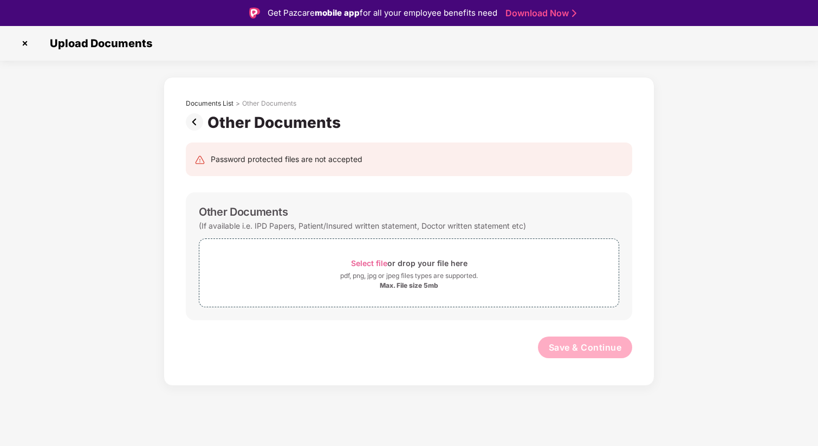
click at [434, 344] on div "Save & Continue" at bounding box center [409, 350] width 447 height 27
click at [196, 125] on img at bounding box center [197, 121] width 22 height 17
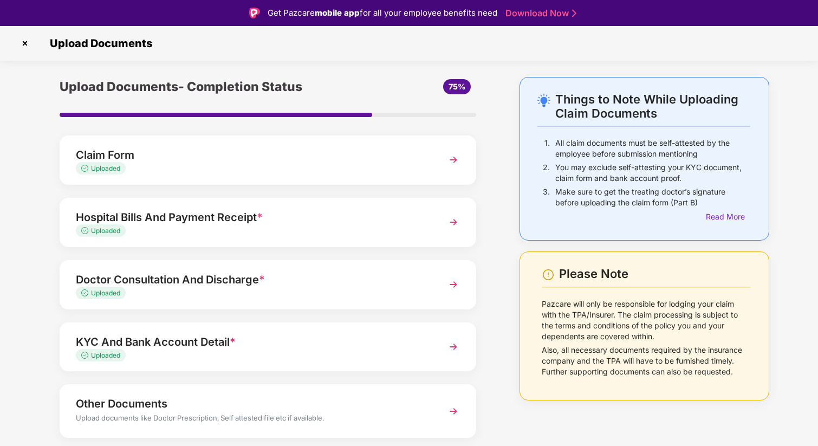
scroll to position [33, 0]
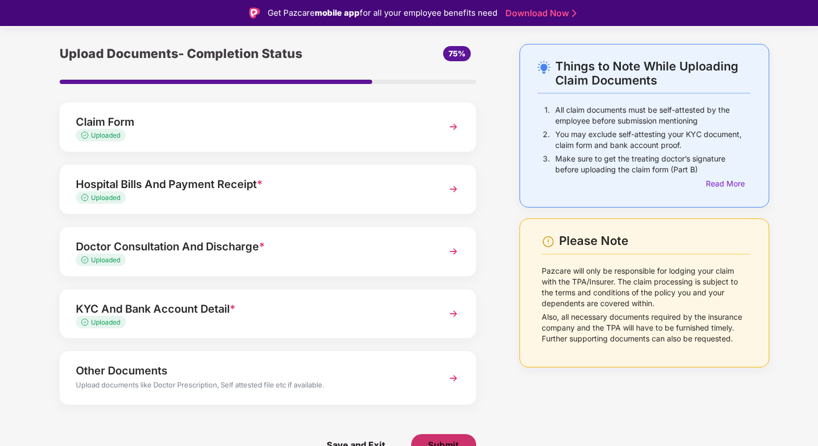
click at [444, 444] on span "Submit" at bounding box center [443, 445] width 31 height 12
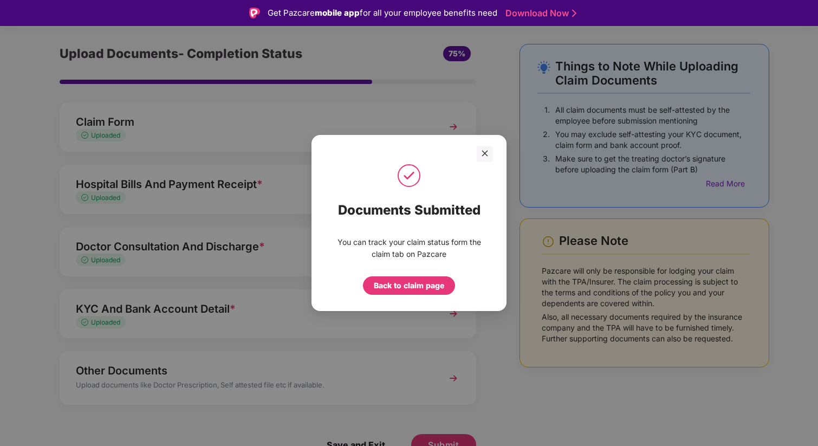
click at [416, 287] on div "Back to claim page" at bounding box center [409, 286] width 70 height 12
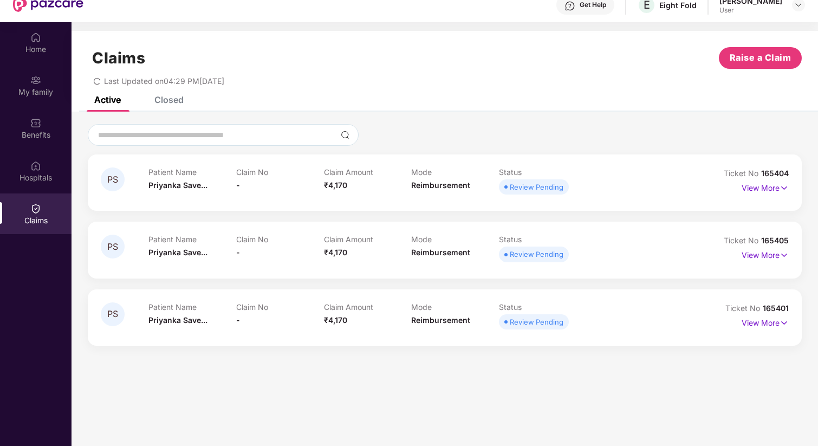
scroll to position [34, 0]
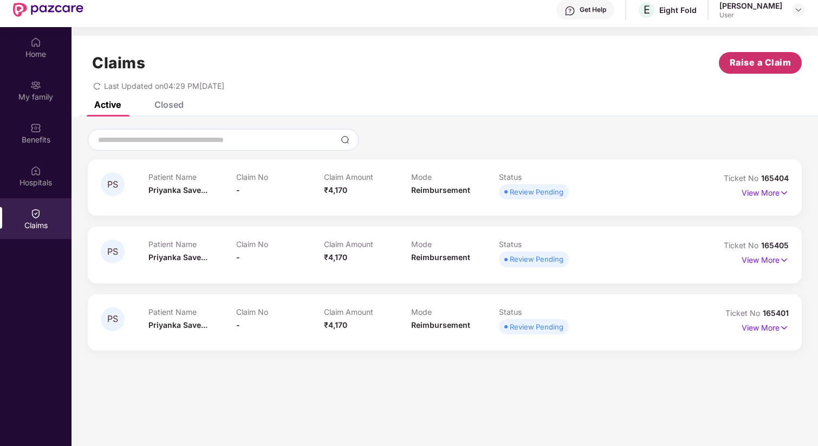
click at [736, 64] on span "Raise a Claim" at bounding box center [761, 63] width 62 height 14
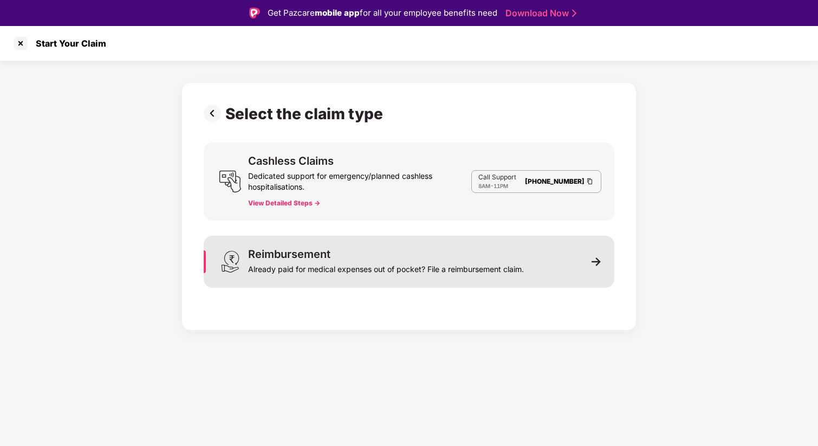
click at [599, 265] on img at bounding box center [597, 262] width 10 height 10
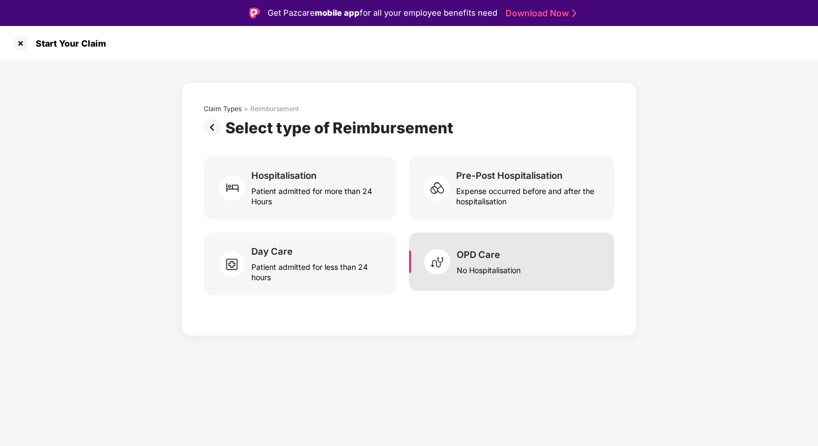
click at [472, 263] on div "No Hospitalisation" at bounding box center [489, 268] width 64 height 15
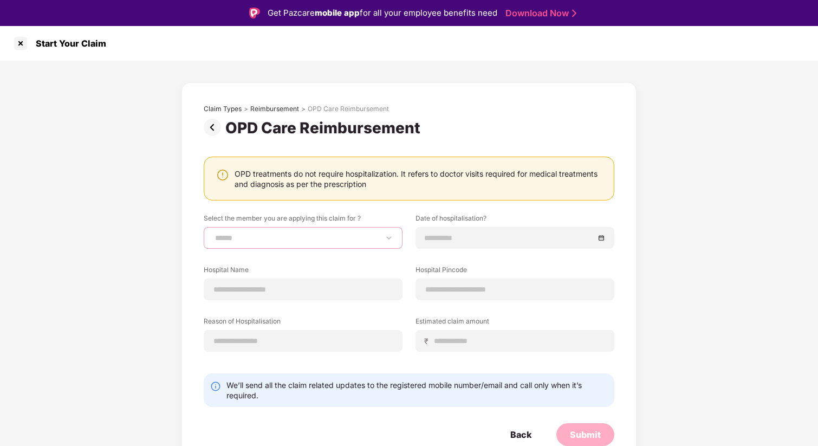
click at [309, 239] on select "**********" at bounding box center [303, 238] width 180 height 9
select select "**********"
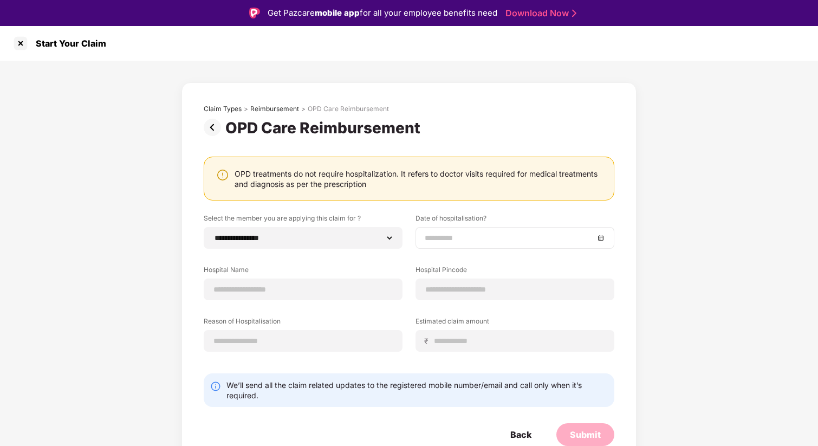
click at [456, 241] on input at bounding box center [510, 238] width 170 height 12
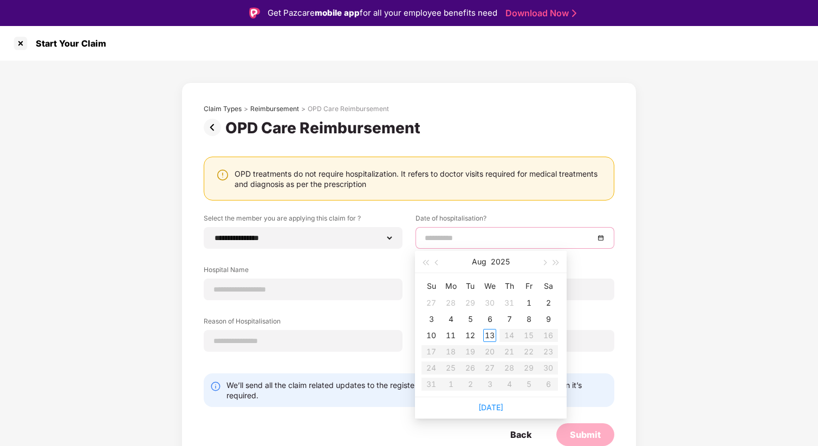
type input "**********"
click at [439, 264] on button "button" at bounding box center [437, 262] width 12 height 22
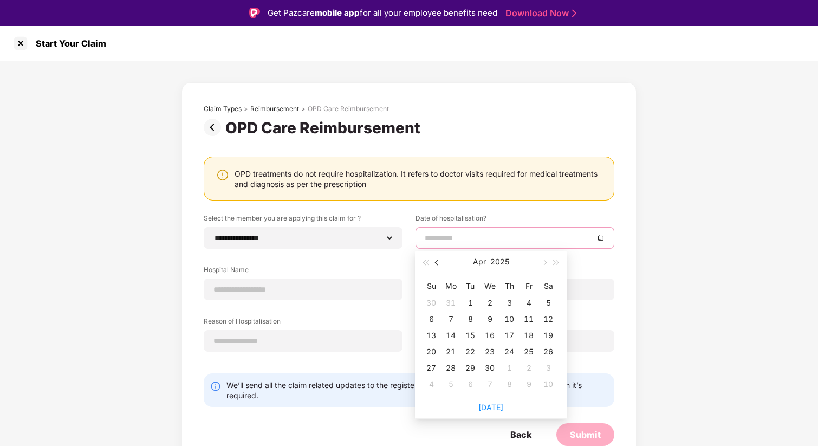
click at [439, 264] on button "button" at bounding box center [437, 262] width 12 height 22
type input "**********"
click at [469, 365] on div "28" at bounding box center [470, 367] width 13 height 13
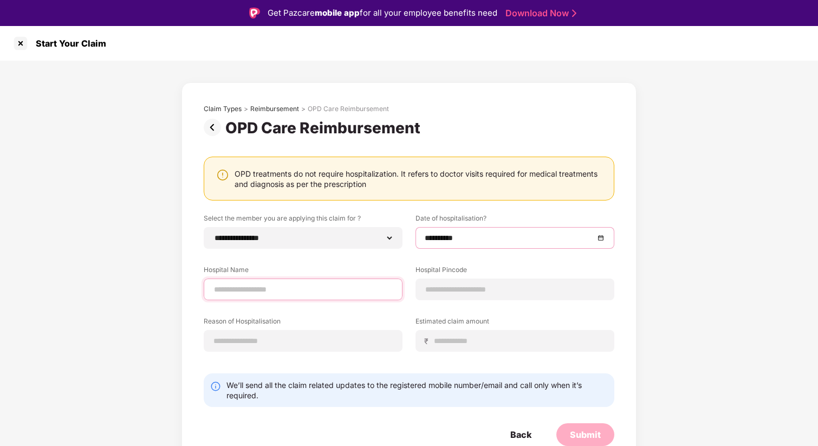
click at [247, 289] on input at bounding box center [303, 289] width 180 height 11
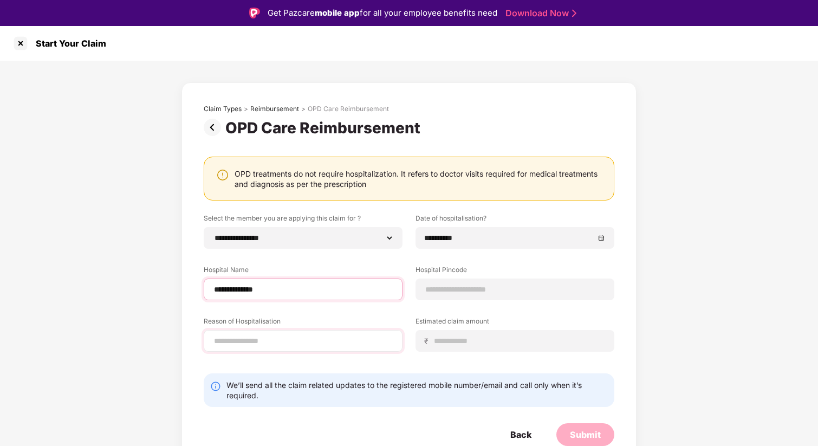
type input "**********"
click at [255, 335] on input at bounding box center [303, 340] width 180 height 11
click at [286, 341] on input "**********" at bounding box center [303, 340] width 180 height 11
click at [346, 343] on input "**********" at bounding box center [303, 340] width 180 height 11
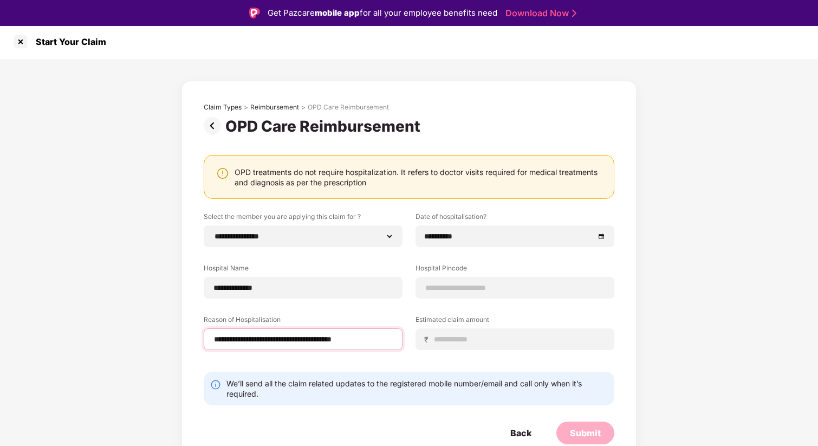
click at [213, 341] on input "**********" at bounding box center [303, 339] width 180 height 11
drag, startPoint x: 335, startPoint y: 340, endPoint x: 278, endPoint y: 340, distance: 56.9
click at [278, 340] on input "**********" at bounding box center [303, 339] width 180 height 11
drag, startPoint x: 289, startPoint y: 342, endPoint x: 278, endPoint y: 341, distance: 11.4
click at [278, 342] on input "**********" at bounding box center [303, 339] width 180 height 11
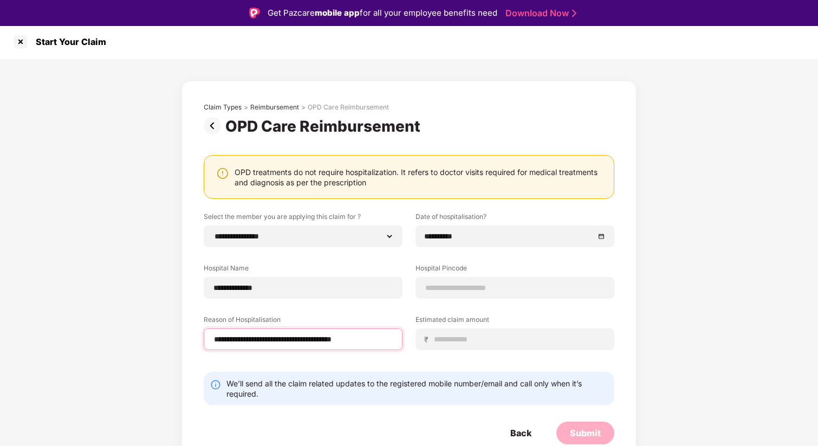
click at [386, 339] on input "**********" at bounding box center [303, 339] width 180 height 11
click at [343, 340] on input "**********" at bounding box center [303, 339] width 180 height 11
drag, startPoint x: 396, startPoint y: 339, endPoint x: 165, endPoint y: 340, distance: 230.9
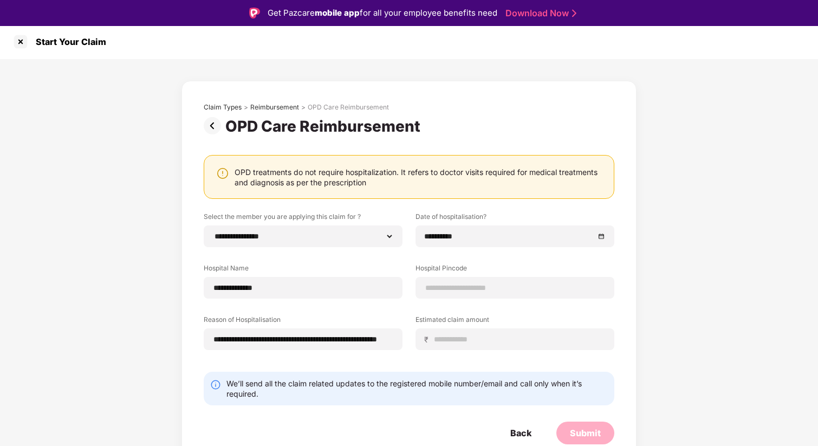
click at [165, 340] on div "**********" at bounding box center [409, 265] width 818 height 413
click at [283, 363] on div "**********" at bounding box center [409, 289] width 411 height 154
drag, startPoint x: 213, startPoint y: 339, endPoint x: 405, endPoint y: 346, distance: 192.5
click at [405, 346] on div "**********" at bounding box center [306, 332] width 205 height 35
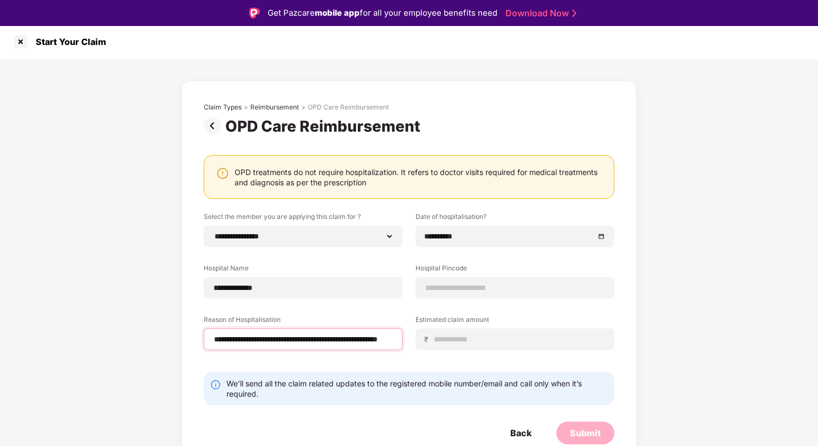
paste input "*********"
type input "**********"
click at [449, 284] on input at bounding box center [515, 287] width 180 height 11
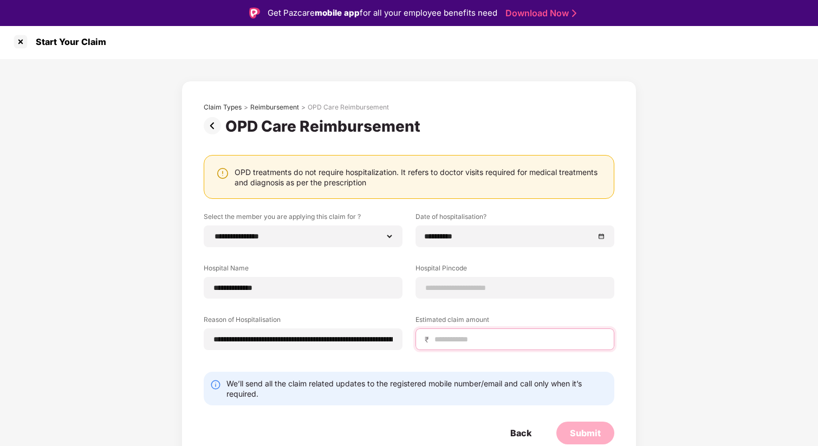
click at [440, 341] on div "₹" at bounding box center [515, 339] width 199 height 22
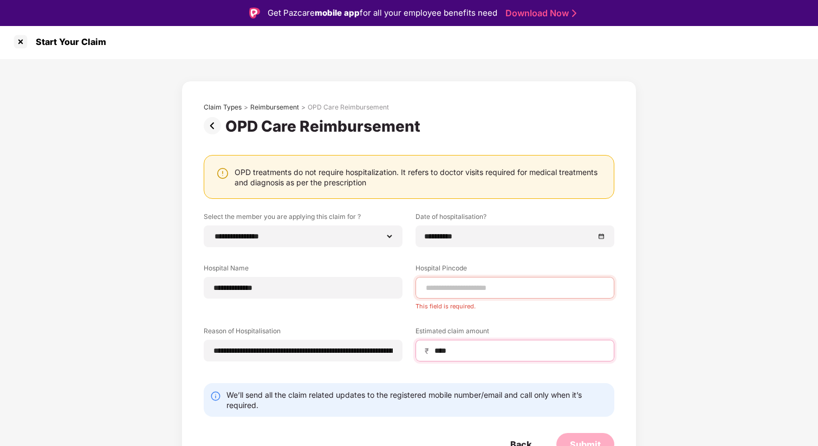
type input "****"
click at [458, 310] on div "**********" at bounding box center [409, 295] width 411 height 166
click at [445, 294] on div at bounding box center [515, 288] width 199 height 22
click at [442, 288] on input at bounding box center [515, 287] width 180 height 11
type input "******"
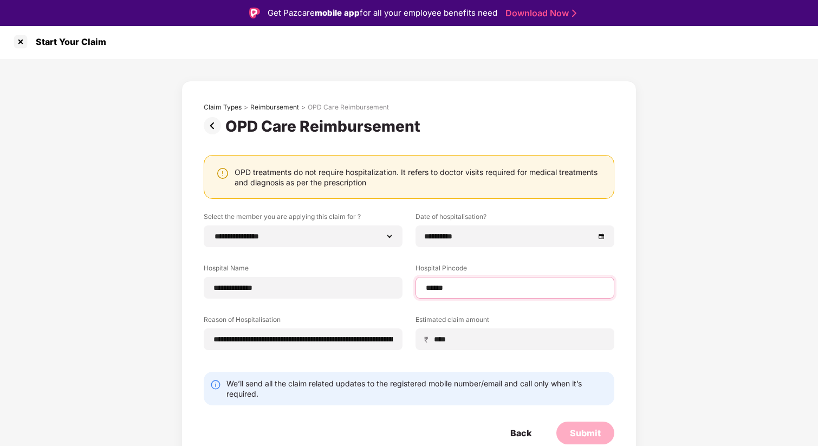
select select "*******"
select select "*********"
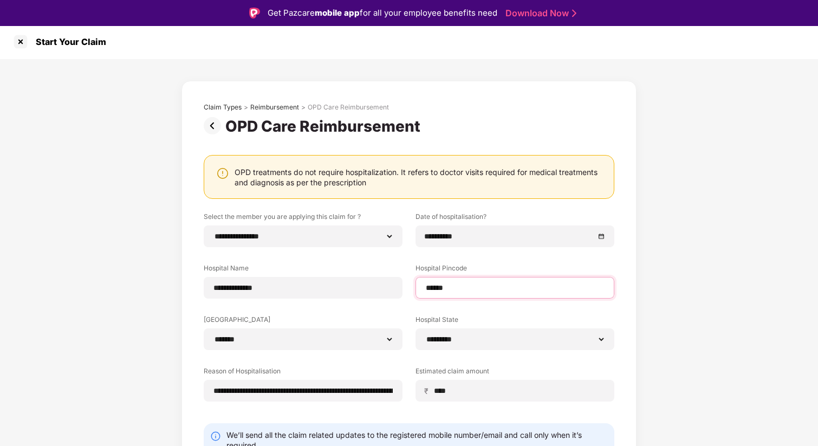
type input "******"
click at [420, 309] on div "**********" at bounding box center [409, 315] width 411 height 206
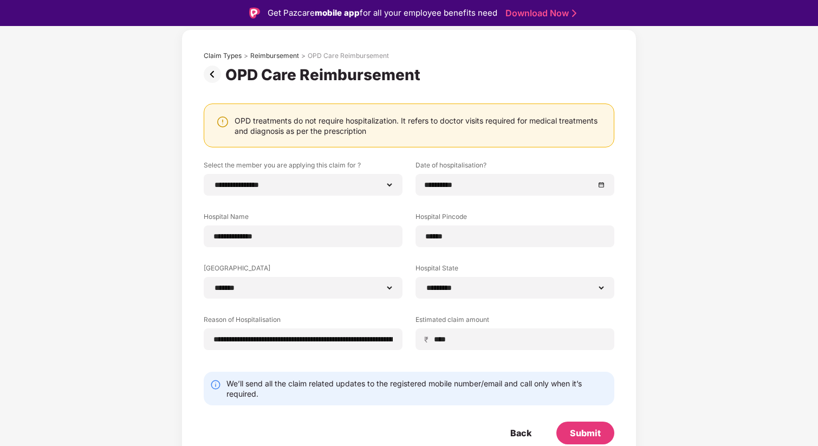
scroll to position [26, 0]
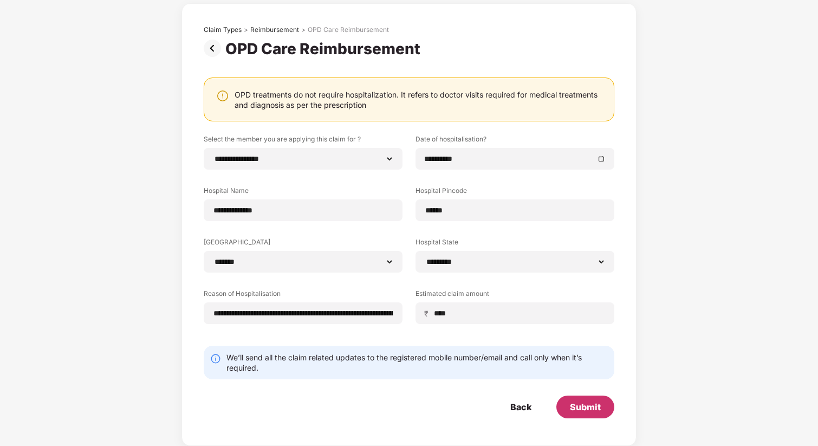
click at [591, 410] on div "Submit" at bounding box center [585, 407] width 31 height 12
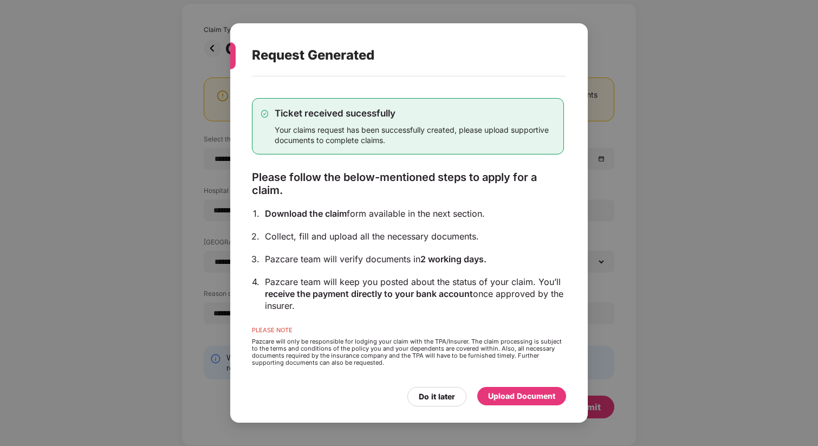
click at [499, 397] on div "Upload Document" at bounding box center [521, 396] width 67 height 12
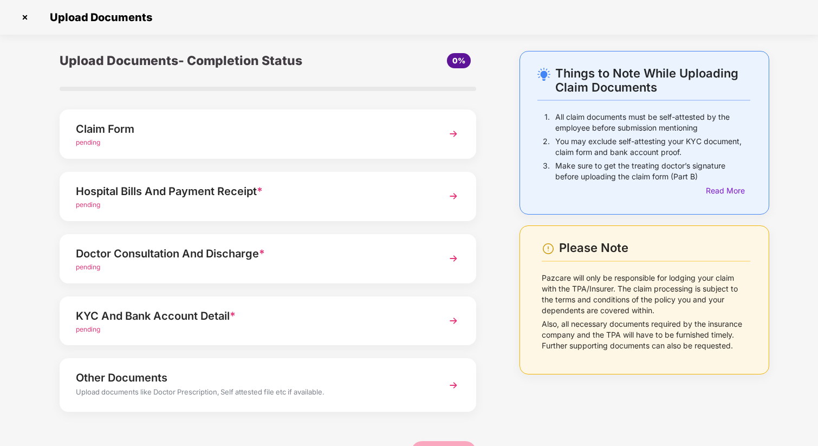
click at [87, 143] on span "pending" at bounding box center [88, 142] width 24 height 8
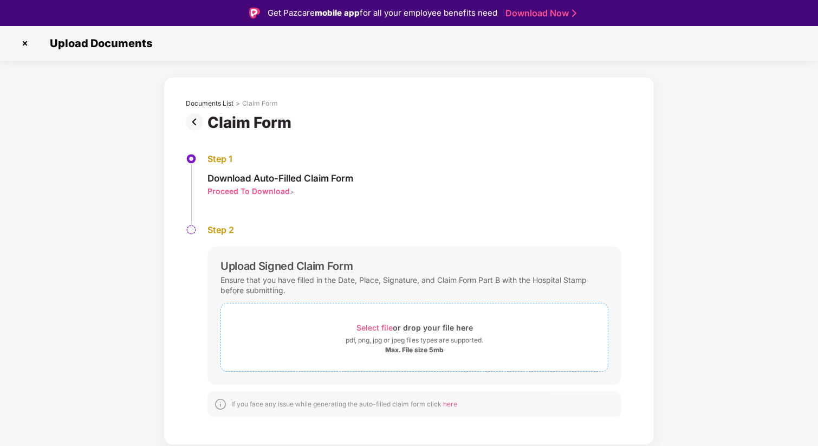
click at [376, 327] on span "Select file" at bounding box center [375, 327] width 36 height 9
click at [366, 329] on span "Select file" at bounding box center [375, 327] width 36 height 9
click at [378, 326] on span "Select file" at bounding box center [375, 327] width 36 height 9
click at [370, 327] on span "Select file" at bounding box center [375, 327] width 36 height 9
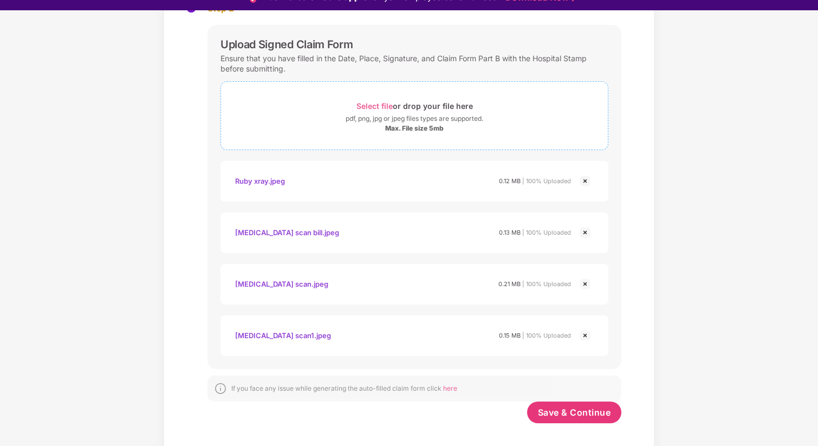
scroll to position [26, 0]
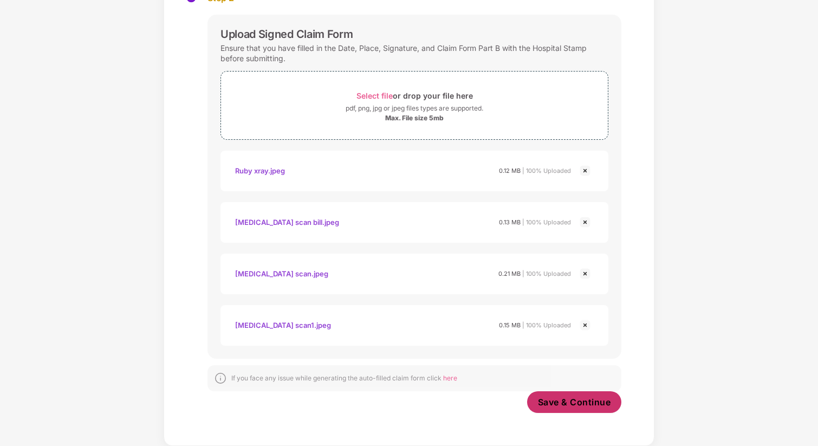
click at [561, 404] on span "Save & Continue" at bounding box center [574, 402] width 73 height 12
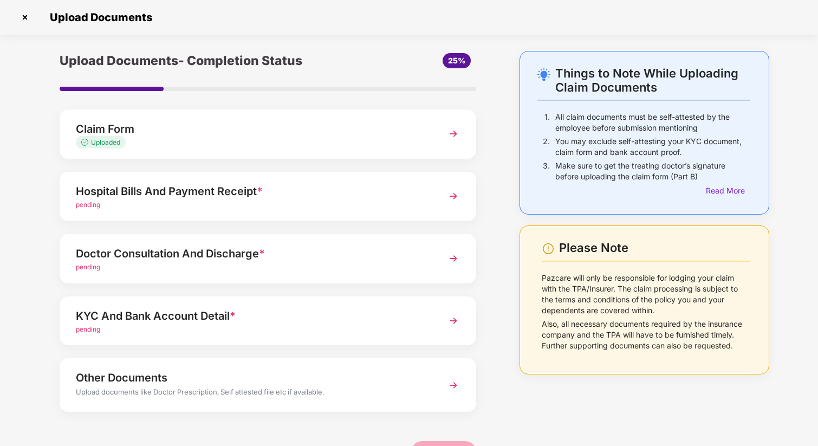
click at [90, 206] on span "pending" at bounding box center [88, 205] width 24 height 8
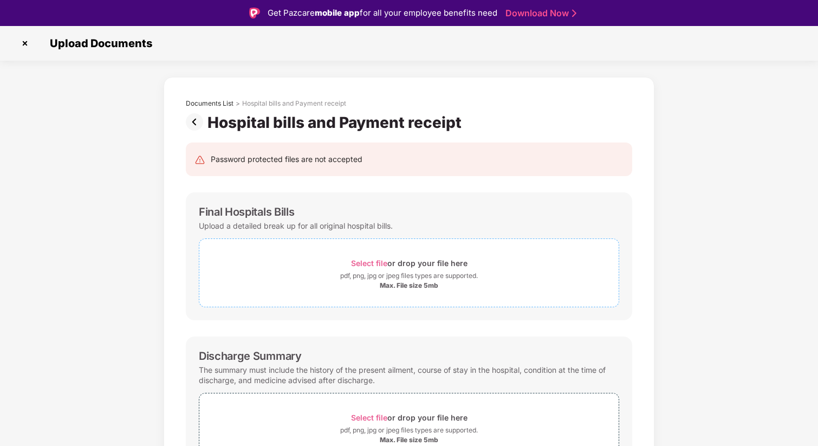
click at [373, 261] on span "Select file" at bounding box center [369, 263] width 36 height 9
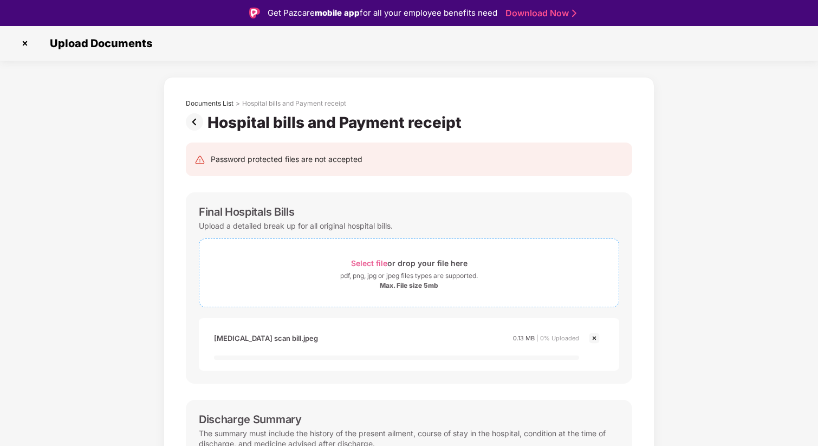
click at [361, 261] on span "Select file" at bounding box center [369, 263] width 36 height 9
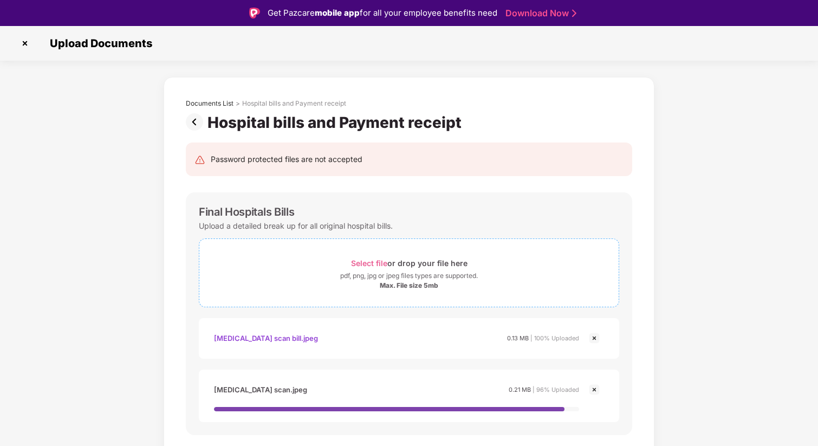
click at [375, 263] on span "Select file" at bounding box center [369, 263] width 36 height 9
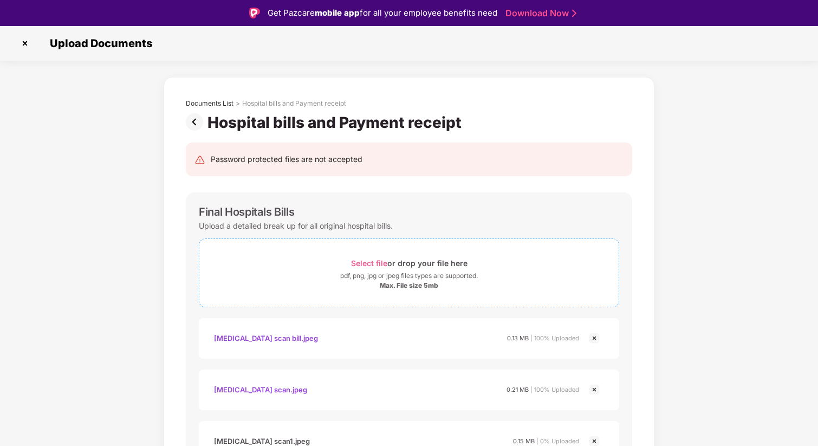
click at [378, 263] on span "Select file" at bounding box center [369, 263] width 36 height 9
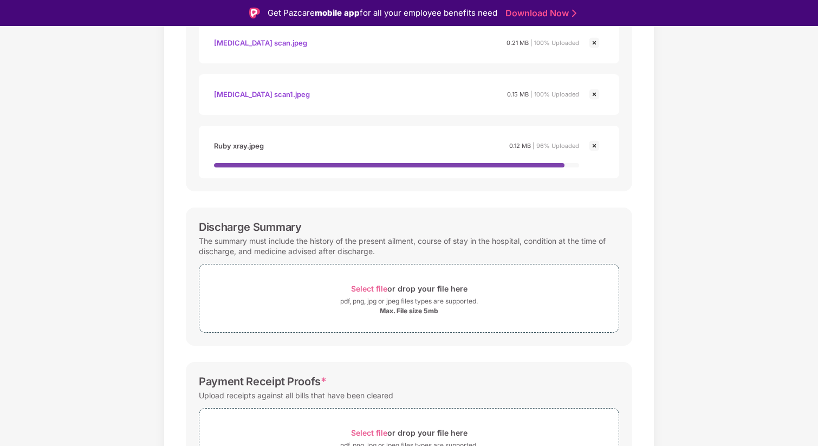
scroll to position [356, 0]
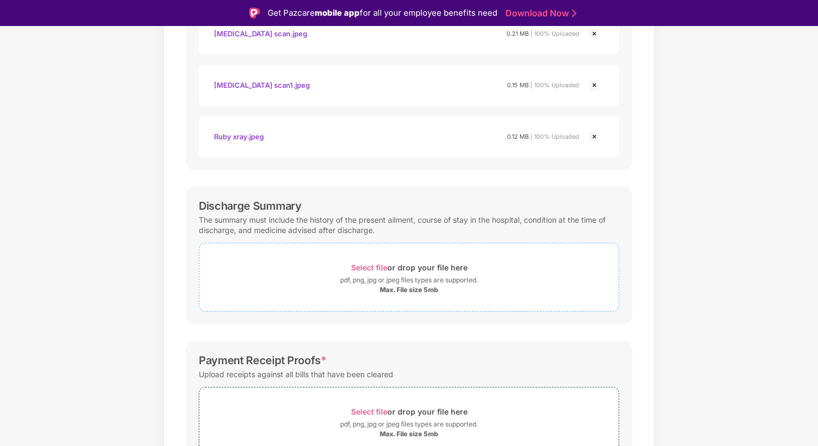
click at [373, 272] on span "Select file" at bounding box center [369, 267] width 36 height 9
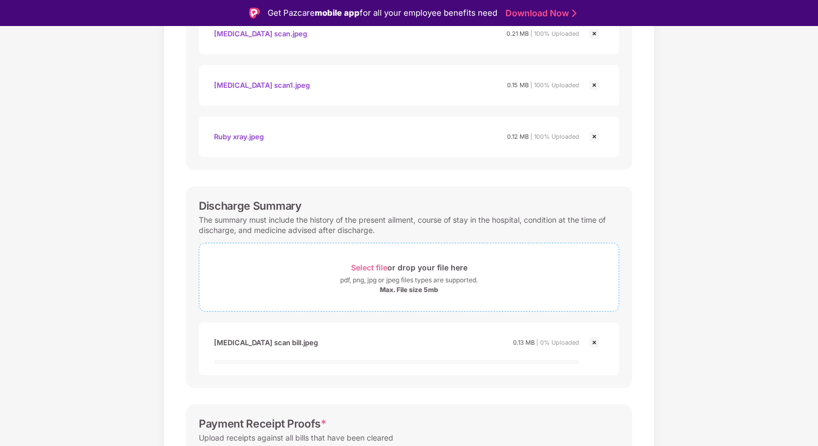
click at [379, 269] on span "Select file" at bounding box center [369, 267] width 36 height 9
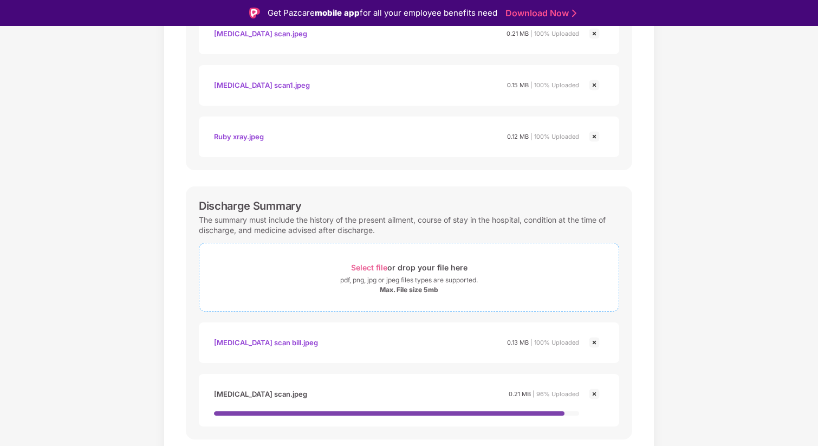
click at [368, 268] on span "Select file" at bounding box center [369, 267] width 36 height 9
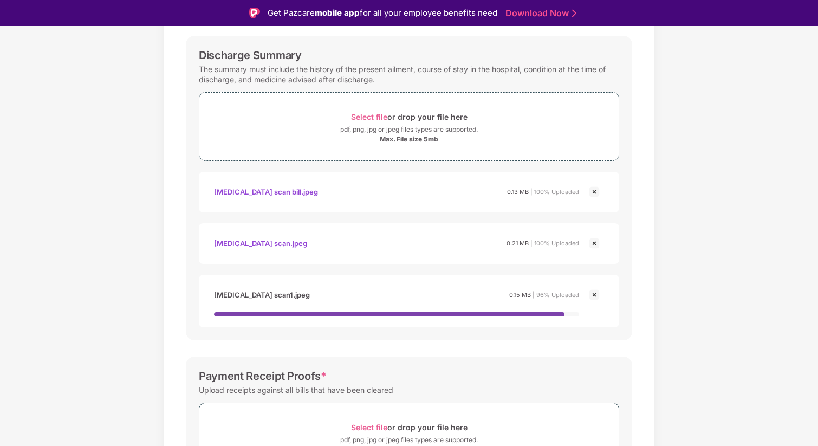
scroll to position [507, 0]
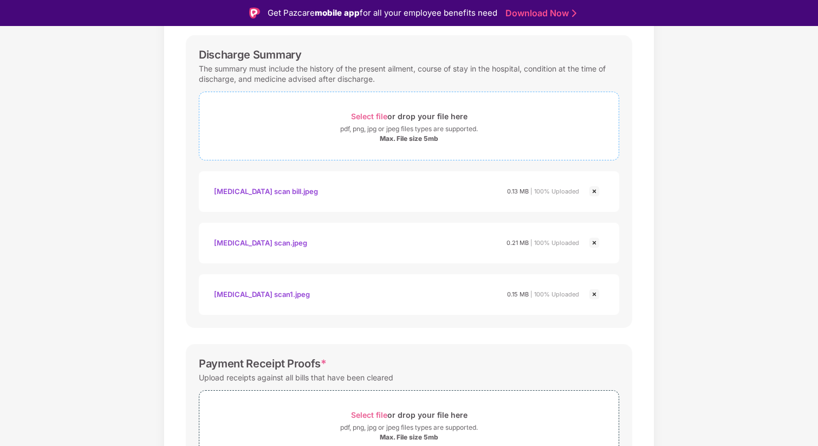
click at [367, 116] on span "Select file" at bounding box center [369, 116] width 36 height 9
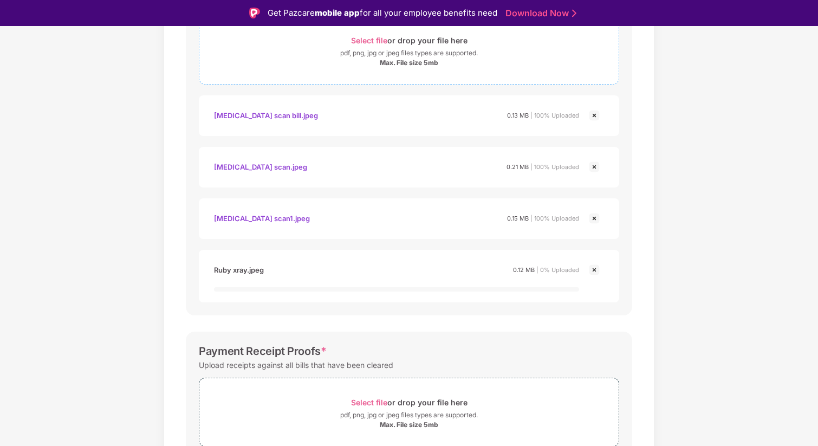
scroll to position [636, 0]
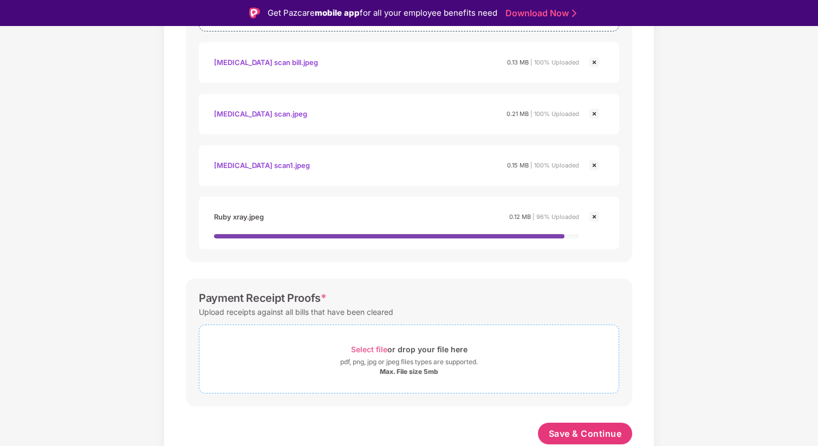
click at [366, 350] on span "Select file" at bounding box center [369, 349] width 36 height 9
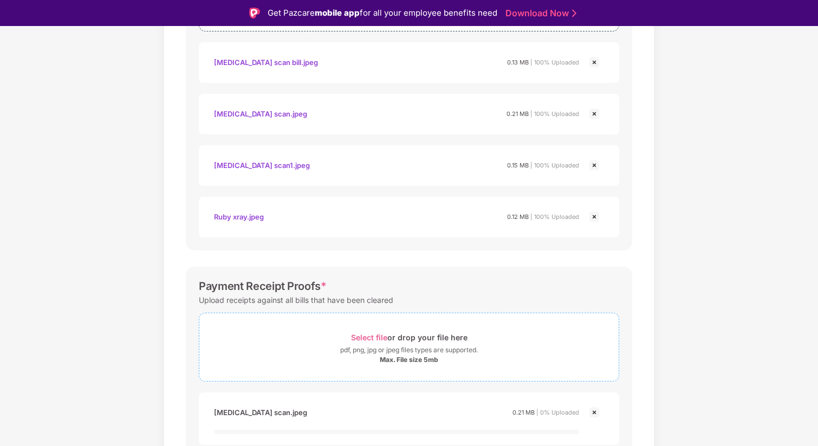
click at [364, 338] on span "Select file" at bounding box center [369, 337] width 36 height 9
click at [362, 339] on span "Select file" at bounding box center [369, 337] width 36 height 9
click at [375, 335] on span "Select file" at bounding box center [369, 337] width 36 height 9
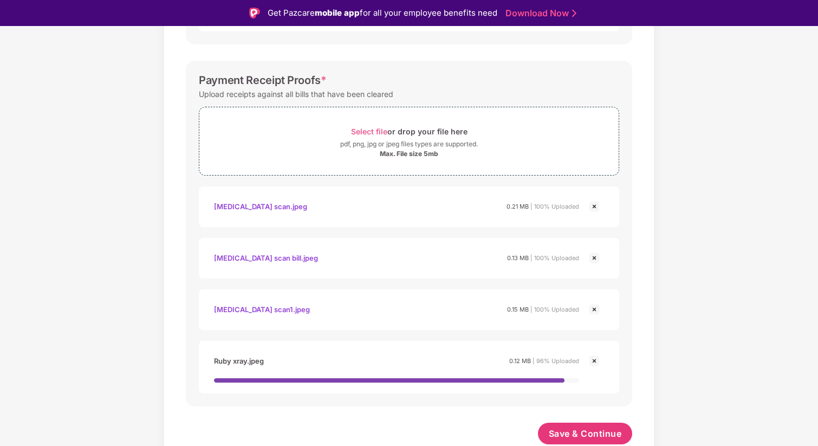
scroll to position [26, 0]
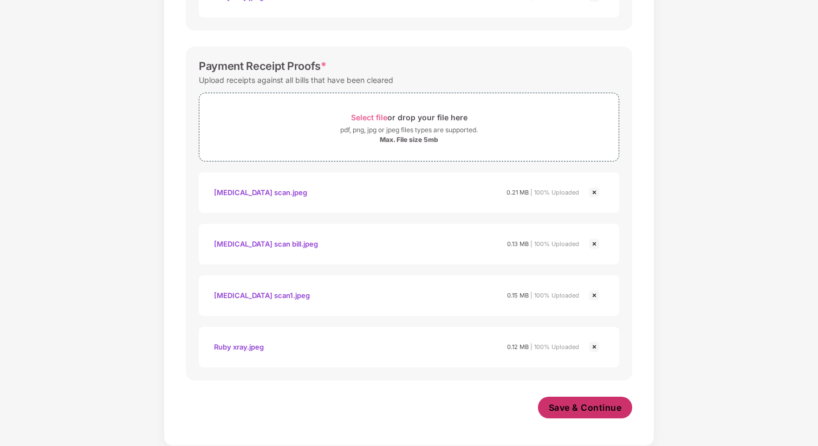
click at [562, 403] on span "Save & Continue" at bounding box center [585, 408] width 73 height 12
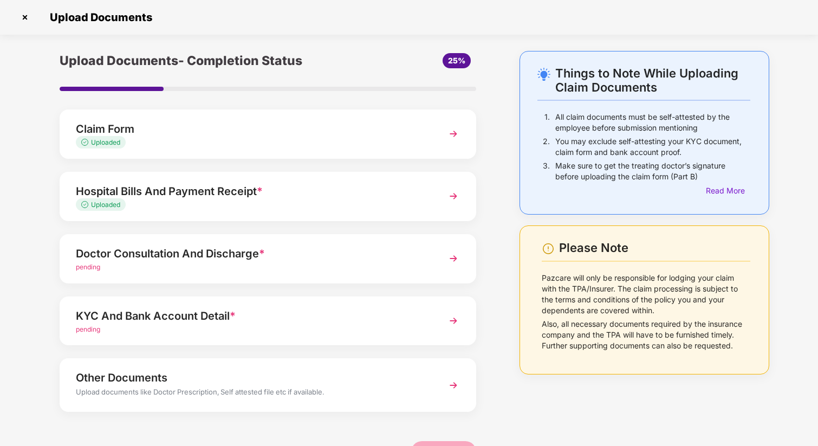
click at [90, 268] on span "pending" at bounding box center [88, 267] width 24 height 8
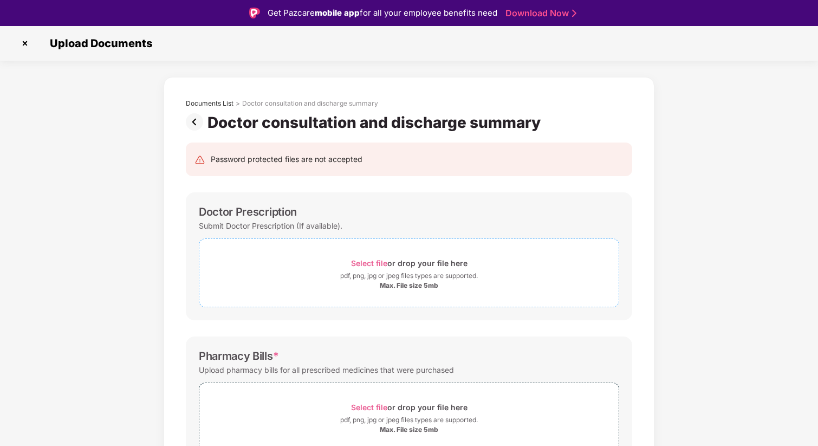
click at [368, 262] on span "Select file" at bounding box center [369, 263] width 36 height 9
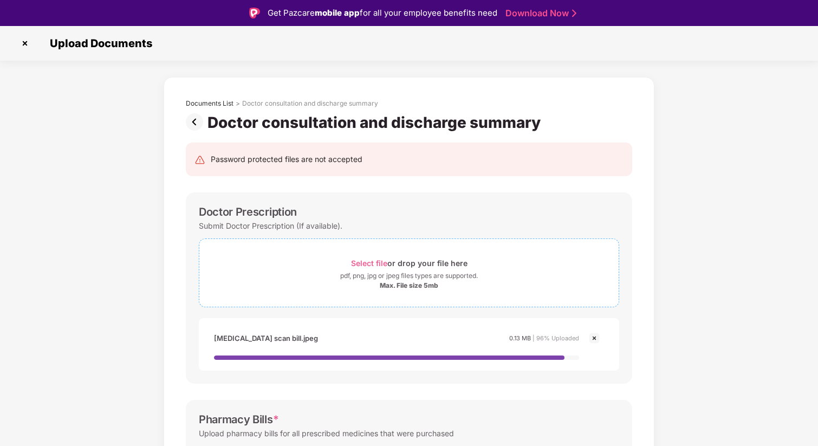
click at [360, 263] on span "Select file" at bounding box center [369, 263] width 36 height 9
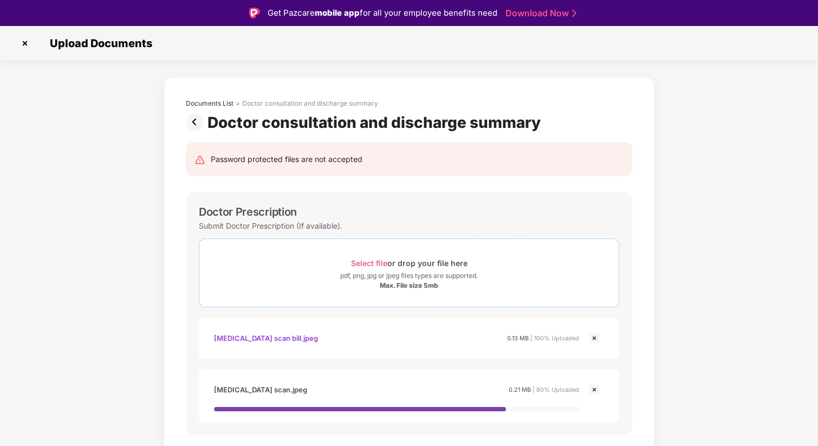
click at [372, 260] on span "Select file" at bounding box center [369, 263] width 36 height 9
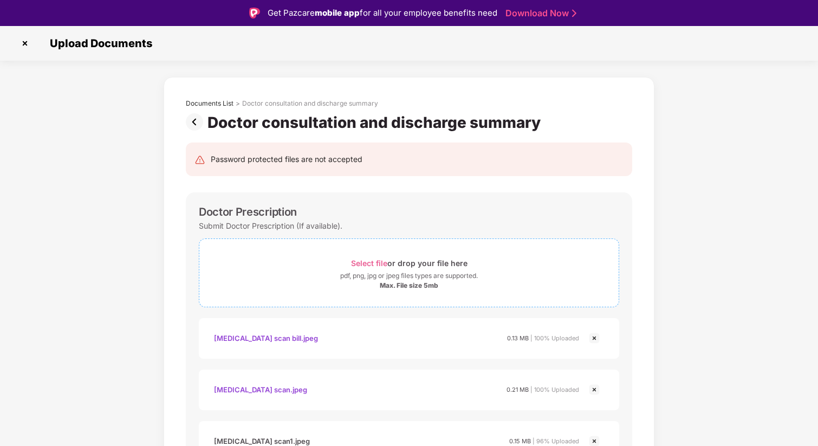
click at [378, 264] on span "Select file" at bounding box center [369, 263] width 36 height 9
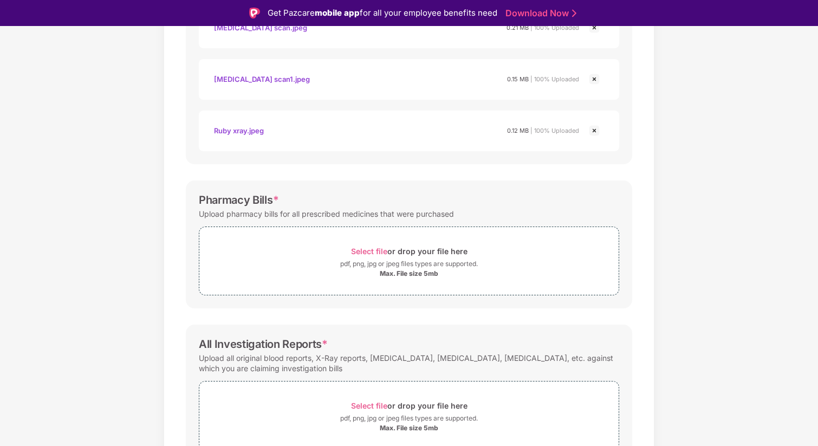
scroll to position [372, 0]
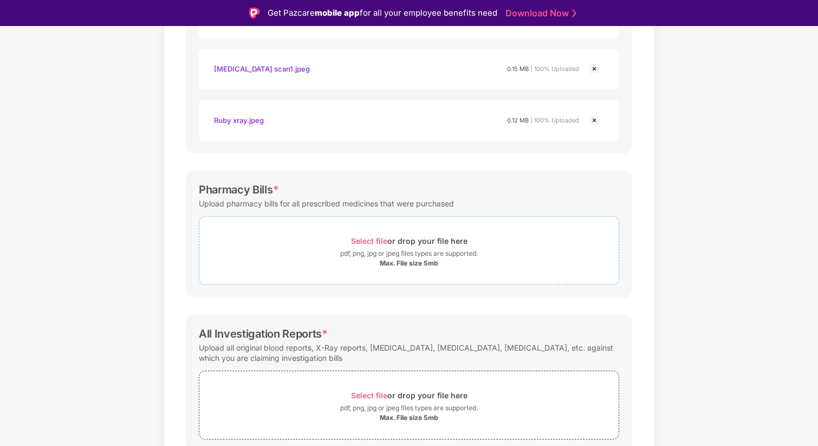
click at [373, 244] on span "Select file" at bounding box center [369, 240] width 36 height 9
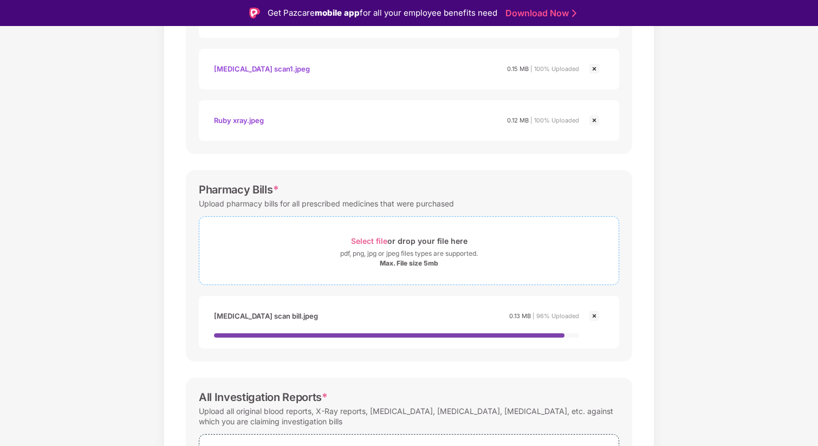
click at [372, 236] on span "Select file" at bounding box center [369, 240] width 36 height 9
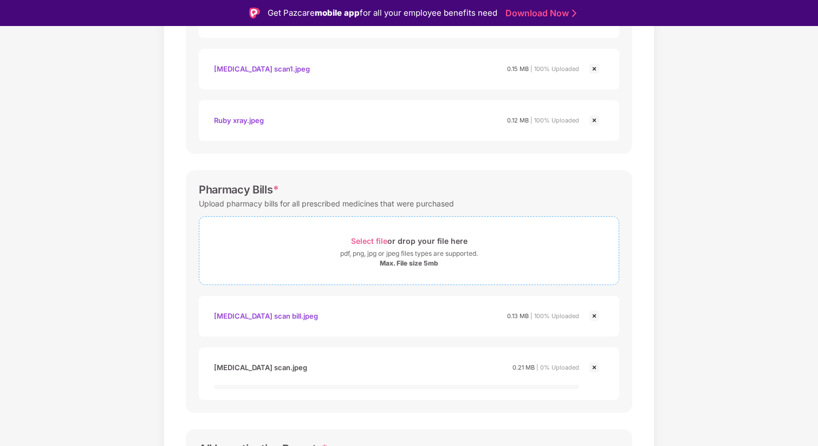
click at [366, 240] on span "Select file" at bounding box center [369, 240] width 36 height 9
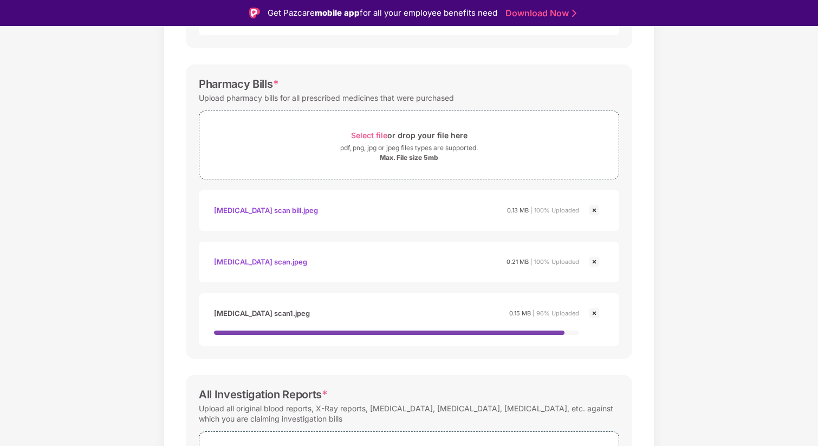
scroll to position [484, 0]
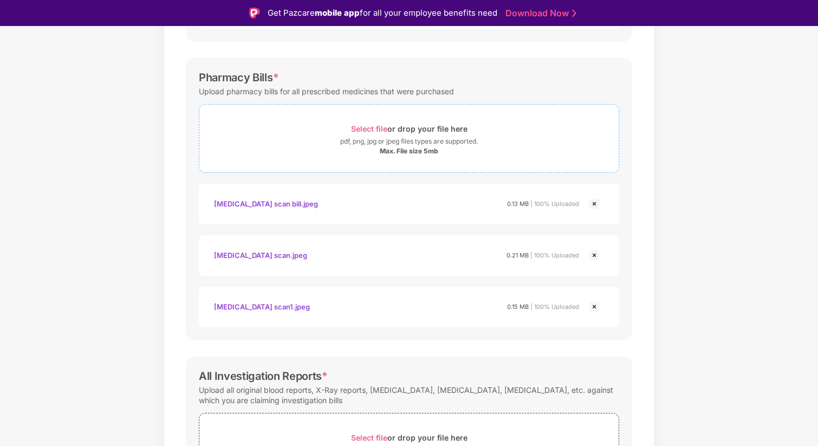
click at [376, 131] on span "Select file" at bounding box center [369, 128] width 36 height 9
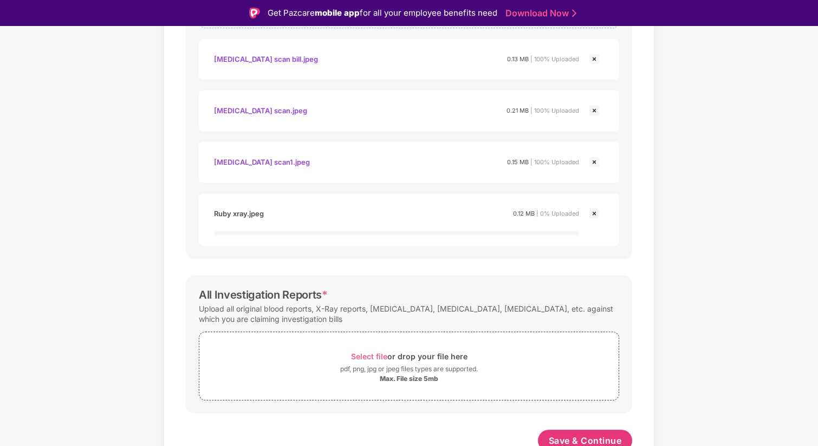
scroll to position [636, 0]
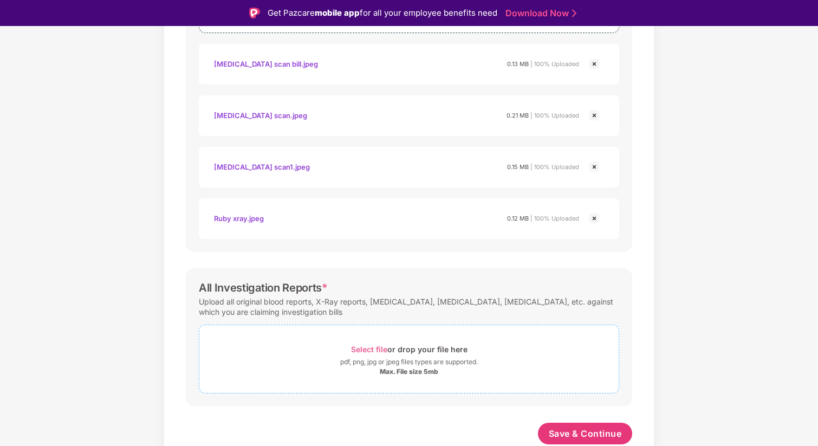
click at [374, 353] on span "Select file" at bounding box center [369, 349] width 36 height 9
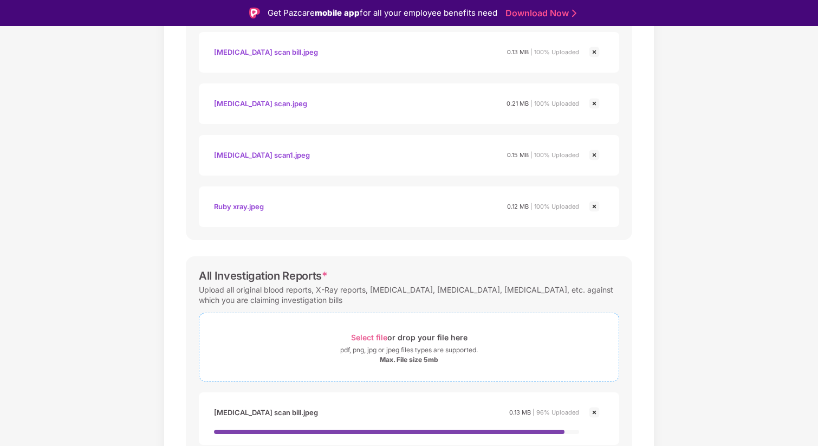
click at [369, 337] on span "Select file" at bounding box center [369, 337] width 36 height 9
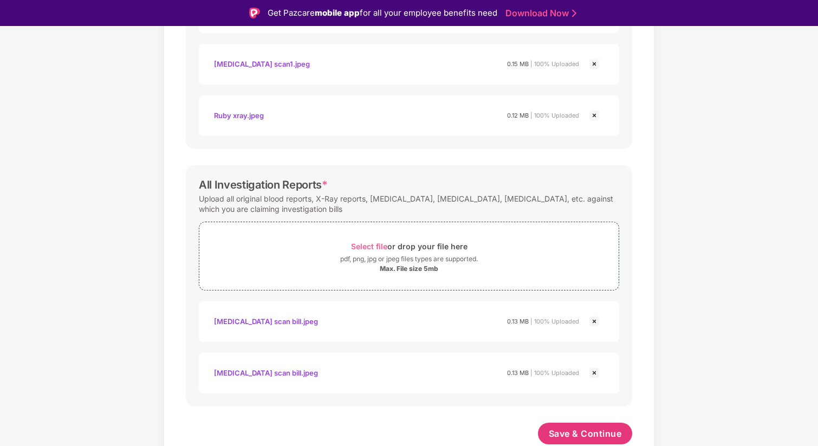
click at [595, 374] on img at bounding box center [594, 372] width 13 height 13
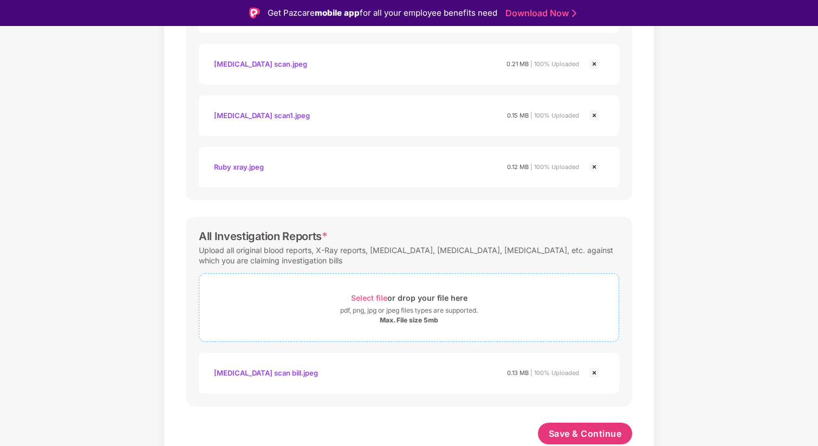
click at [372, 298] on span "Select file" at bounding box center [369, 297] width 36 height 9
click at [377, 296] on span "Select file" at bounding box center [369, 297] width 36 height 9
click at [361, 300] on span "Select file" at bounding box center [369, 297] width 36 height 9
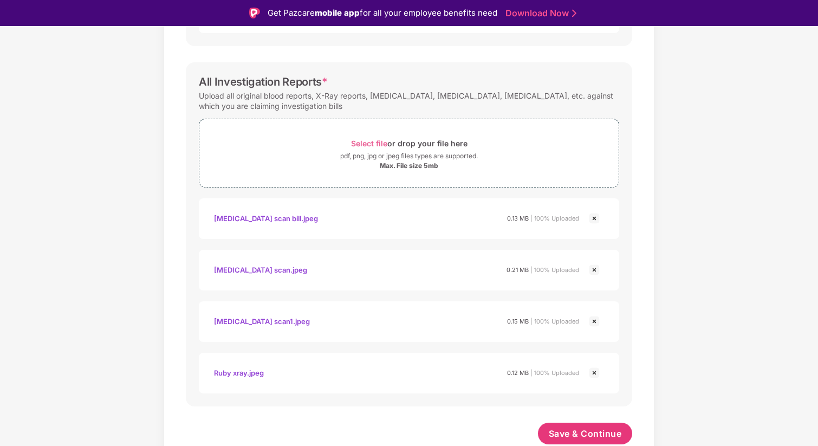
scroll to position [830, 0]
click at [613, 434] on span "Save & Continue" at bounding box center [585, 434] width 73 height 12
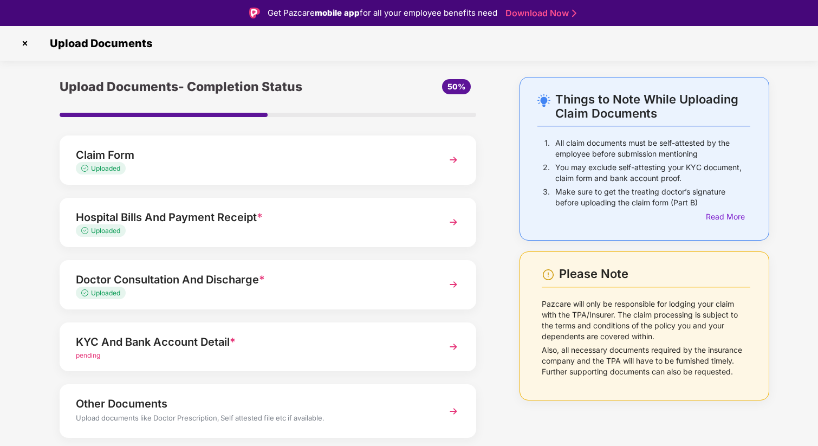
click at [86, 358] on span "pending" at bounding box center [88, 355] width 24 height 8
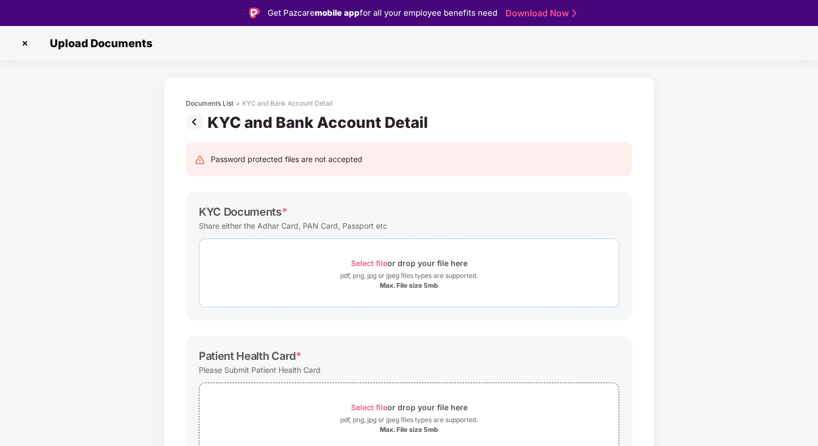
click at [366, 261] on span "Select file" at bounding box center [369, 263] width 36 height 9
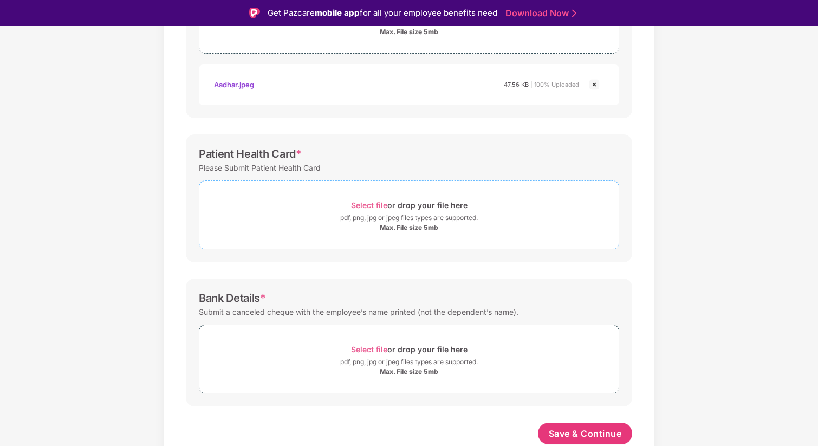
click at [374, 202] on span "Select file" at bounding box center [369, 205] width 36 height 9
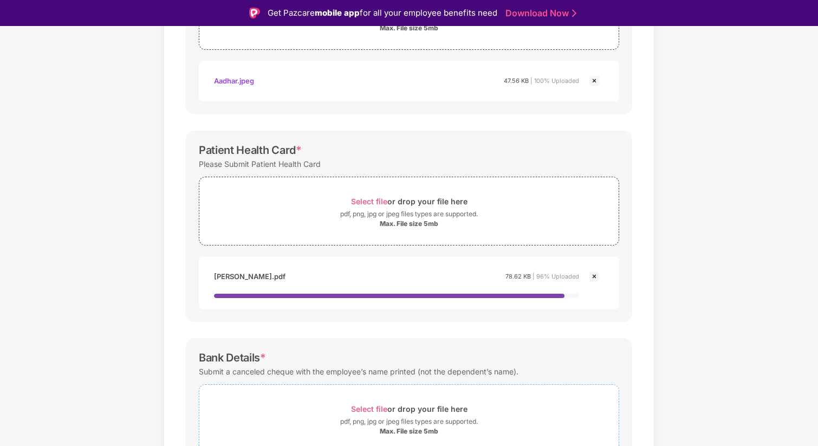
click at [373, 408] on div "Select file or drop your file here pdf, png, jpg or jpeg files types are suppor…" at bounding box center [408, 419] width 419 height 34
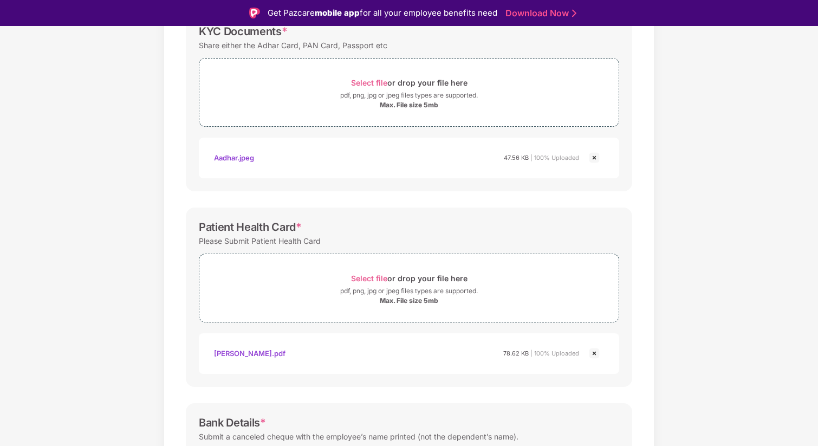
scroll to position [357, 0]
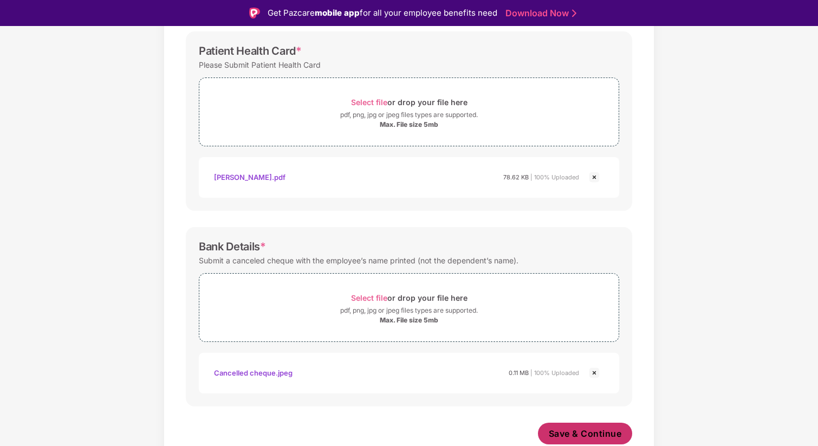
click at [584, 441] on button "Save & Continue" at bounding box center [585, 434] width 95 height 22
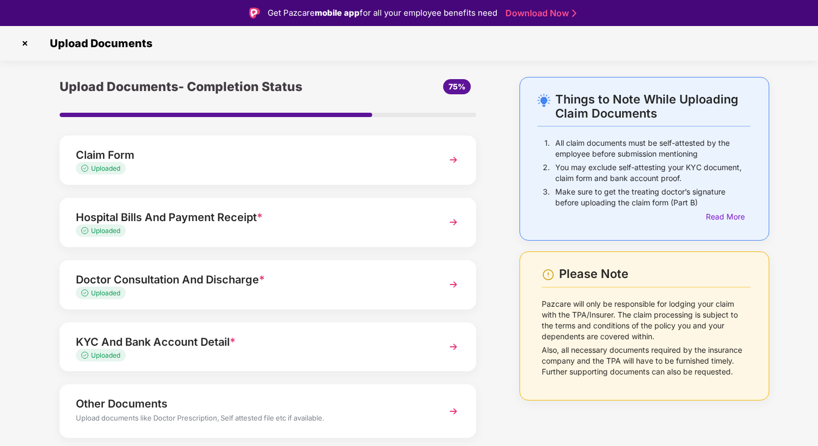
scroll to position [33, 0]
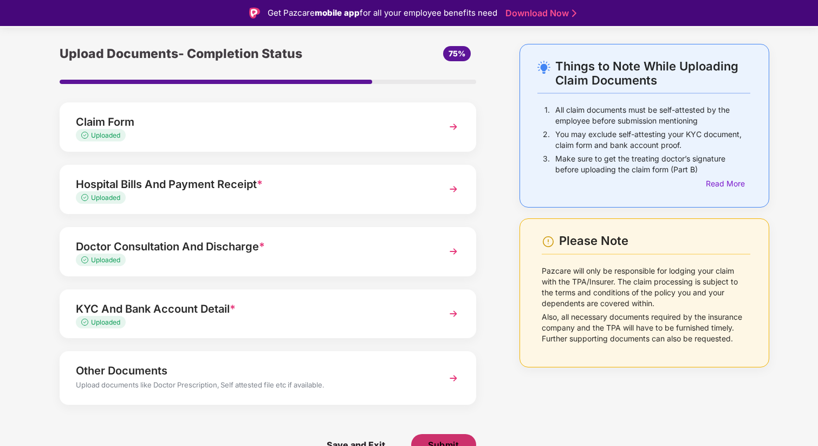
click at [457, 441] on span "Submit" at bounding box center [443, 445] width 31 height 12
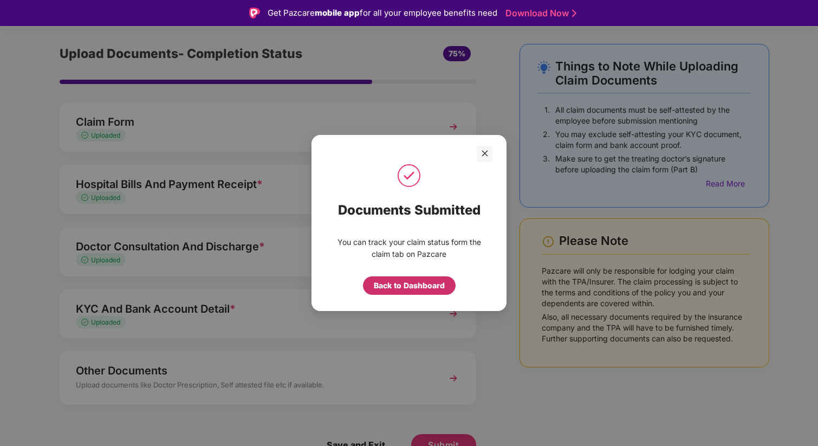
click at [419, 281] on div "Back to Dashboard" at bounding box center [409, 286] width 71 height 12
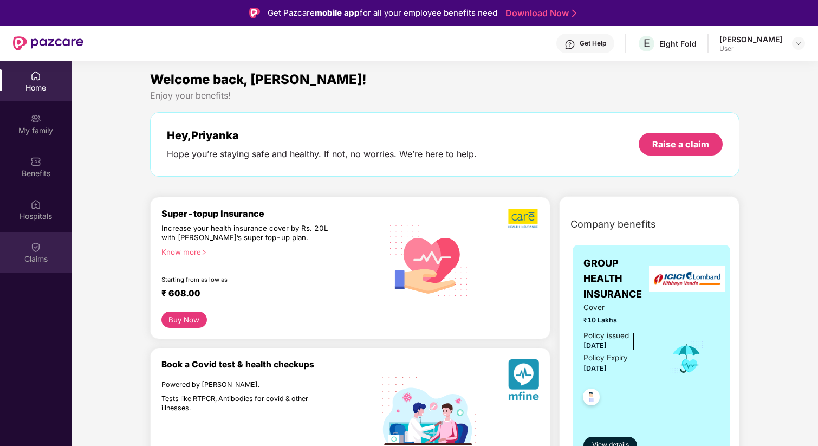
click at [44, 258] on div "Claims" at bounding box center [36, 259] width 72 height 11
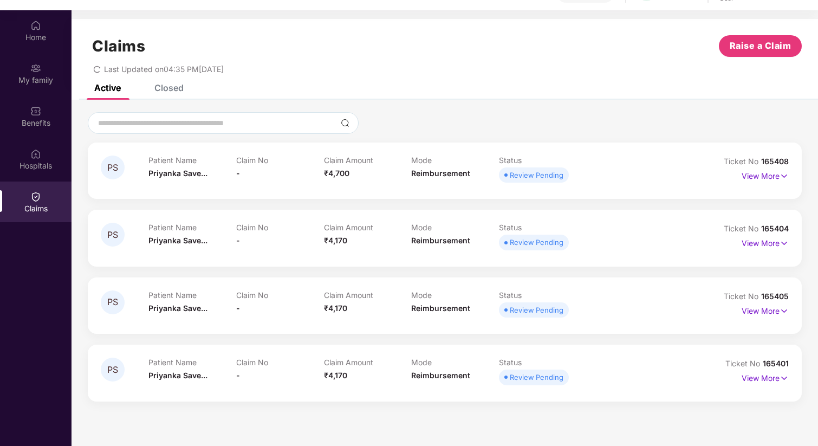
scroll to position [61, 0]
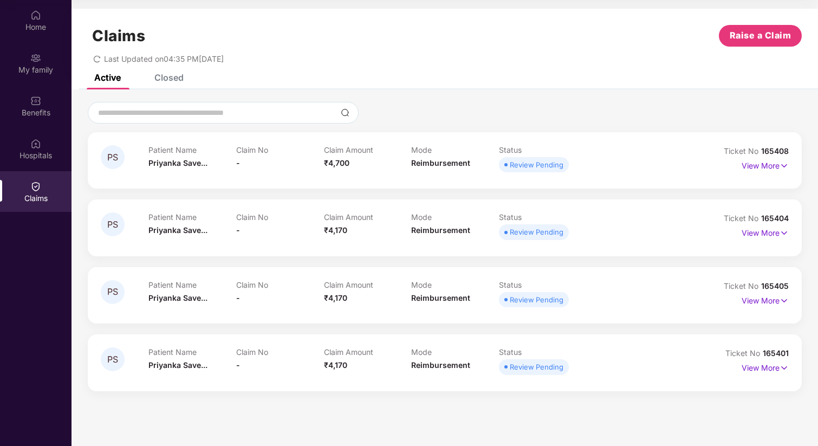
click at [522, 302] on div "Review Pending" at bounding box center [537, 299] width 54 height 11
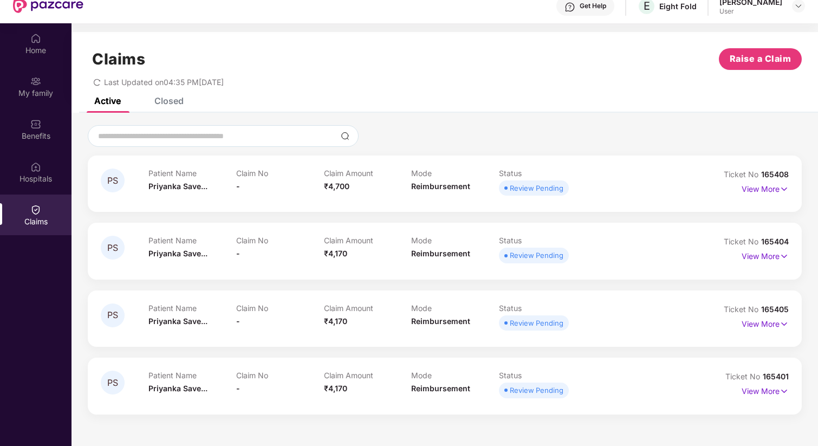
scroll to position [38, 0]
click at [537, 390] on div "Review Pending" at bounding box center [537, 389] width 54 height 11
click at [502, 375] on p "Status" at bounding box center [543, 374] width 88 height 9
click at [765, 392] on p "View More" at bounding box center [765, 389] width 47 height 15
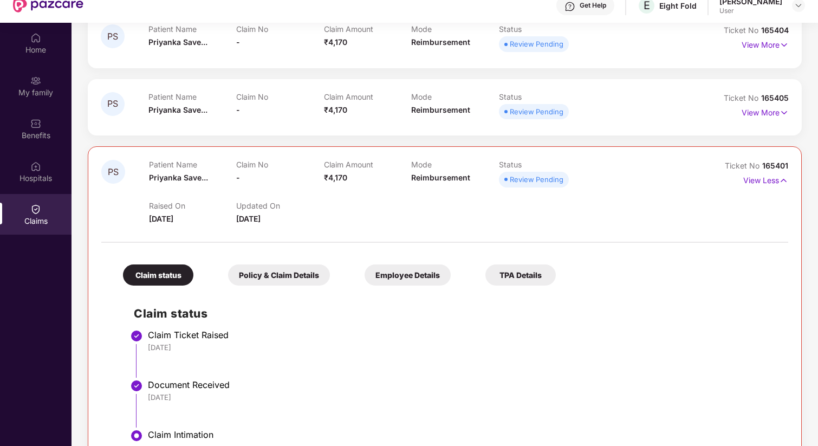
scroll to position [225, 0]
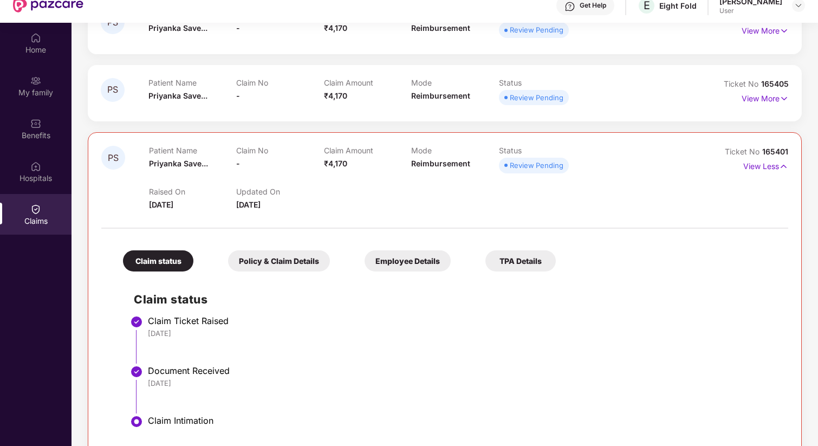
click at [283, 255] on div "Policy & Claim Details" at bounding box center [279, 260] width 102 height 21
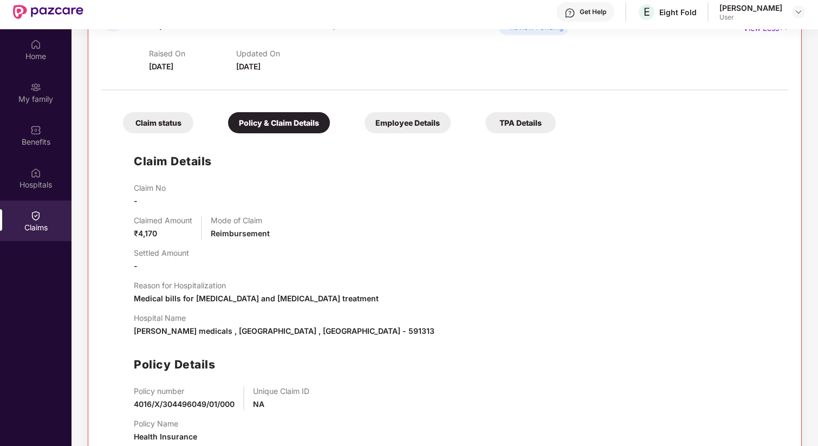
scroll to position [31, 0]
click at [406, 123] on div "Employee Details" at bounding box center [408, 123] width 86 height 21
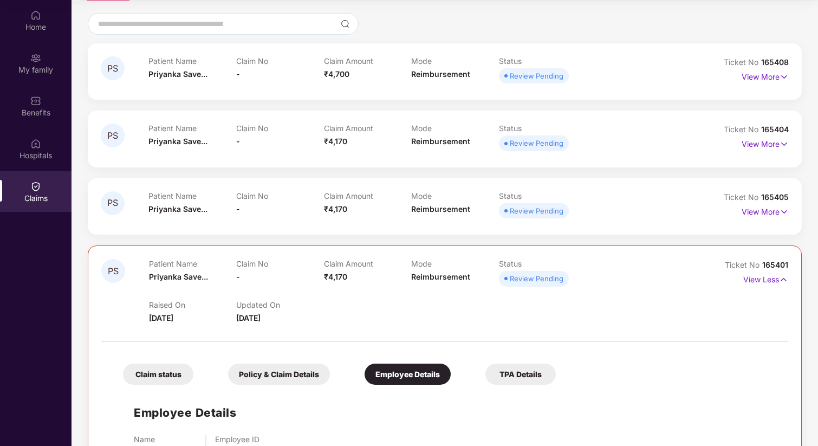
scroll to position [87, 0]
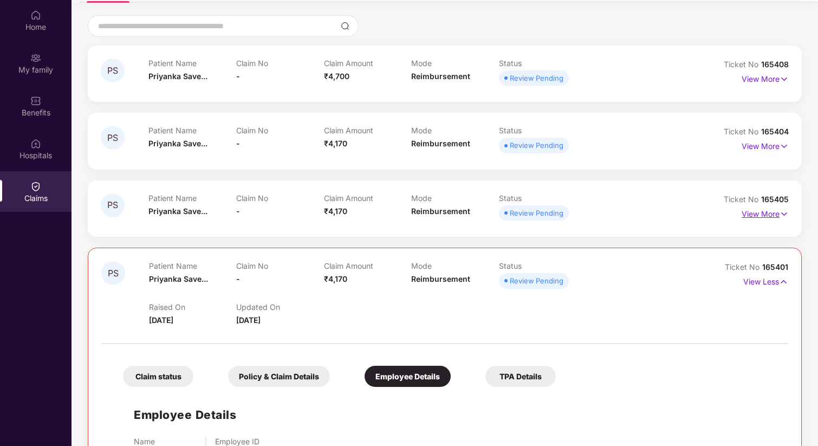
click at [778, 213] on p "View More" at bounding box center [765, 212] width 47 height 15
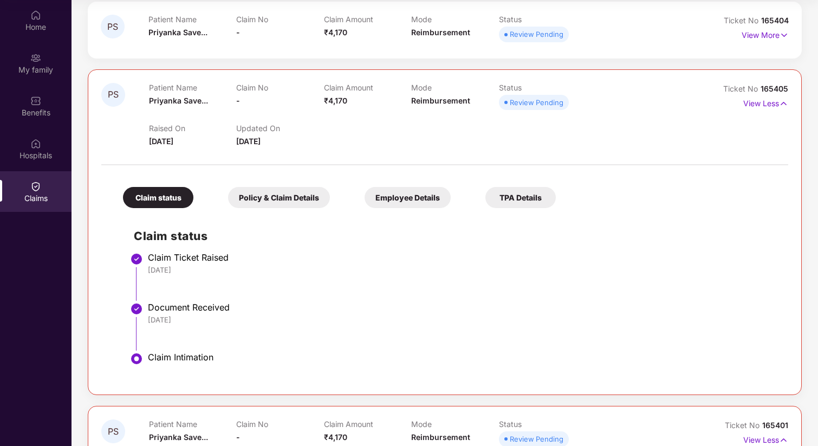
scroll to position [196, 0]
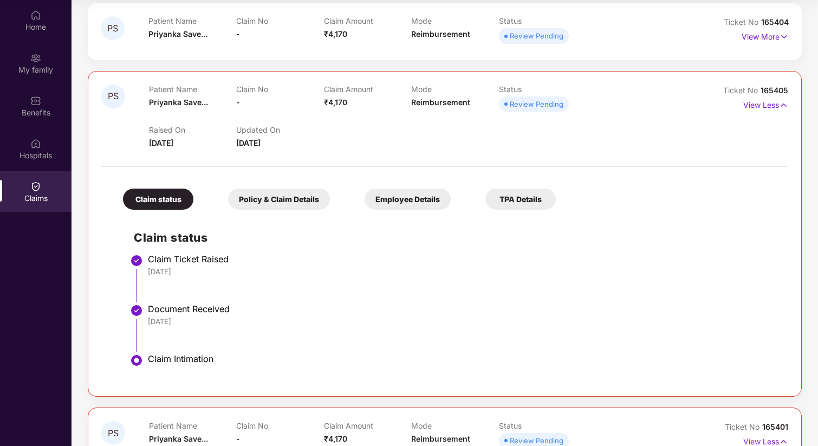
click at [272, 203] on div "Policy & Claim Details" at bounding box center [279, 199] width 102 height 21
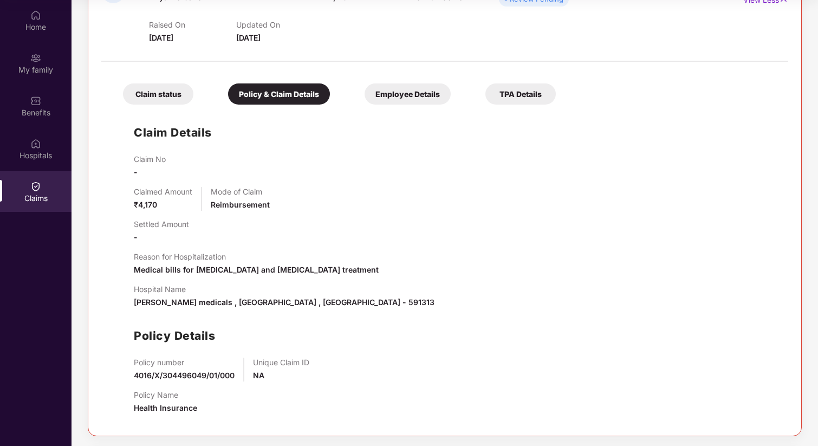
scroll to position [284, 0]
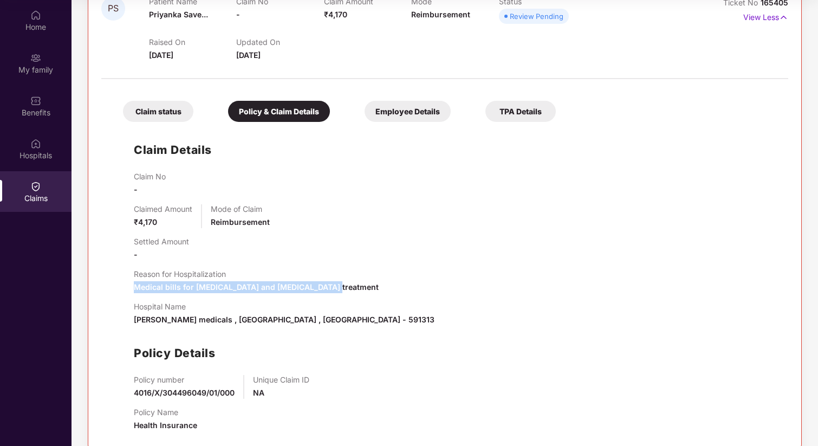
drag, startPoint x: 334, startPoint y: 288, endPoint x: 102, endPoint y: 288, distance: 231.4
click at [102, 288] on div "Claim status Policy & Claim Details Employee Details TPA Details Claim Details …" at bounding box center [444, 263] width 687 height 356
copy span "Medical bills for diabetes and cholesterol treatment"
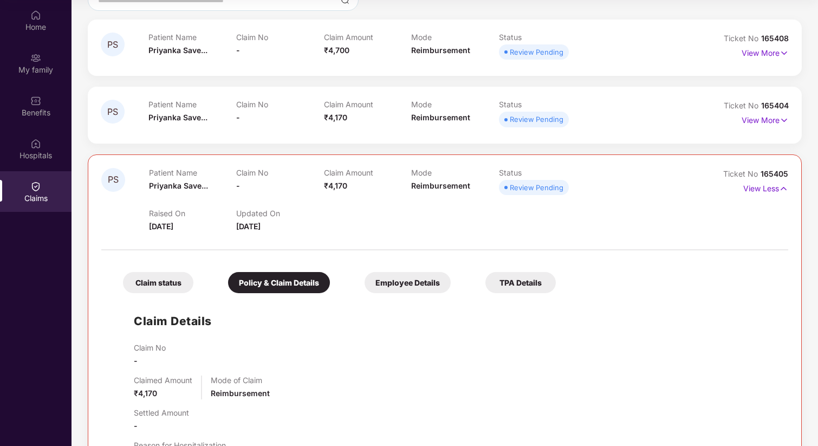
scroll to position [69, 0]
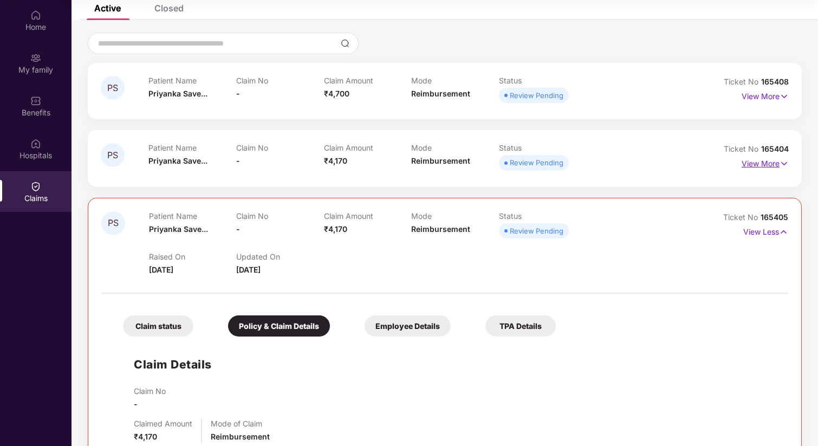
click at [785, 167] on img at bounding box center [784, 164] width 9 height 12
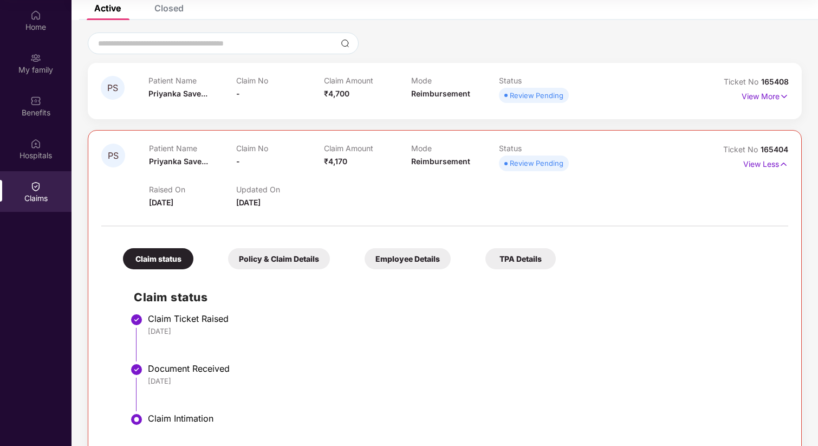
click at [253, 253] on div "Policy & Claim Details" at bounding box center [279, 258] width 102 height 21
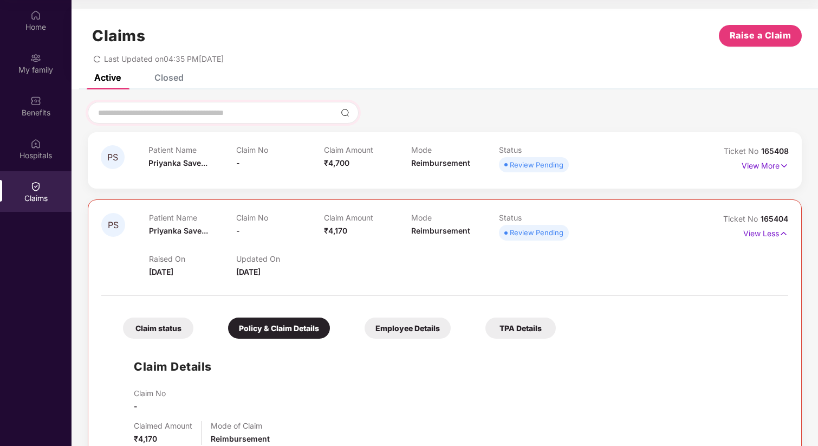
scroll to position [0, 0]
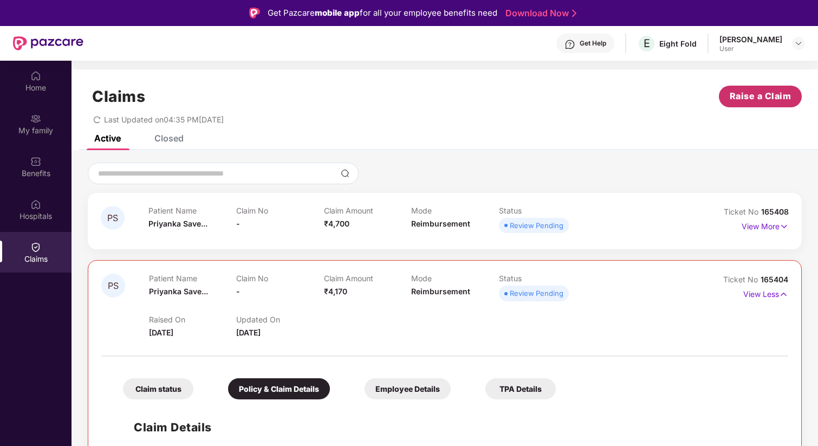
click at [758, 101] on span "Raise a Claim" at bounding box center [761, 96] width 62 height 14
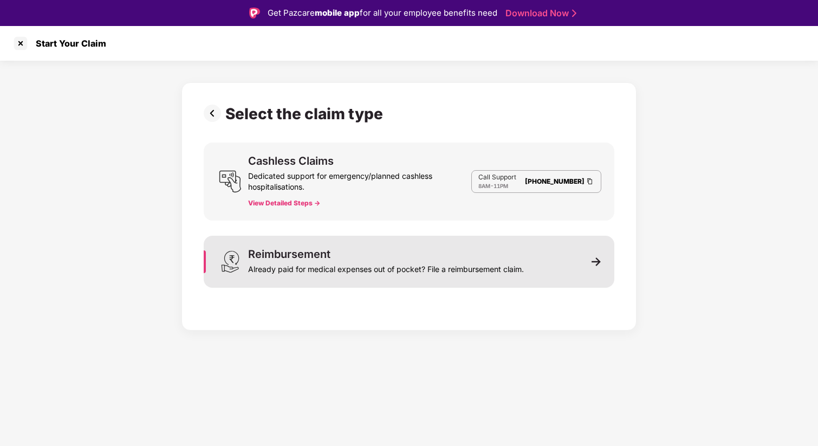
click at [598, 260] on img at bounding box center [597, 262] width 10 height 10
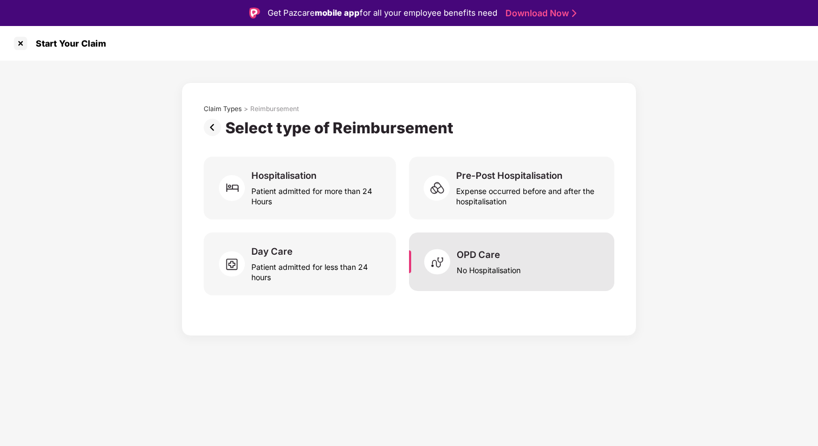
click at [487, 262] on div "No Hospitalisation" at bounding box center [489, 268] width 64 height 15
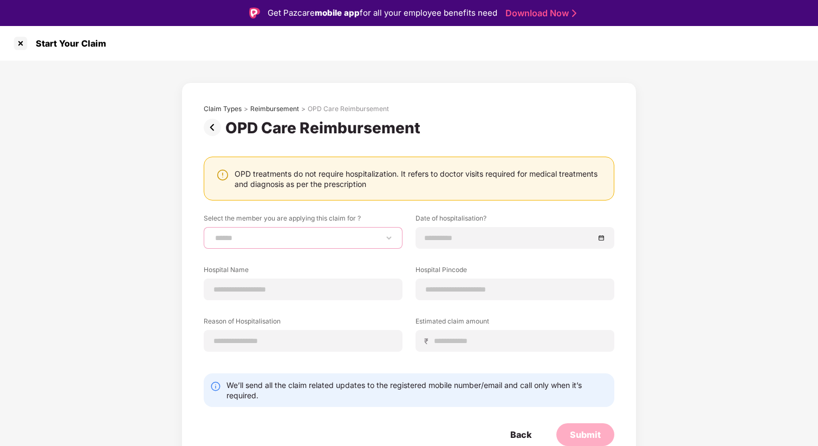
click at [295, 242] on select "**********" at bounding box center [303, 238] width 180 height 9
select select "**********"
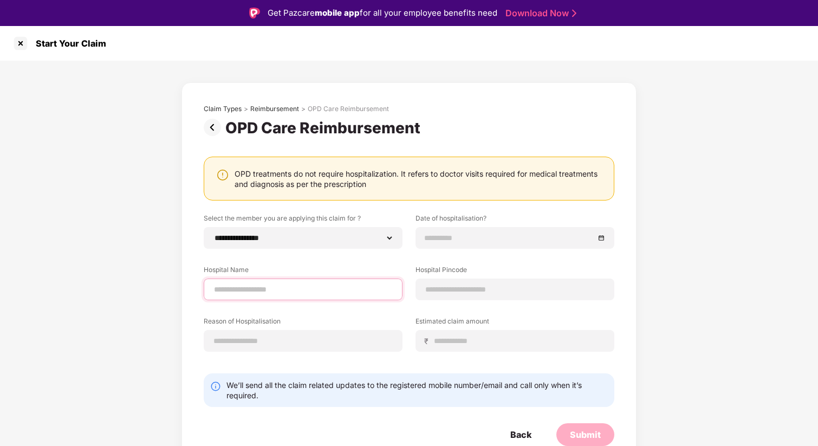
click at [276, 288] on input at bounding box center [303, 289] width 180 height 11
type input "**********"
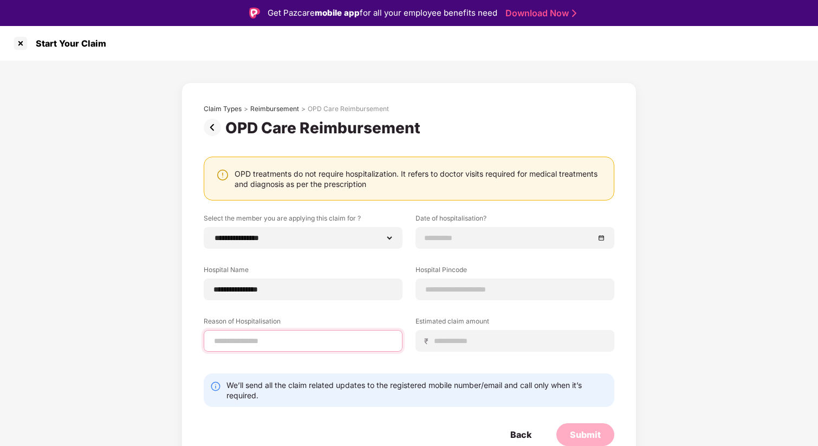
click at [263, 344] on input at bounding box center [303, 340] width 180 height 11
type input "**********"
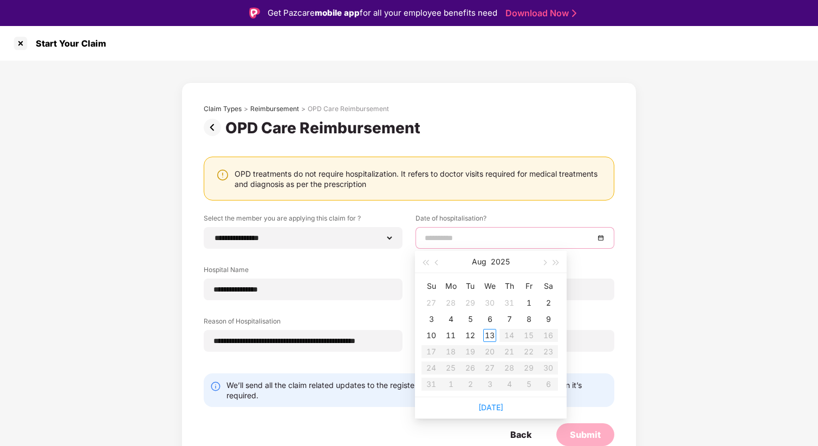
click at [450, 241] on input at bounding box center [510, 238] width 170 height 12
type input "**********"
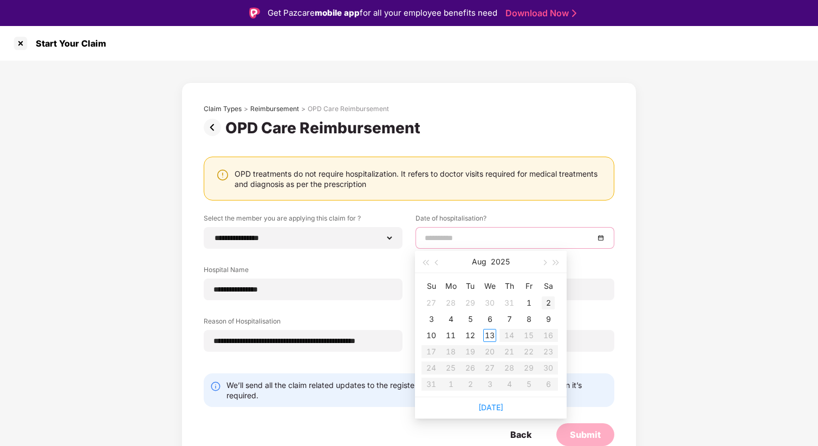
click at [551, 303] on div "2" at bounding box center [548, 302] width 13 height 13
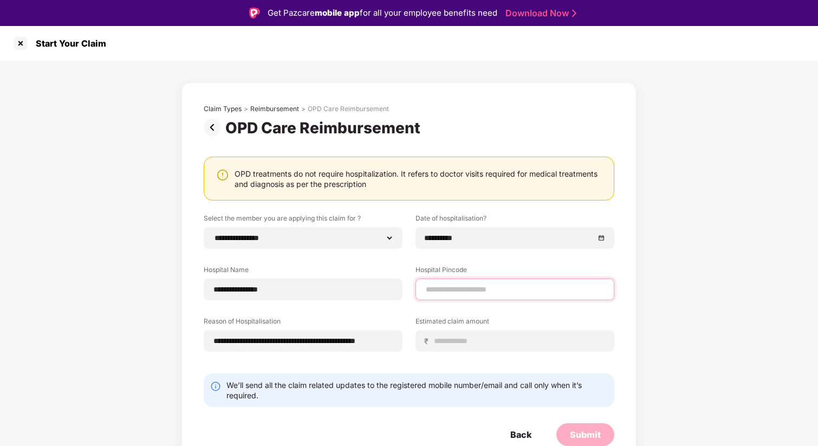
click at [447, 289] on input at bounding box center [515, 289] width 180 height 11
type input "******"
click at [464, 345] on input at bounding box center [520, 340] width 172 height 11
type input "****"
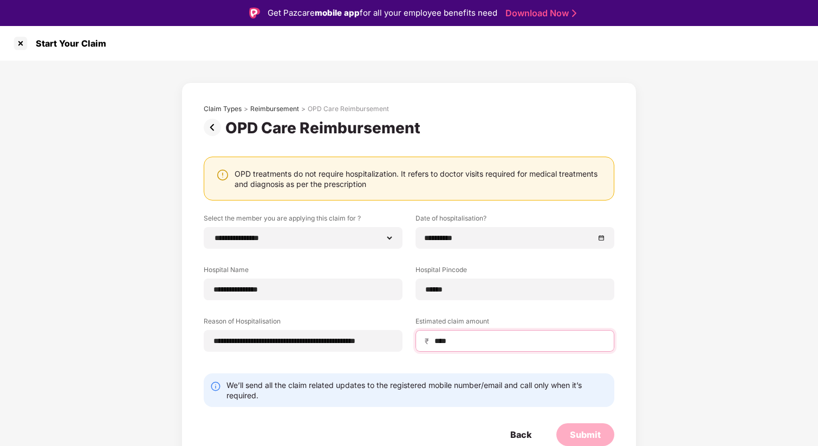
select select "*******"
select select "*********"
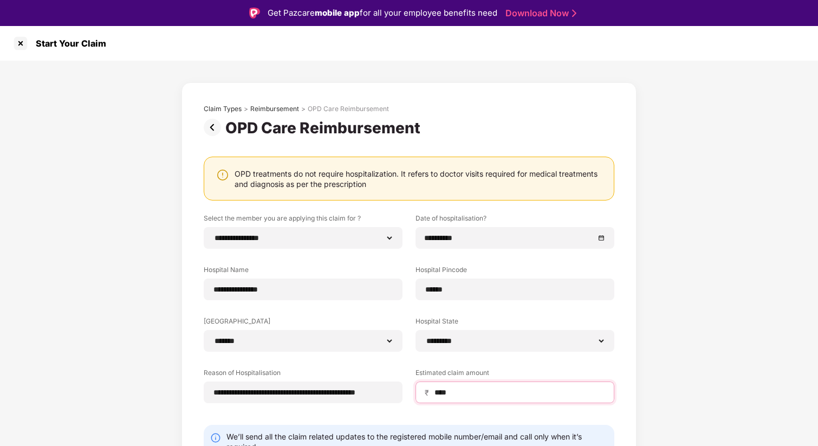
scroll to position [53, 0]
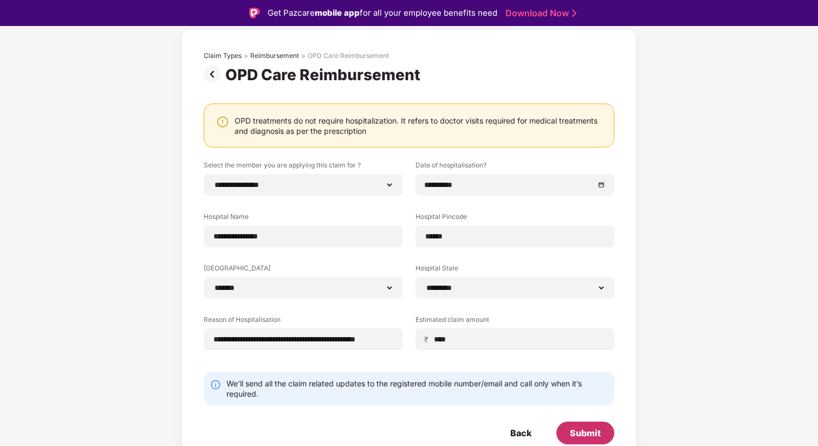
click at [586, 436] on div "Submit" at bounding box center [585, 433] width 31 height 12
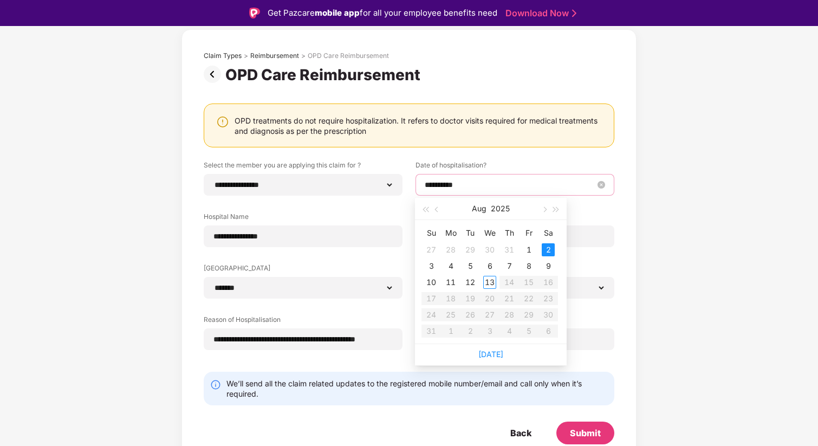
click at [447, 189] on input "**********" at bounding box center [510, 185] width 170 height 12
click at [440, 209] on span "button" at bounding box center [437, 209] width 5 height 5
type input "**********"
click at [550, 249] on div "5" at bounding box center [548, 249] width 13 height 13
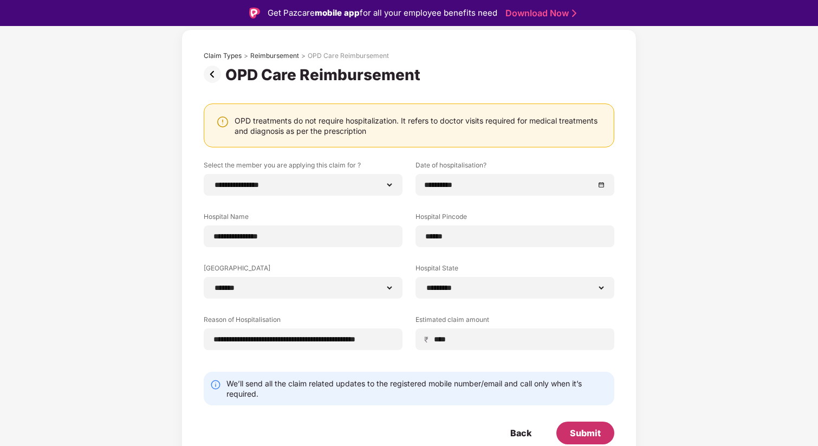
click at [597, 436] on div "Submit" at bounding box center [585, 433] width 31 height 12
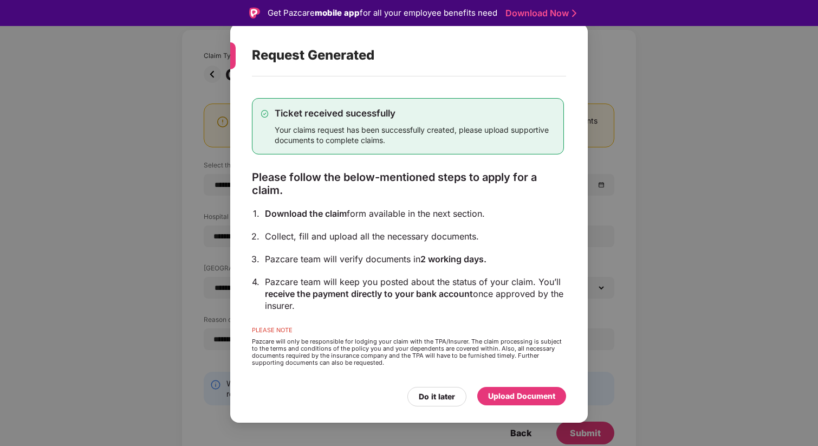
click at [501, 390] on div "Upload Document" at bounding box center [521, 396] width 89 height 18
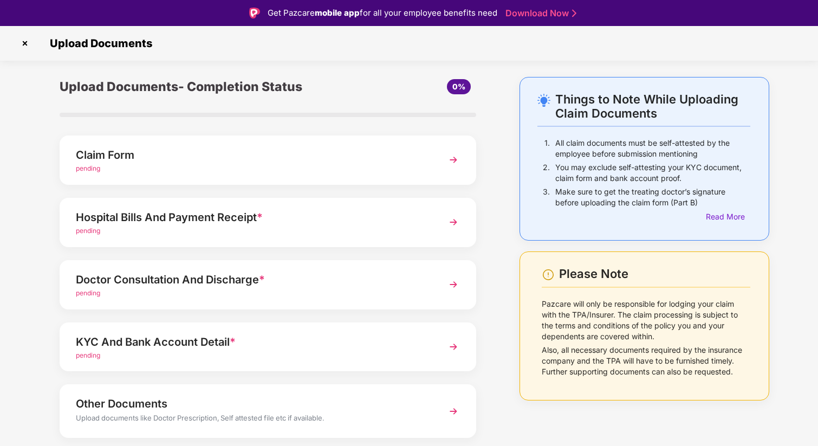
click at [90, 170] on span "pending" at bounding box center [88, 168] width 24 height 8
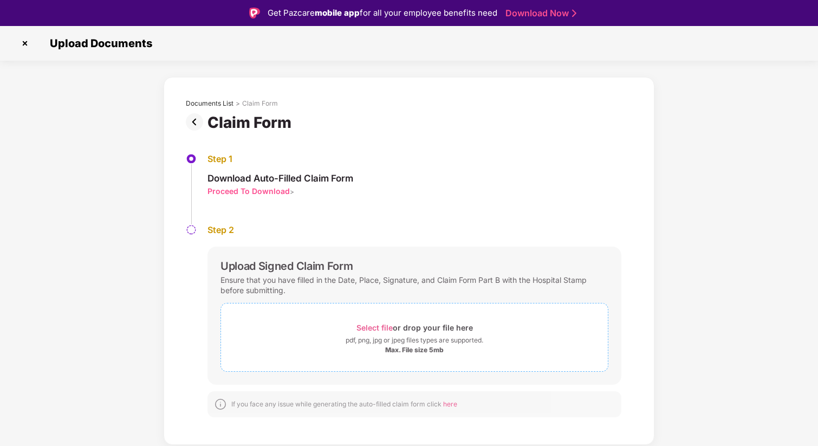
click at [372, 328] on span "Select file" at bounding box center [375, 327] width 36 height 9
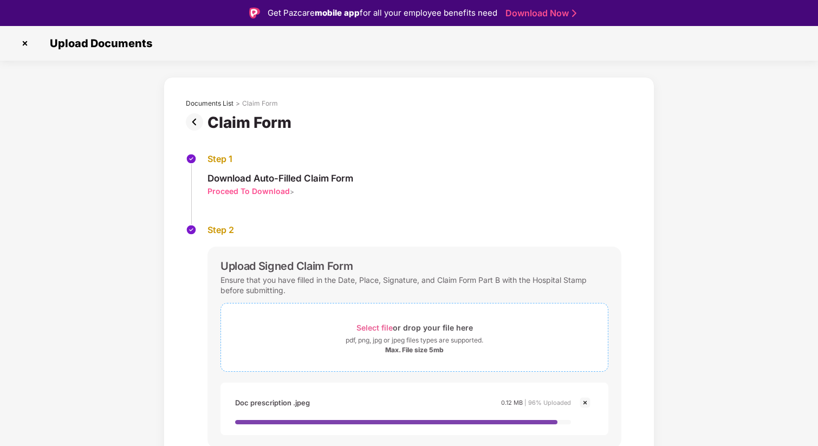
click at [375, 327] on span "Select file" at bounding box center [375, 327] width 36 height 9
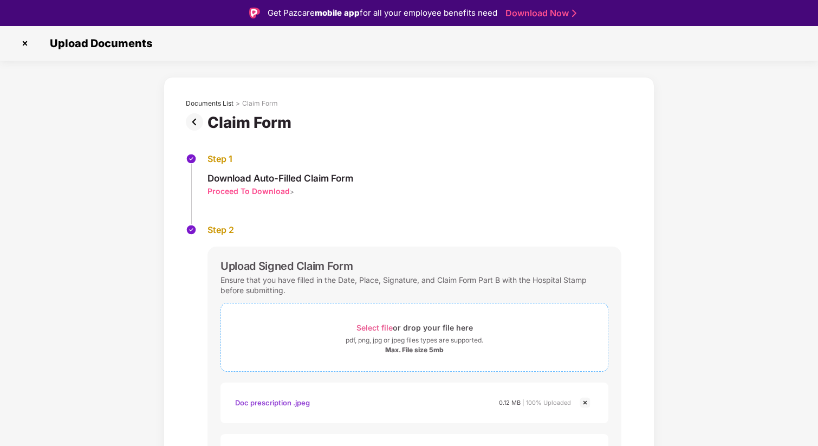
click at [380, 325] on span "Select file" at bounding box center [375, 327] width 36 height 9
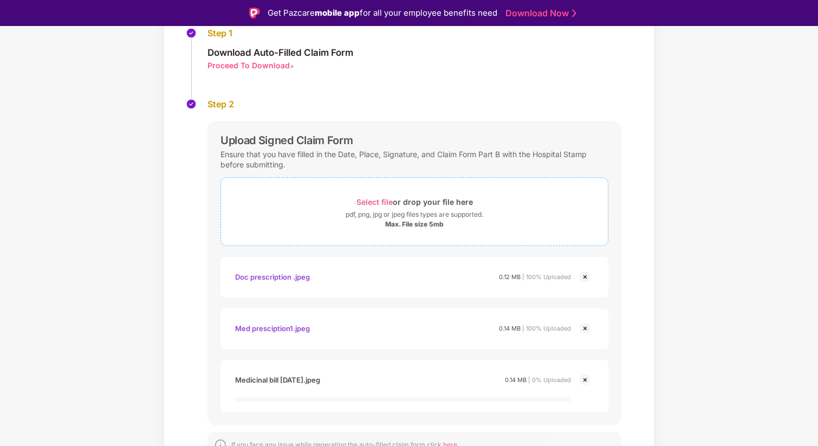
scroll to position [166, 0]
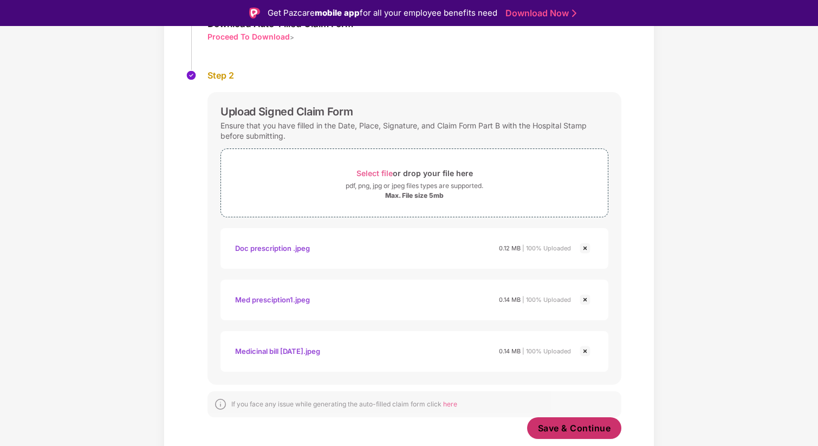
click at [559, 431] on span "Save & Continue" at bounding box center [574, 428] width 73 height 12
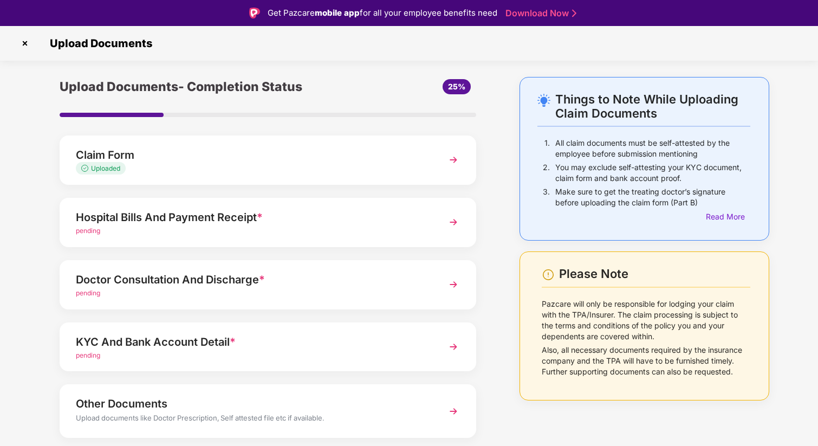
click at [94, 231] on span "pending" at bounding box center [88, 231] width 24 height 8
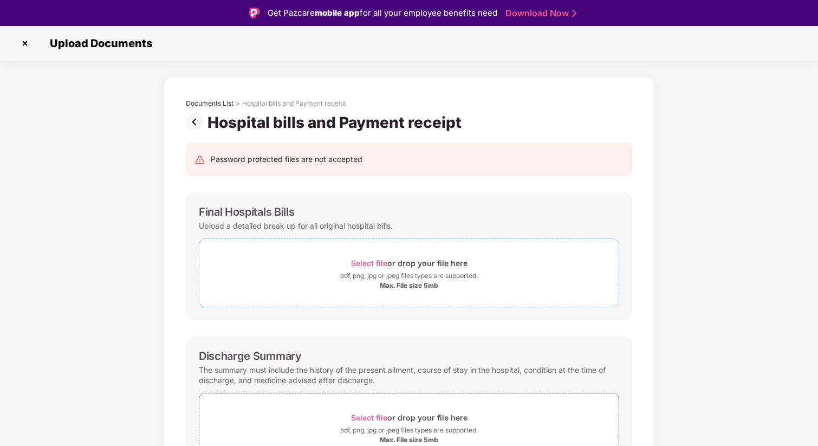
click at [366, 264] on span "Select file" at bounding box center [369, 263] width 36 height 9
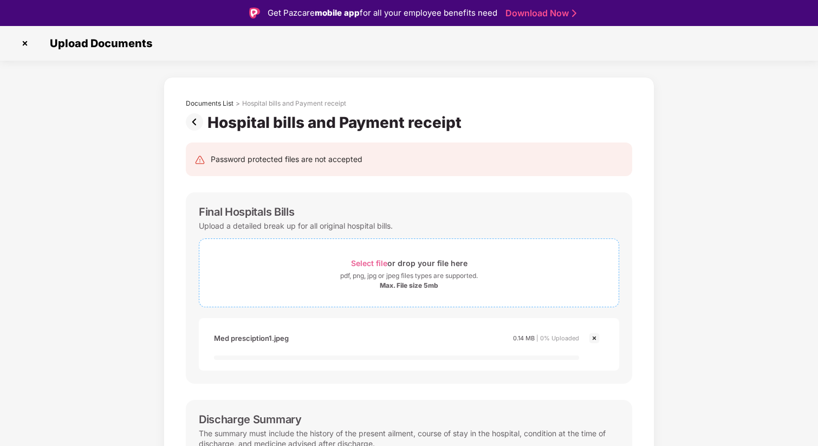
click at [375, 263] on span "Select file" at bounding box center [369, 263] width 36 height 9
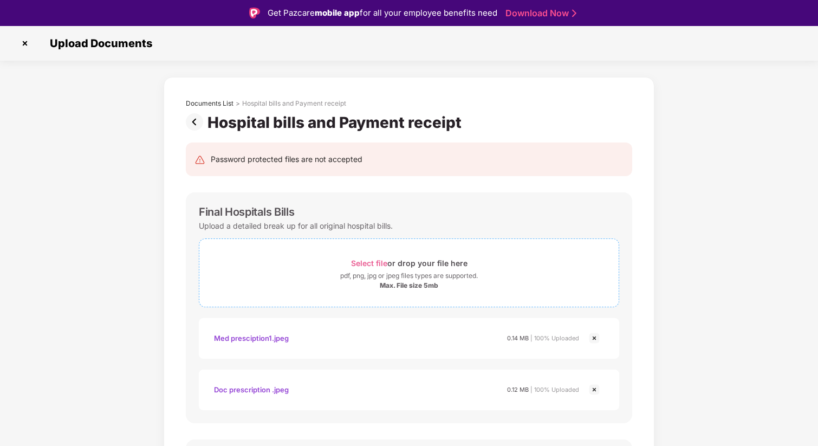
click at [364, 263] on span "Select file" at bounding box center [369, 263] width 36 height 9
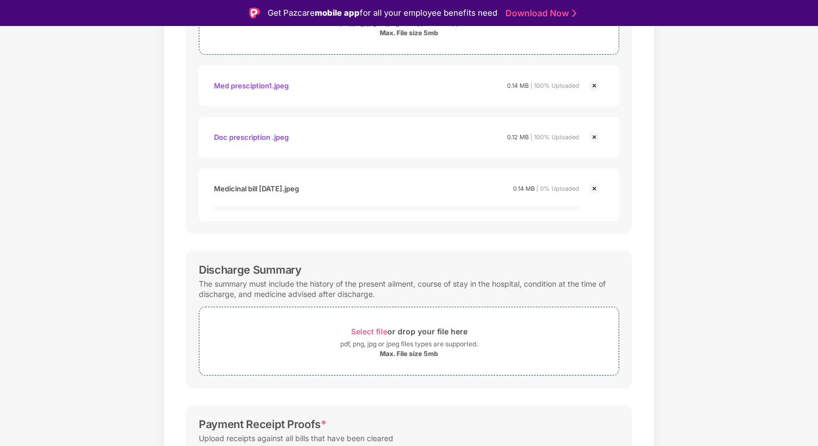
scroll to position [265, 0]
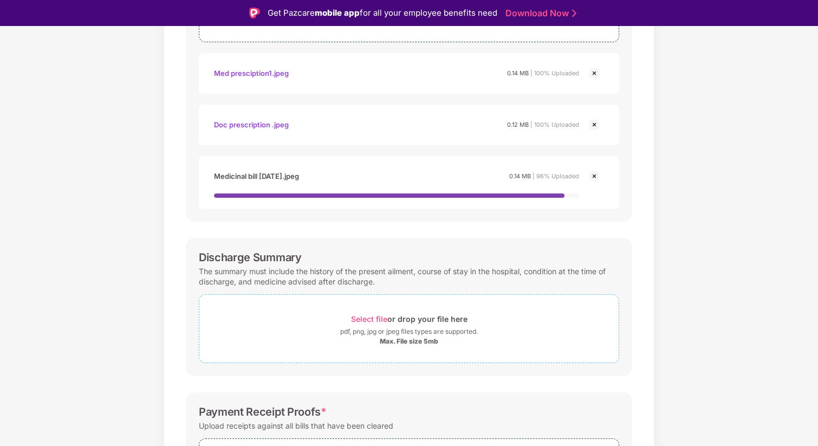
click at [361, 317] on span "Select file" at bounding box center [369, 318] width 36 height 9
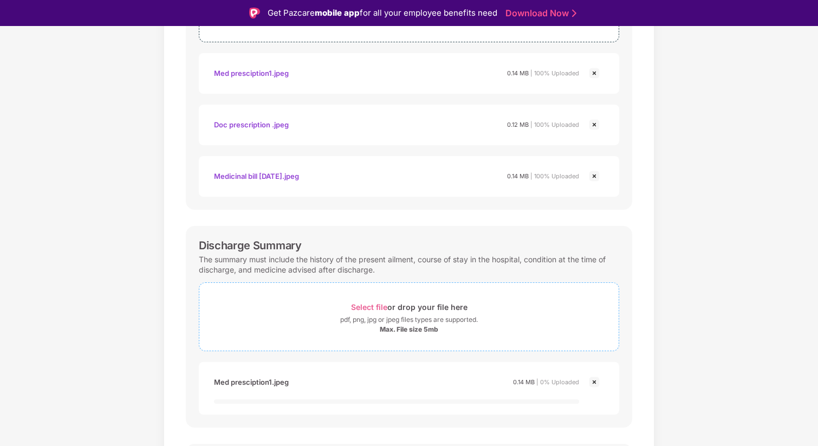
click at [375, 305] on span "Select file" at bounding box center [369, 306] width 36 height 9
click at [376, 307] on span "Select file" at bounding box center [369, 306] width 36 height 9
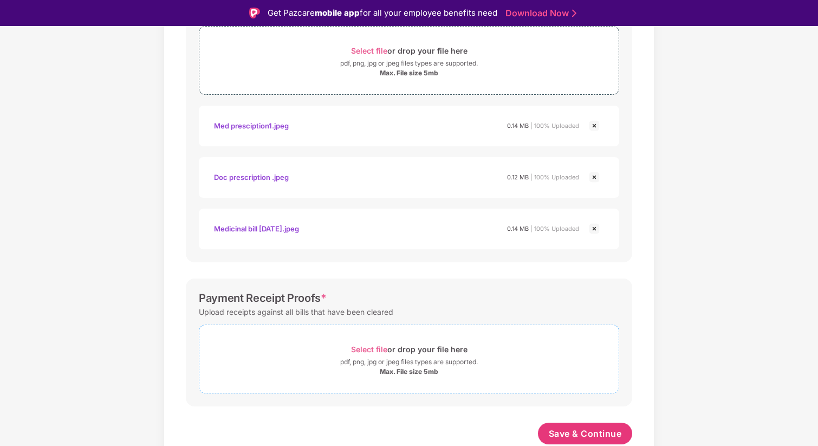
scroll to position [521, 0]
click at [362, 350] on span "Select file" at bounding box center [369, 349] width 36 height 9
click at [375, 352] on span "Select file" at bounding box center [369, 349] width 36 height 9
click at [371, 351] on span "Select file" at bounding box center [369, 349] width 36 height 9
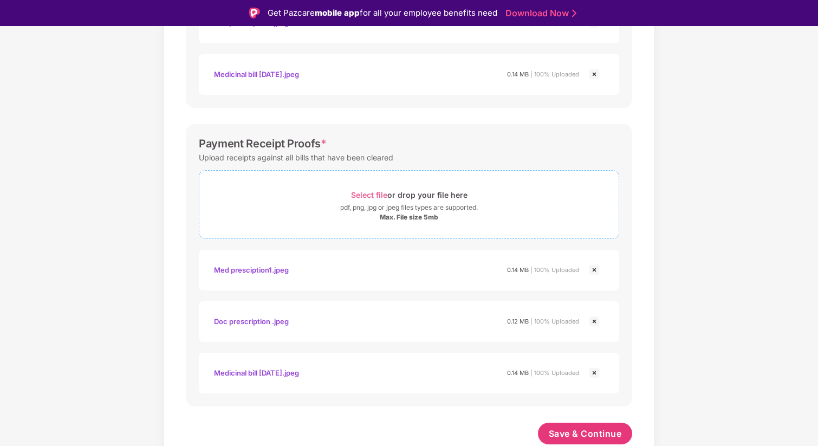
scroll to position [26, 0]
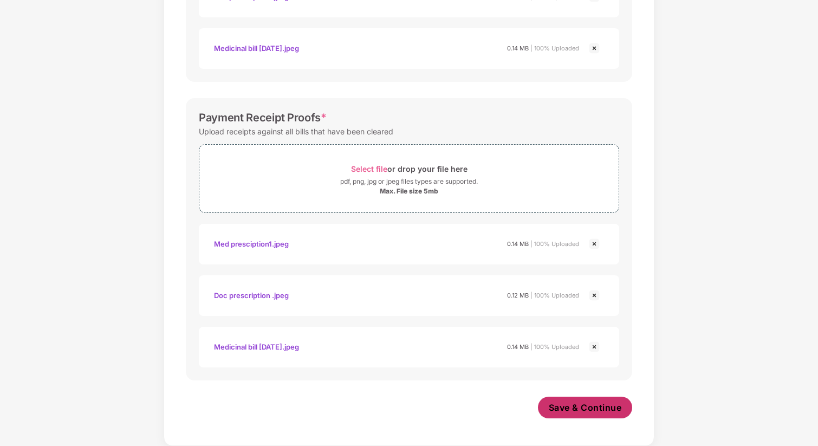
click at [572, 413] on span "Save & Continue" at bounding box center [585, 408] width 73 height 12
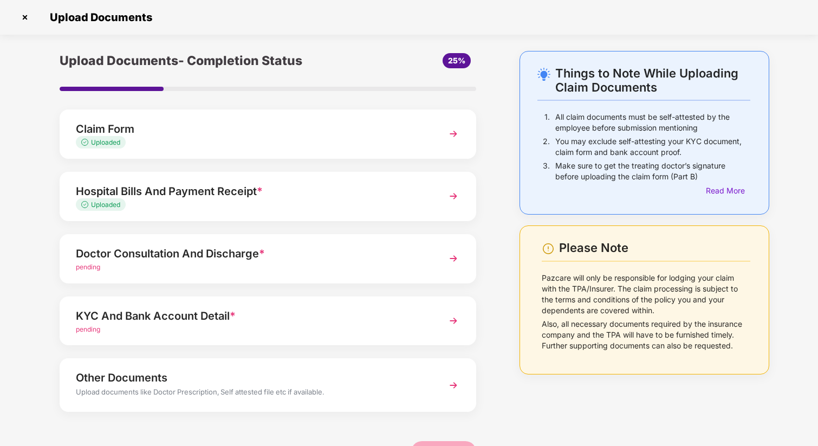
click at [82, 269] on span "pending" at bounding box center [88, 267] width 24 height 8
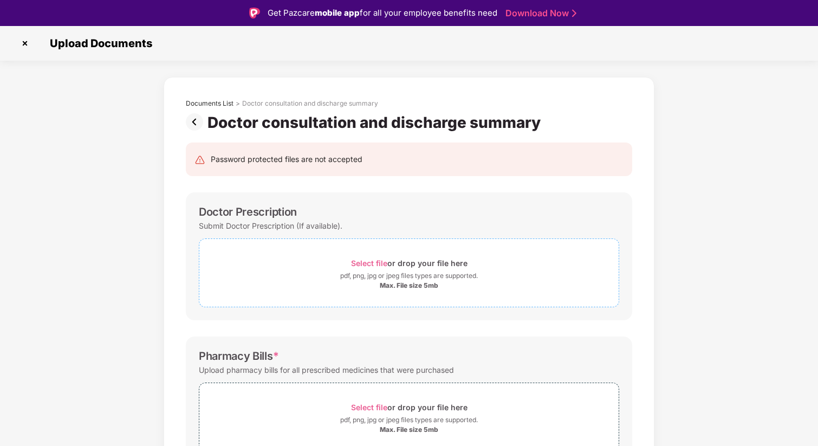
click at [362, 264] on span "Select file" at bounding box center [369, 263] width 36 height 9
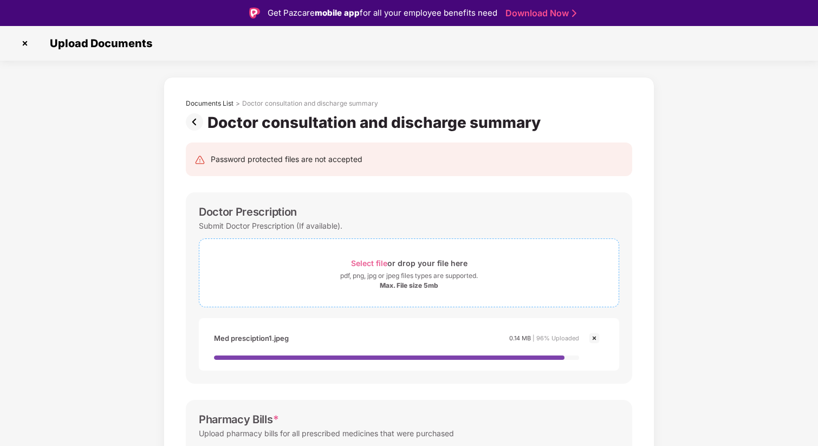
click at [368, 261] on span "Select file" at bounding box center [369, 263] width 36 height 9
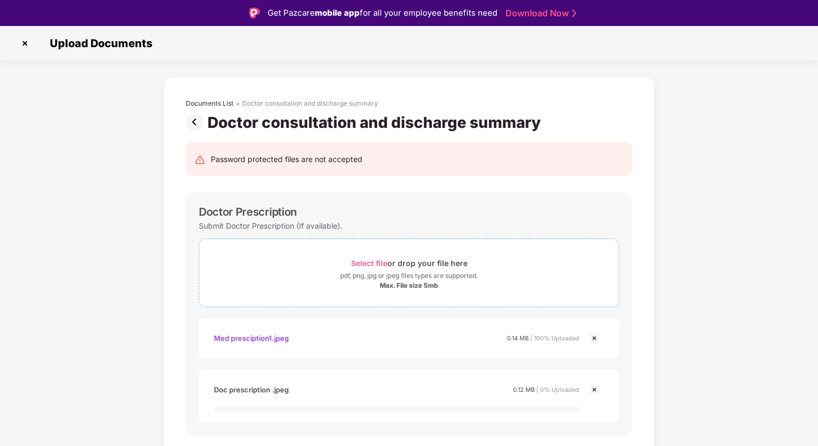
click at [377, 261] on span "Select file" at bounding box center [369, 263] width 36 height 9
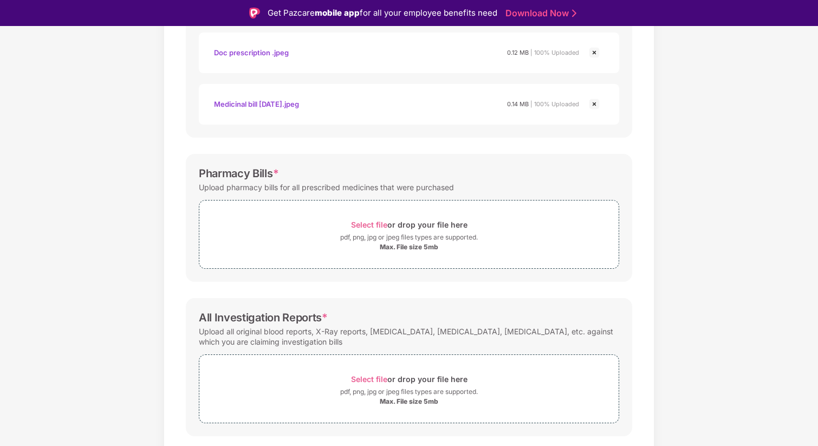
scroll to position [360, 0]
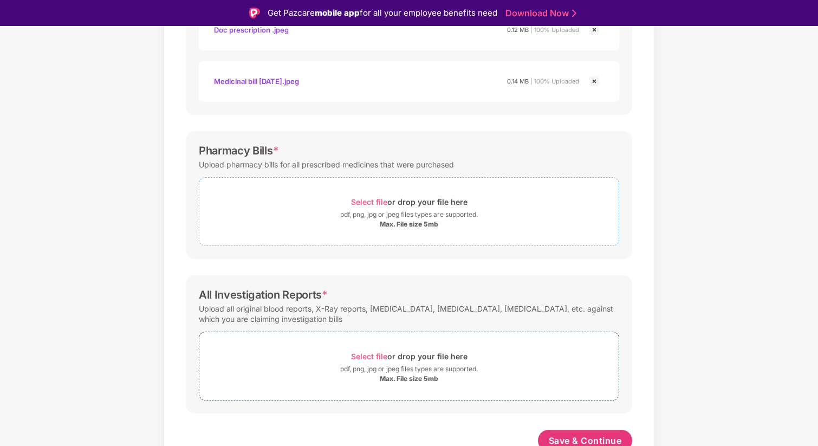
click at [361, 206] on span "Select file" at bounding box center [369, 201] width 36 height 9
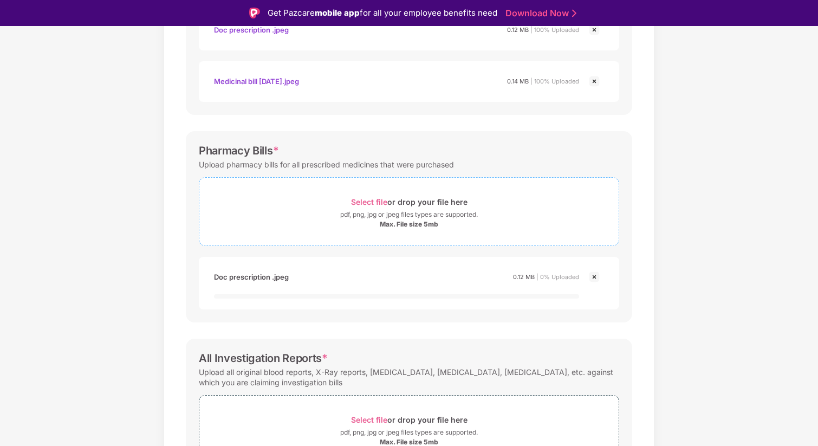
click at [367, 204] on span "Select file" at bounding box center [369, 201] width 36 height 9
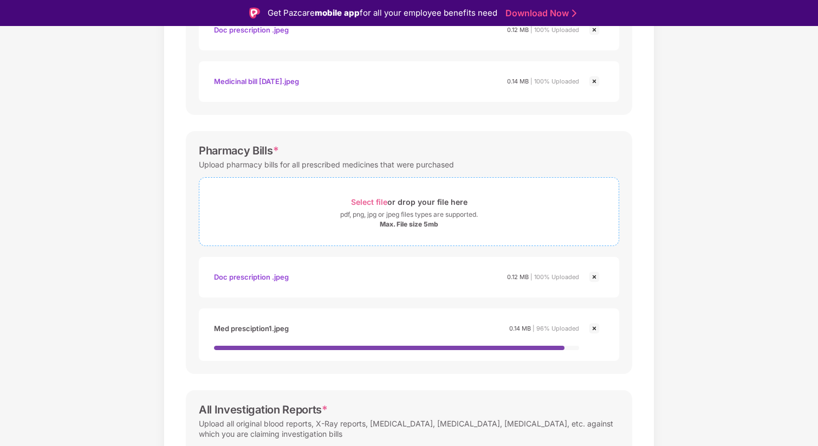
click at [379, 201] on span "Select file" at bounding box center [369, 201] width 36 height 9
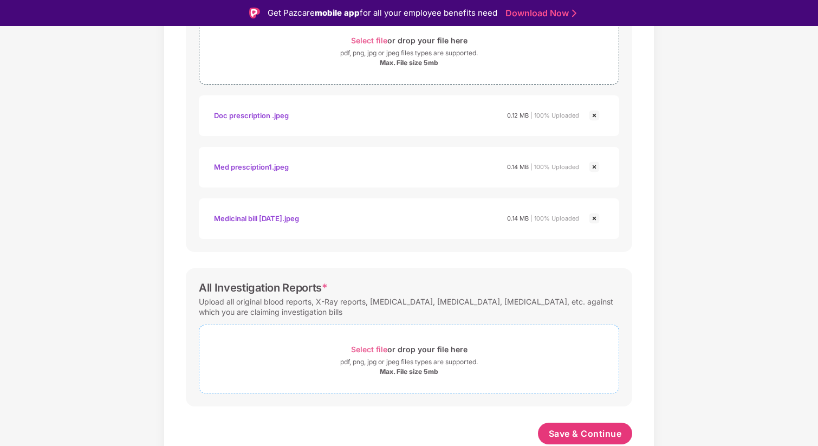
click at [368, 351] on span "Select file" at bounding box center [369, 349] width 36 height 9
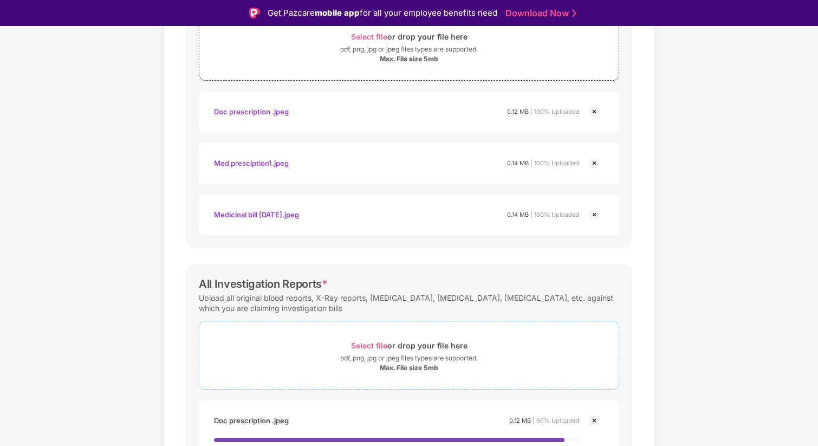
click at [375, 341] on span "Select file" at bounding box center [369, 345] width 36 height 9
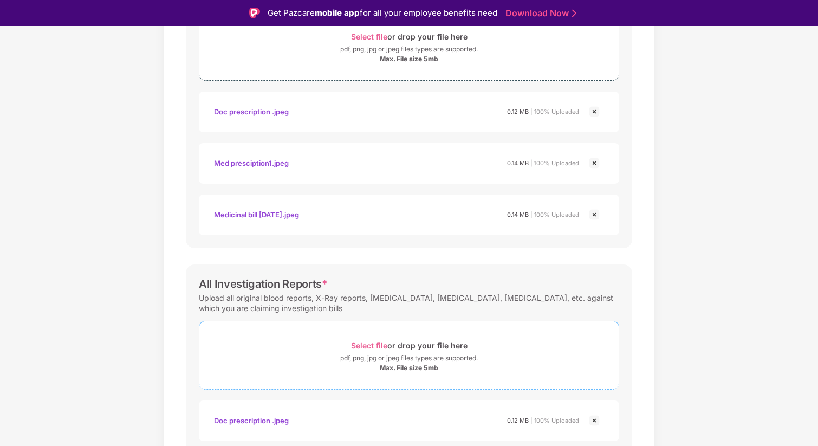
click at [370, 346] on span "Select file" at bounding box center [369, 345] width 36 height 9
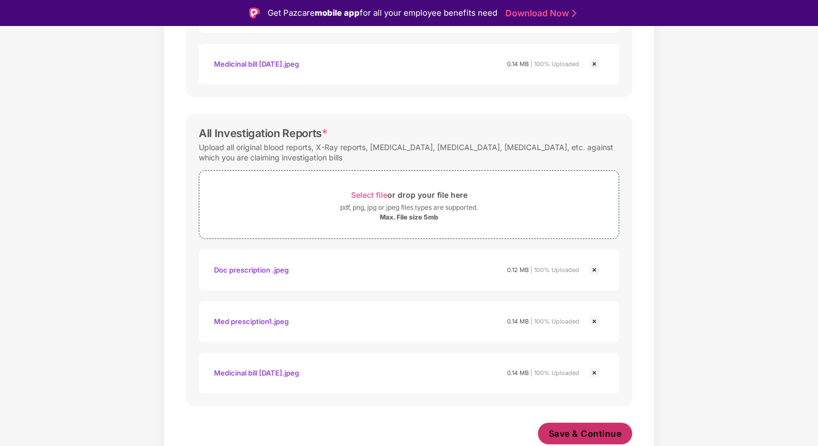
click at [586, 440] on button "Save & Continue" at bounding box center [585, 434] width 95 height 22
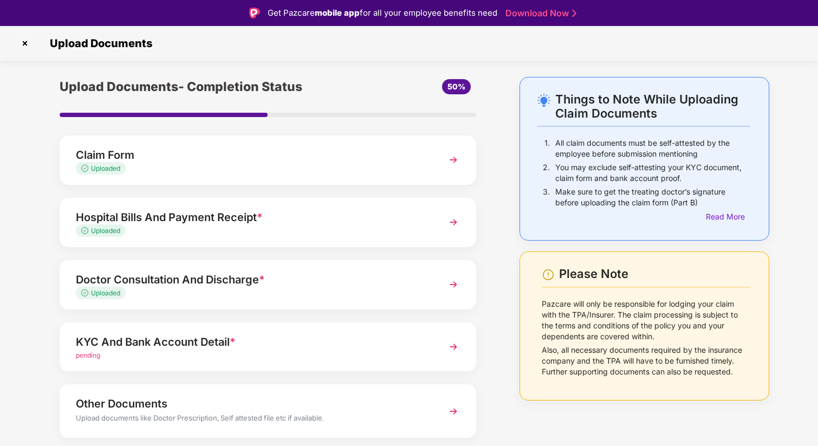
click at [91, 354] on span "pending" at bounding box center [88, 355] width 24 height 8
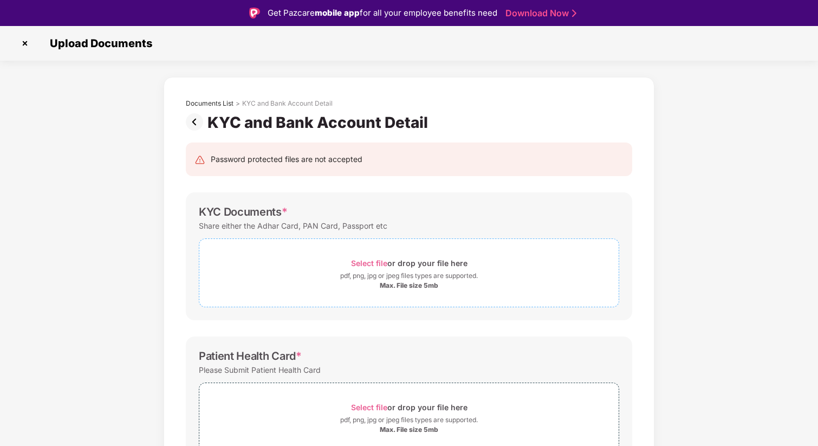
click at [371, 264] on span "Select file" at bounding box center [369, 263] width 36 height 9
click at [372, 263] on span "Select file" at bounding box center [369, 263] width 36 height 9
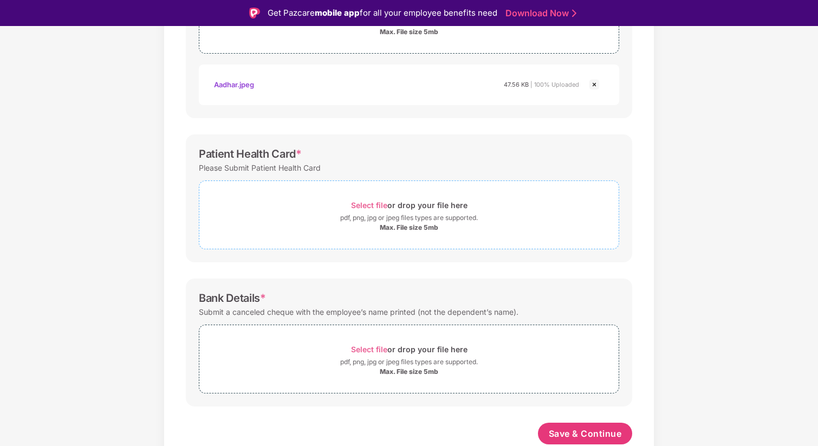
click at [380, 208] on span "Select file" at bounding box center [369, 205] width 36 height 9
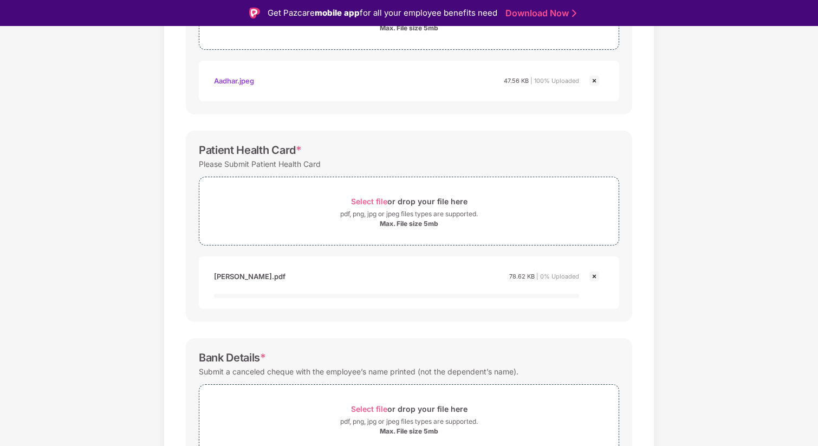
scroll to position [317, 0]
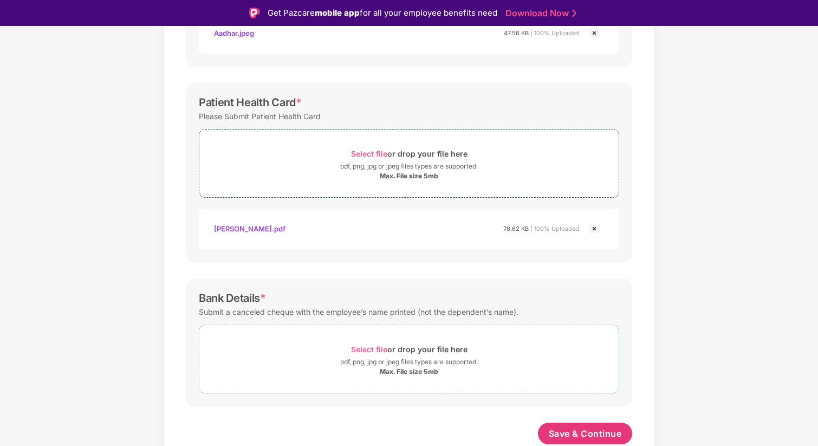
click at [379, 350] on span "Select file" at bounding box center [369, 349] width 36 height 9
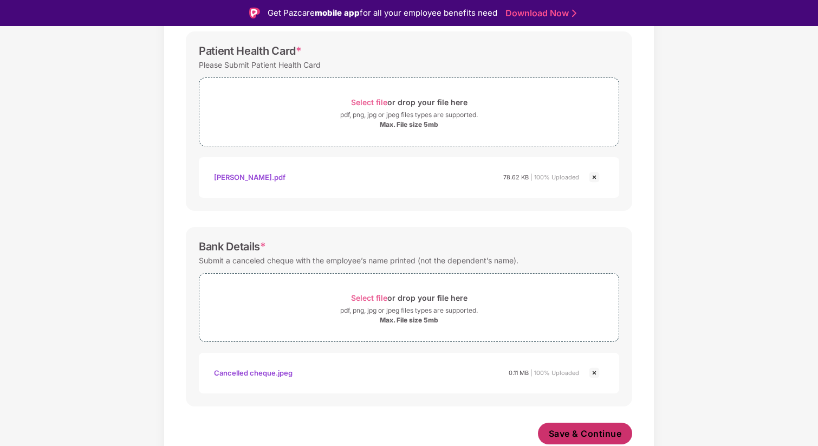
scroll to position [357, 0]
click at [597, 435] on span "Save & Continue" at bounding box center [585, 434] width 73 height 12
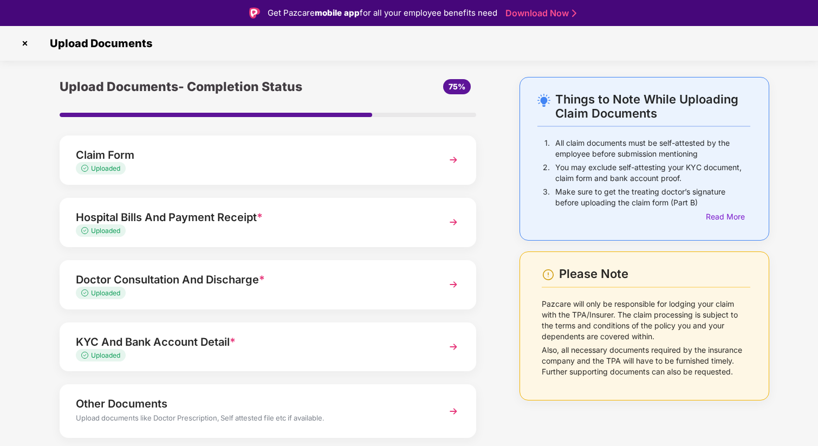
scroll to position [33, 0]
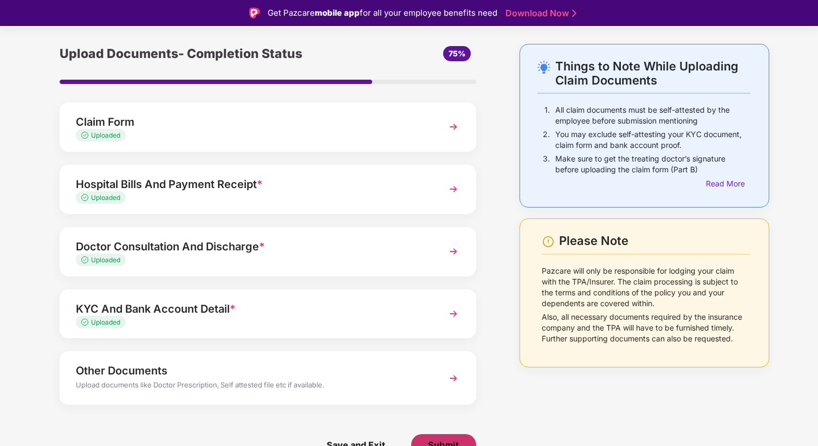
click at [436, 442] on span "Submit" at bounding box center [443, 445] width 31 height 12
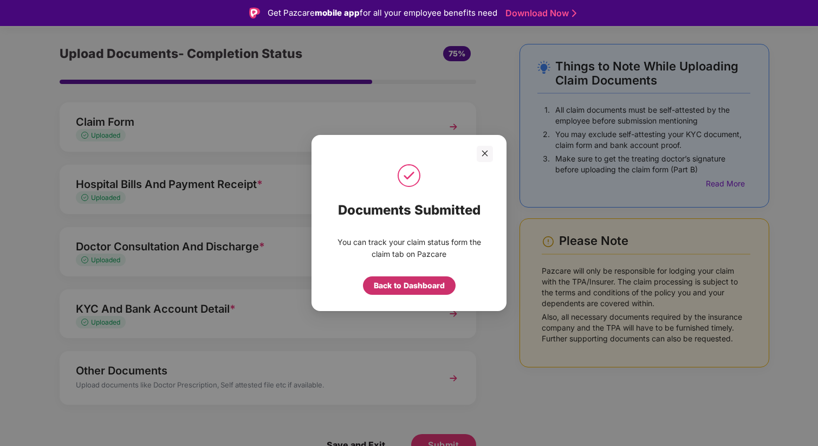
click at [397, 287] on div "Back to Dashboard" at bounding box center [409, 286] width 71 height 12
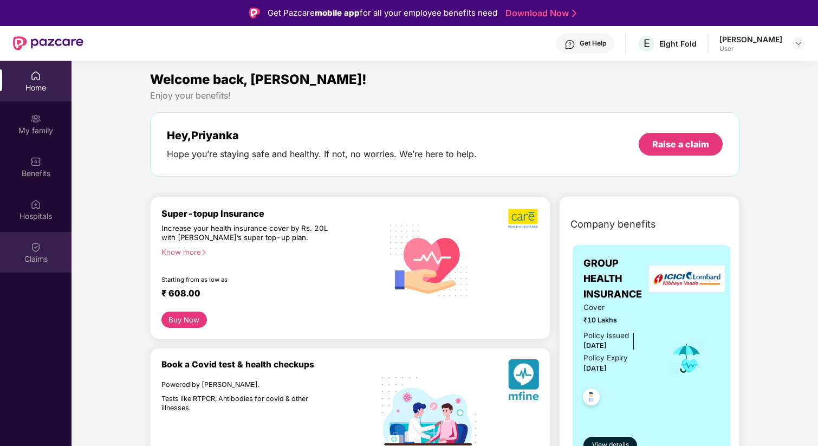
click at [39, 248] on img at bounding box center [35, 247] width 11 height 11
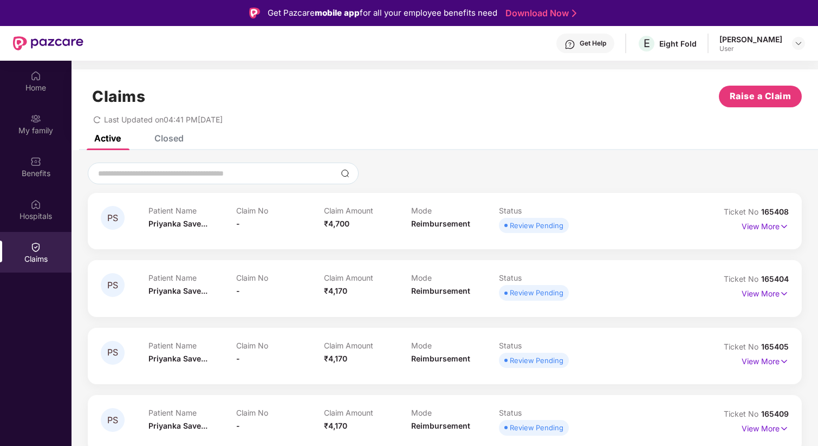
scroll to position [23, 0]
